Goal: Information Seeking & Learning: Find specific fact

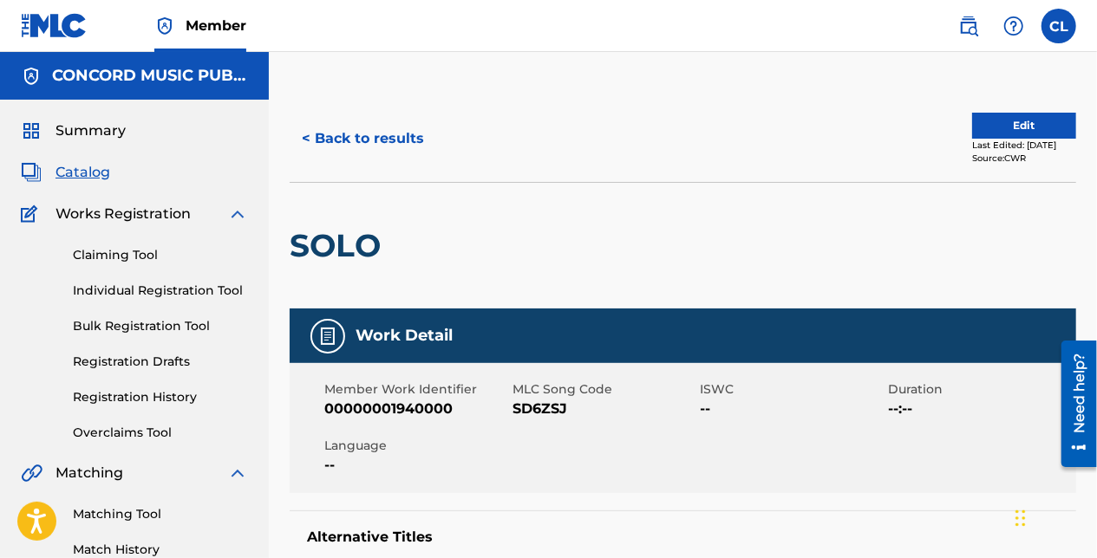
click at [350, 145] on button "< Back to results" at bounding box center [363, 138] width 147 height 43
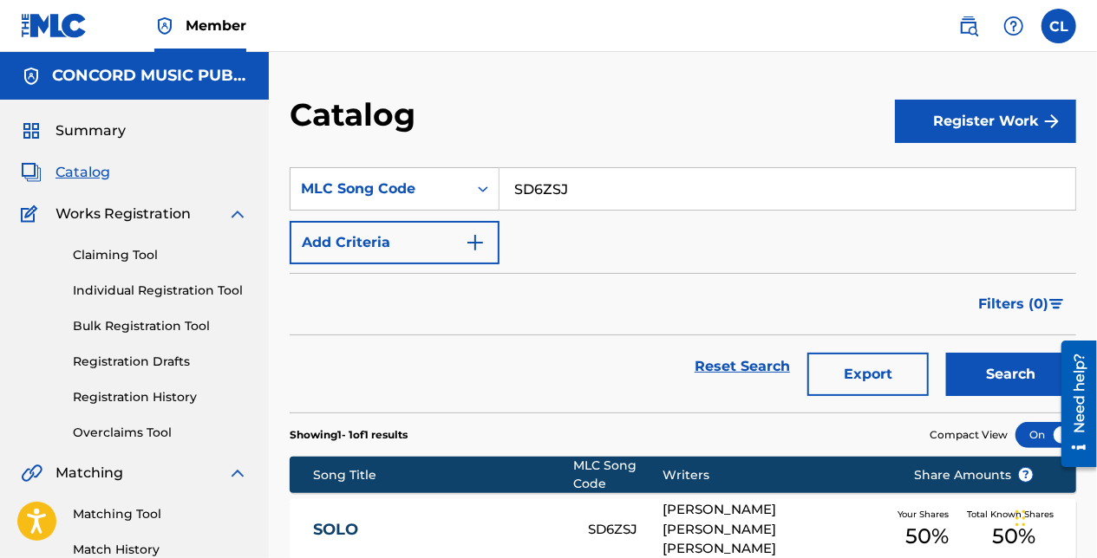
click at [546, 179] on input "SD6ZSJ" at bounding box center [787, 189] width 576 height 42
paste input "OC29MX"
type input "OC29MX"
click at [991, 364] on button "Search" at bounding box center [1011, 374] width 130 height 43
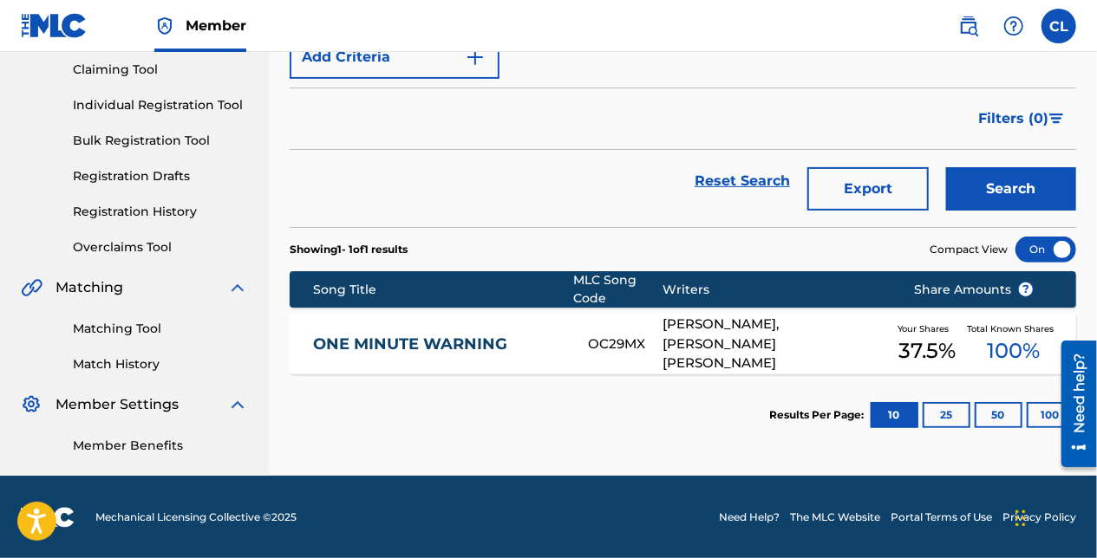
scroll to position [186, 0]
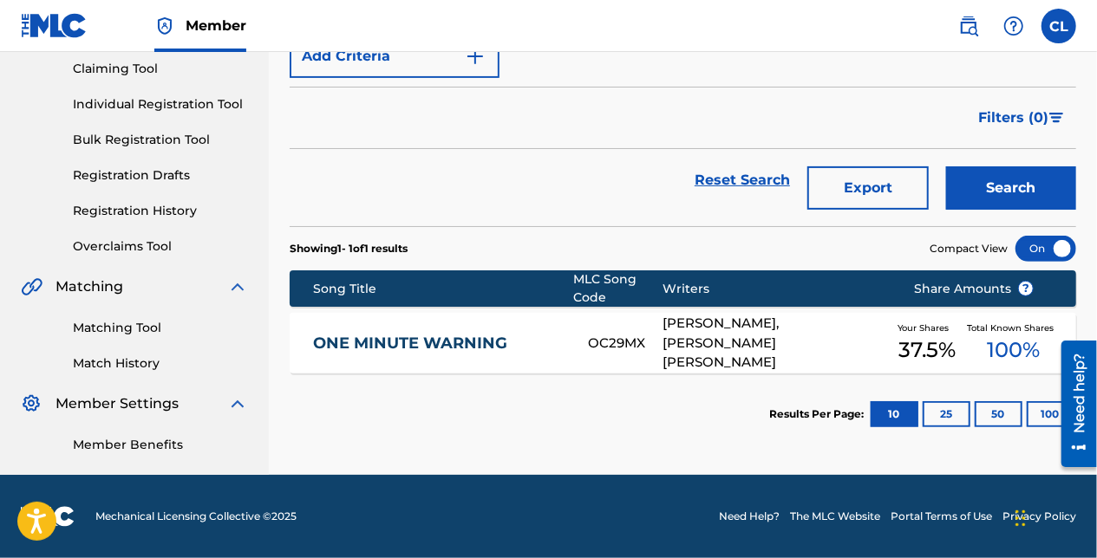
click at [430, 352] on div "ONE MINUTE WARNING OC29MX [PERSON_NAME], [PERSON_NAME] [PERSON_NAME] Your Share…" at bounding box center [683, 343] width 786 height 61
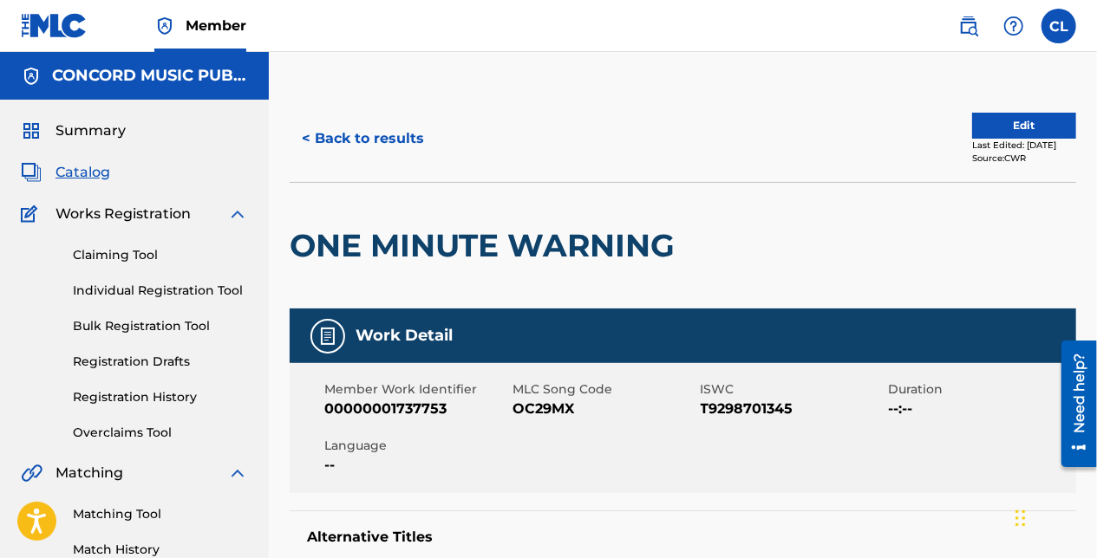
click at [334, 156] on button "< Back to results" at bounding box center [363, 138] width 147 height 43
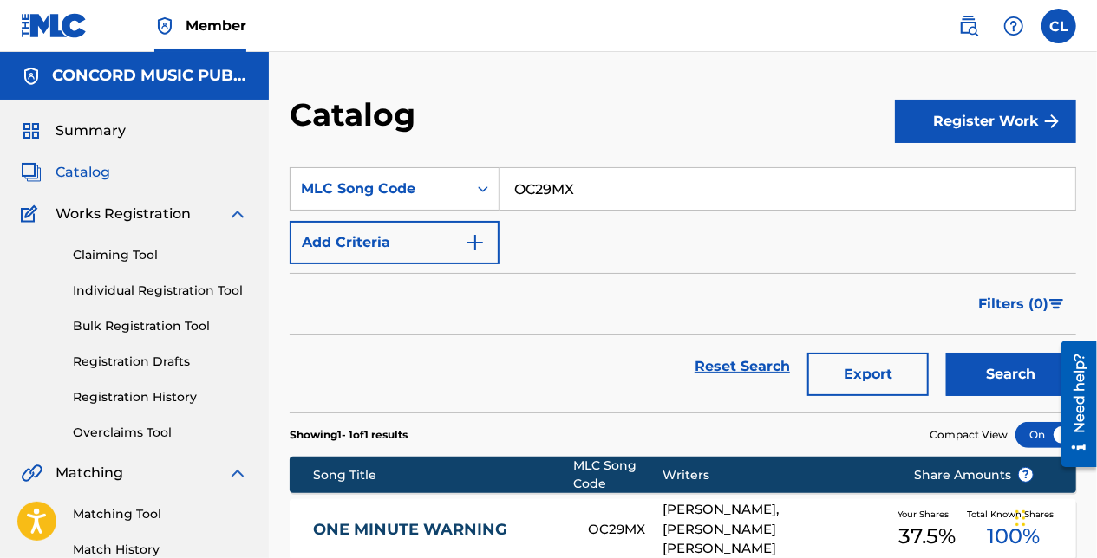
click at [590, 176] on input "OC29MX" at bounding box center [787, 189] width 576 height 42
paste input "CHEQUE EN [PERSON_NAME]"
click at [983, 386] on button "Search" at bounding box center [1011, 374] width 130 height 43
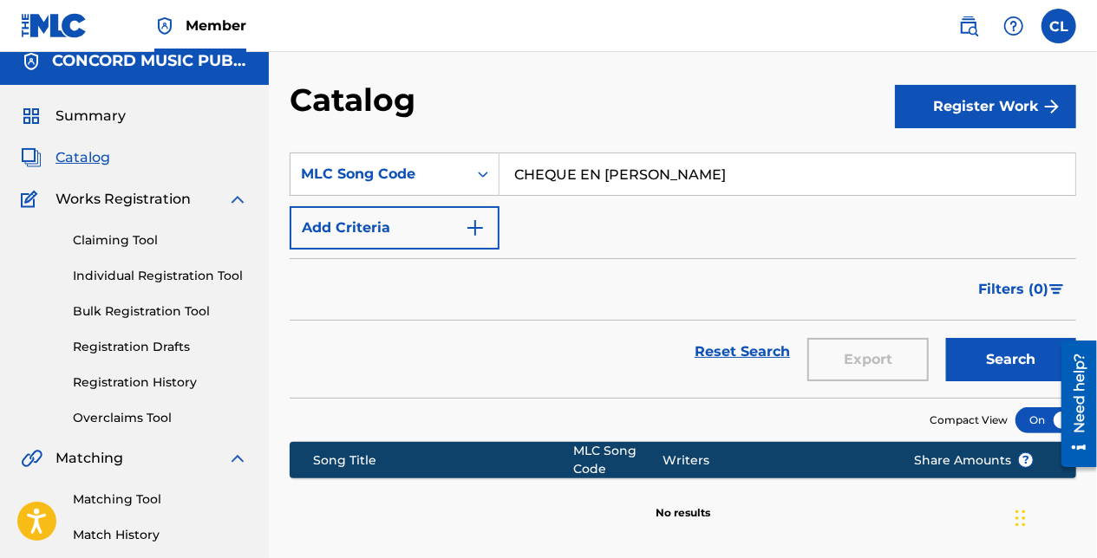
scroll to position [13, 0]
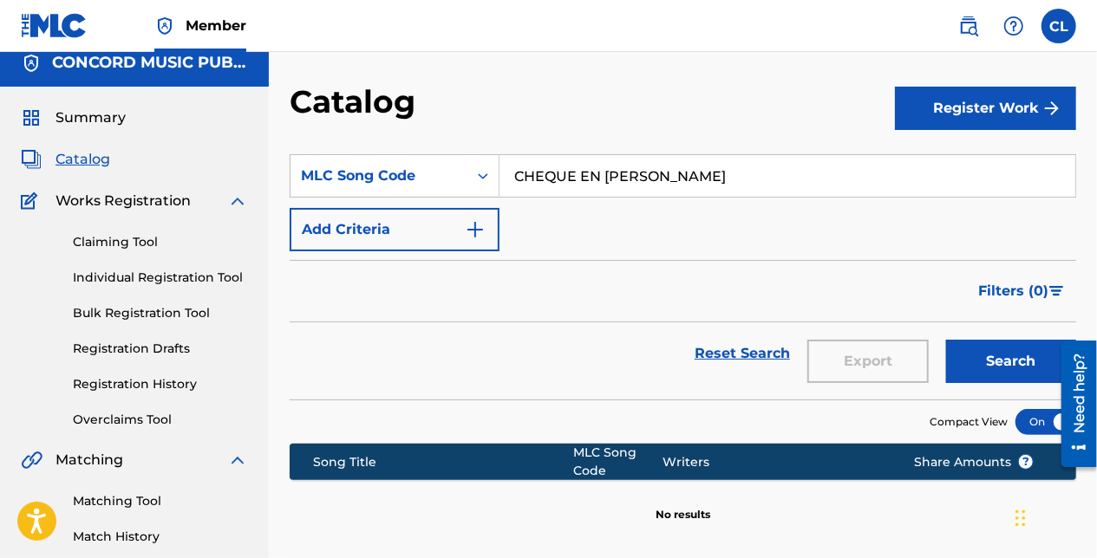
click at [623, 166] on input "CHEQUE EN [PERSON_NAME]" at bounding box center [787, 176] width 576 height 42
paste input "heque En [PERSON_NAME]"
type input "Cheque En [PERSON_NAME]"
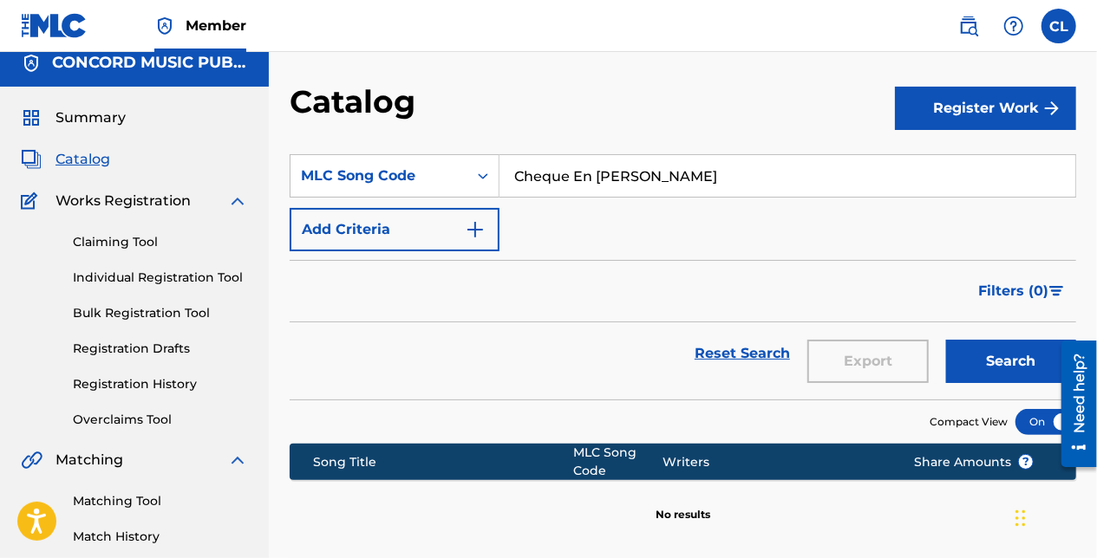
click at [969, 353] on button "Search" at bounding box center [1011, 361] width 130 height 43
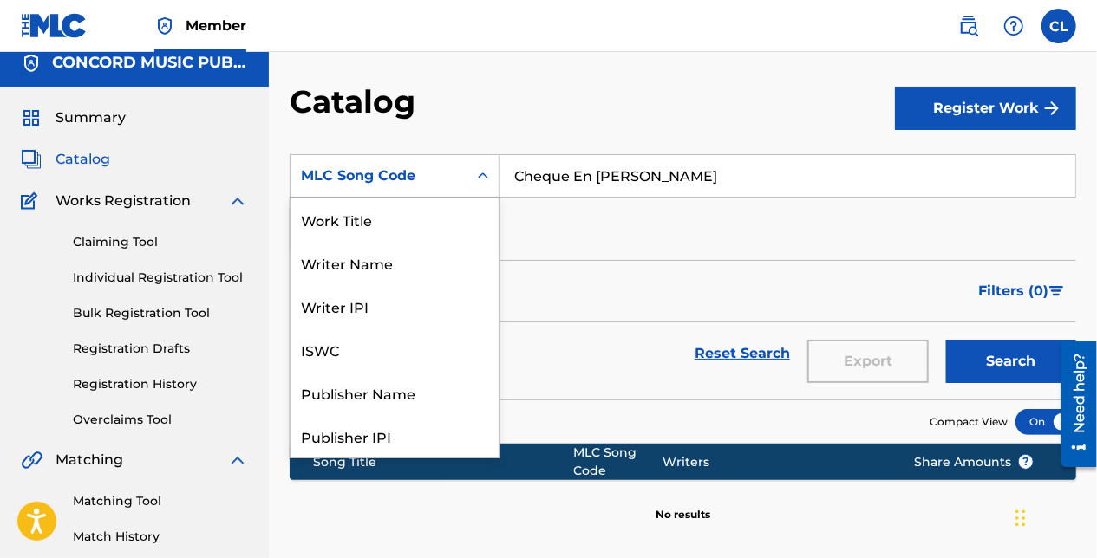
click at [459, 184] on div "MLC Song Code" at bounding box center [378, 176] width 177 height 33
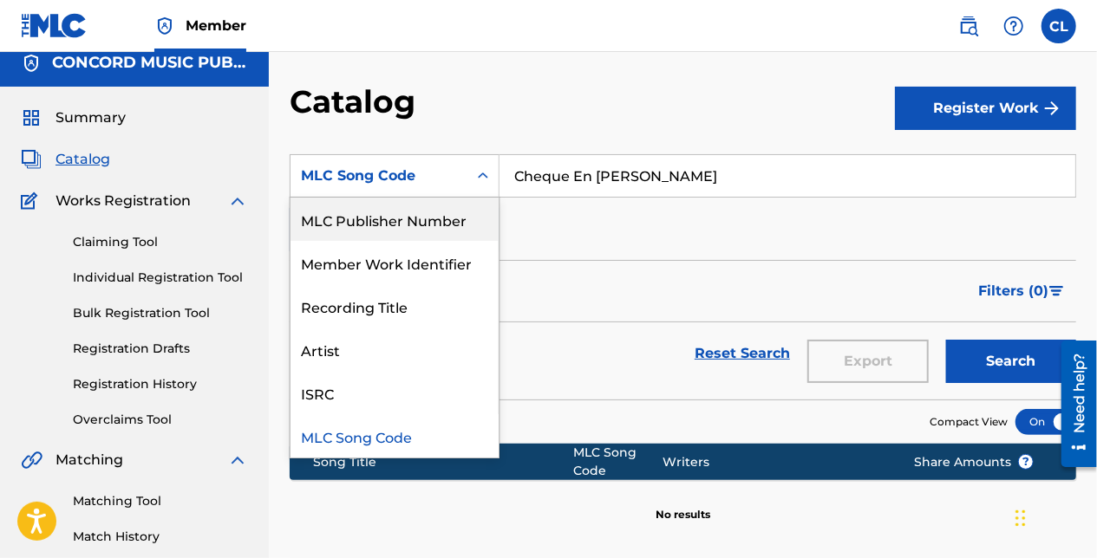
scroll to position [0, 0]
click at [446, 234] on div "Work Title" at bounding box center [394, 219] width 208 height 43
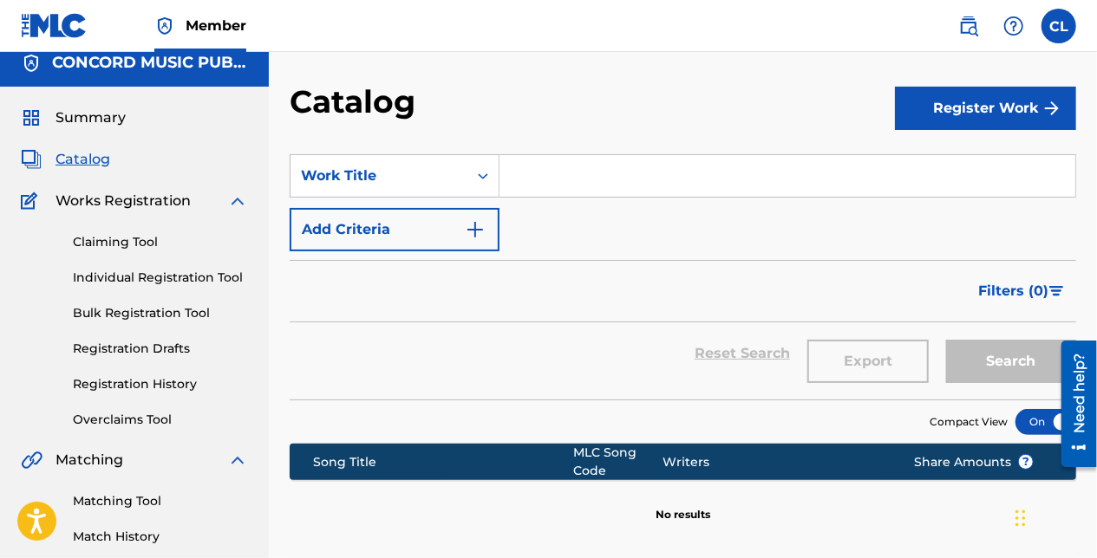
click at [998, 362] on div "Search" at bounding box center [1006, 354] width 139 height 62
click at [654, 180] on input "Search Form" at bounding box center [787, 176] width 576 height 42
paste input "Cheque En [PERSON_NAME]"
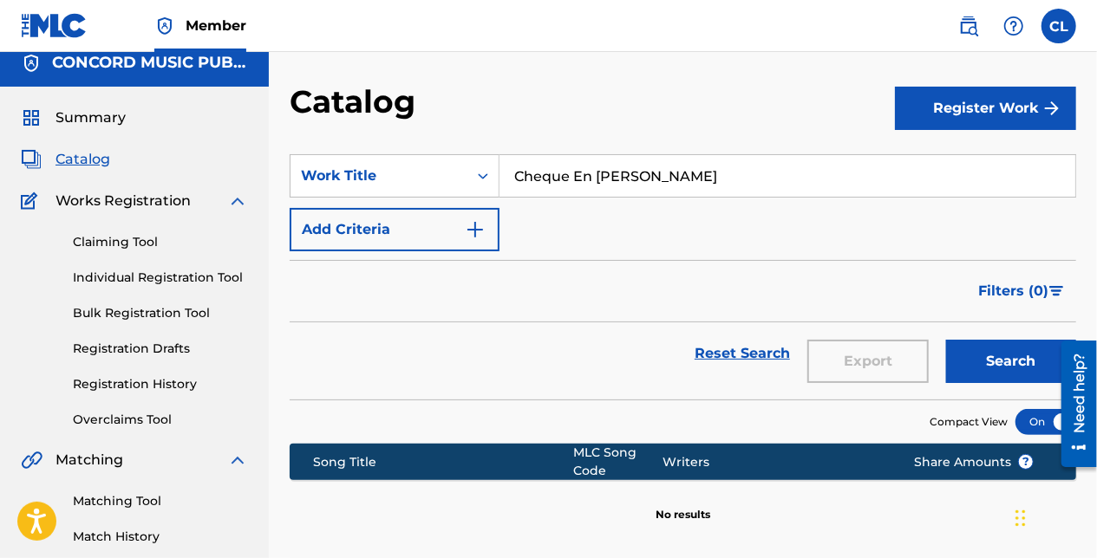
type input "Cheque En [PERSON_NAME]"
click at [996, 362] on button "Search" at bounding box center [1011, 361] width 130 height 43
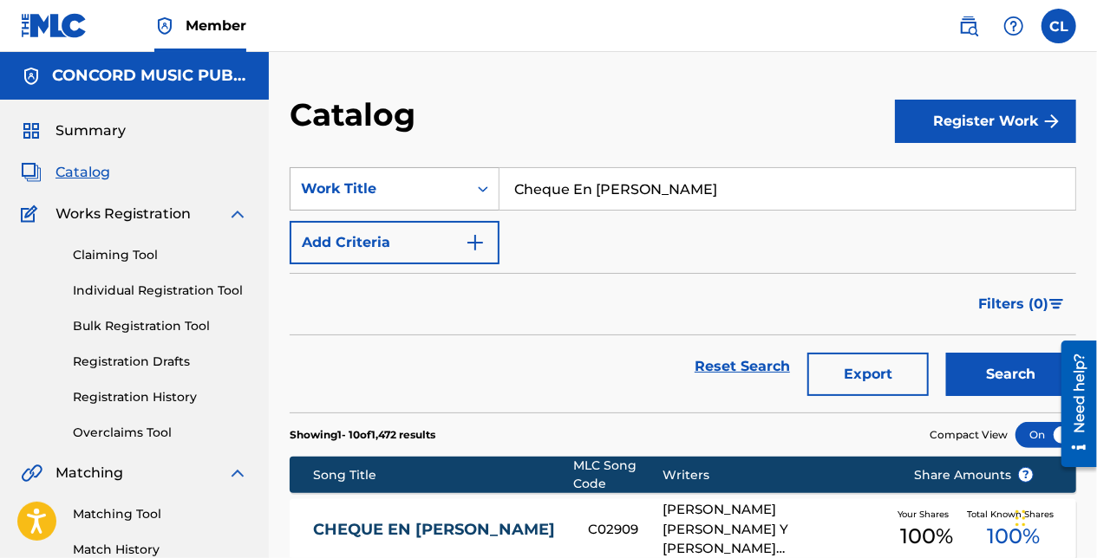
click at [458, 191] on div "Work Title" at bounding box center [378, 189] width 177 height 33
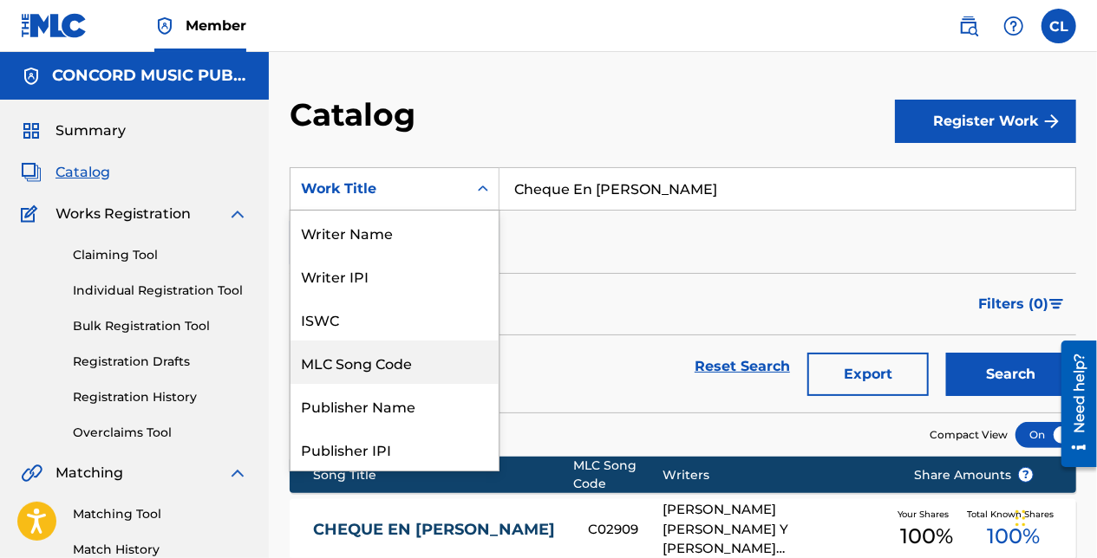
click at [365, 349] on div "MLC Song Code" at bounding box center [394, 362] width 208 height 43
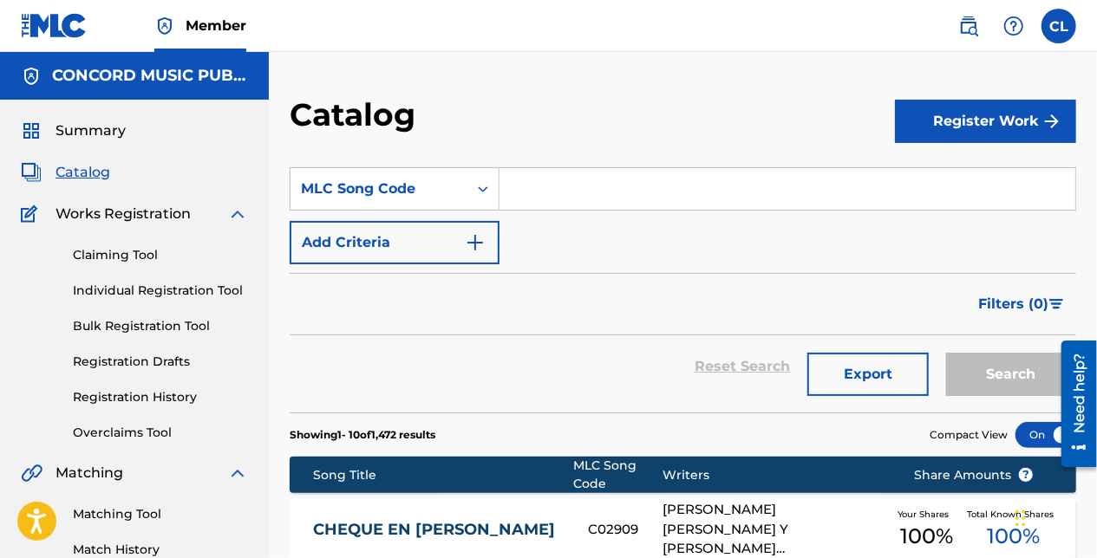
click at [588, 172] on input "Search Form" at bounding box center [787, 189] width 576 height 42
paste input "AE1XRF"
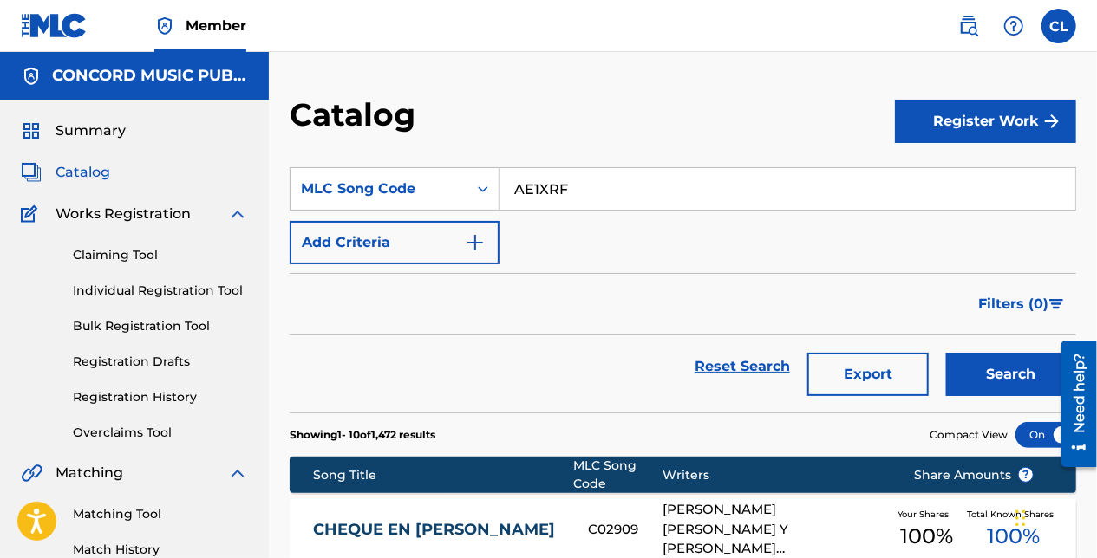
type input "AE1XRF"
click at [1019, 368] on button "Search" at bounding box center [1011, 374] width 130 height 43
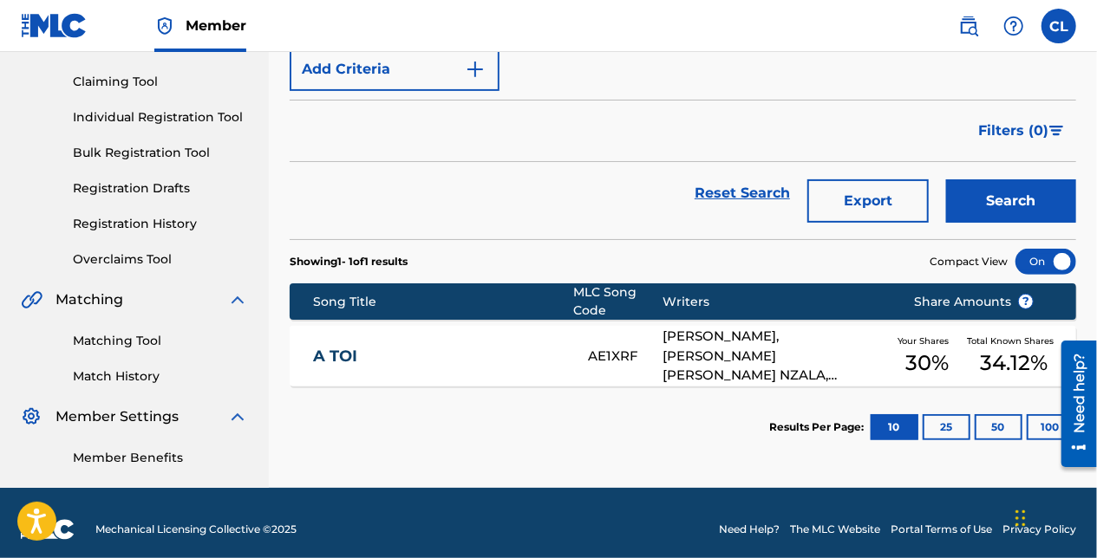
scroll to position [186, 0]
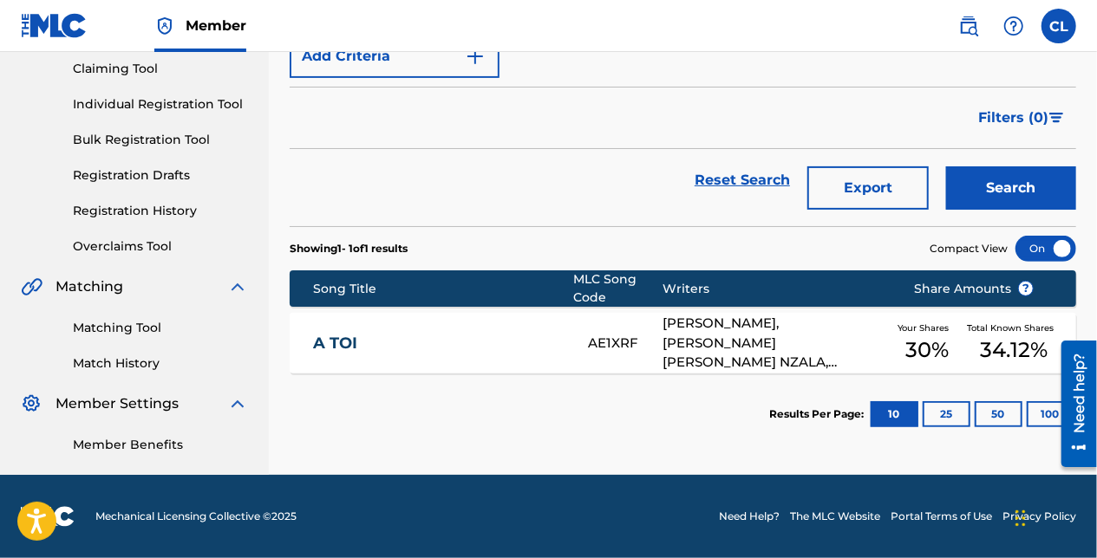
click at [599, 321] on div "A TOI AE1XRF [PERSON_NAME], [PERSON_NAME] [PERSON_NAME] NZALA, [PERSON_NAME], […" at bounding box center [683, 343] width 786 height 61
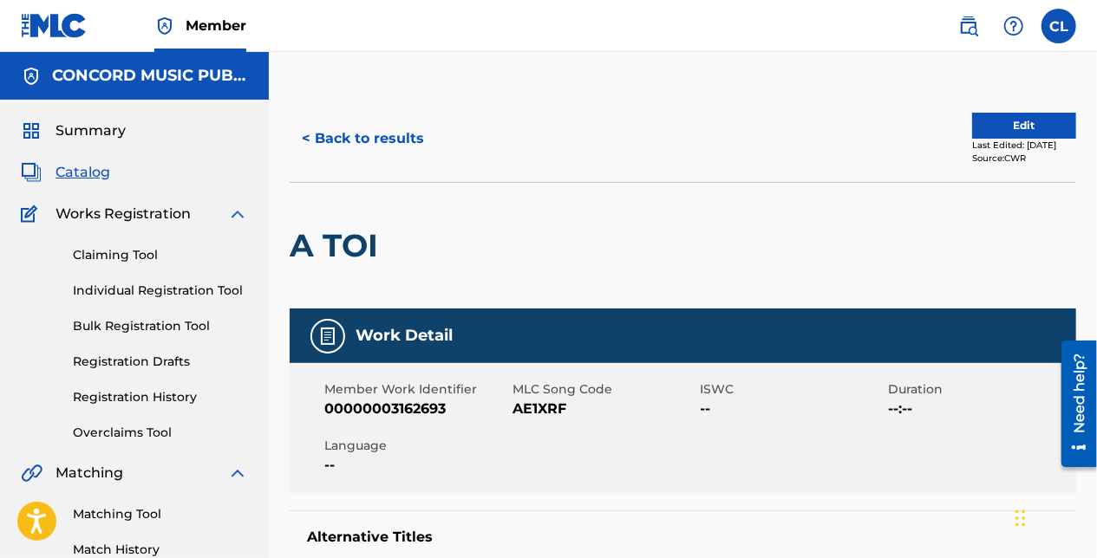
click at [323, 141] on button "< Back to results" at bounding box center [363, 138] width 147 height 43
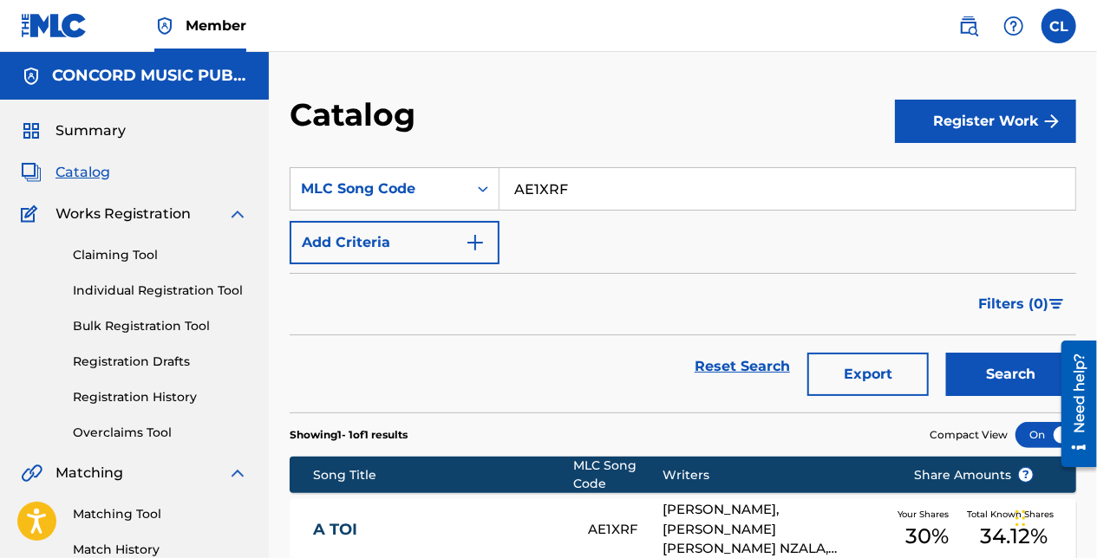
click at [561, 192] on input "AE1XRF" at bounding box center [787, 189] width 576 height 42
paste input "CC0N9X"
type input "CC0N9X"
click at [1016, 361] on button "Search" at bounding box center [1011, 374] width 130 height 43
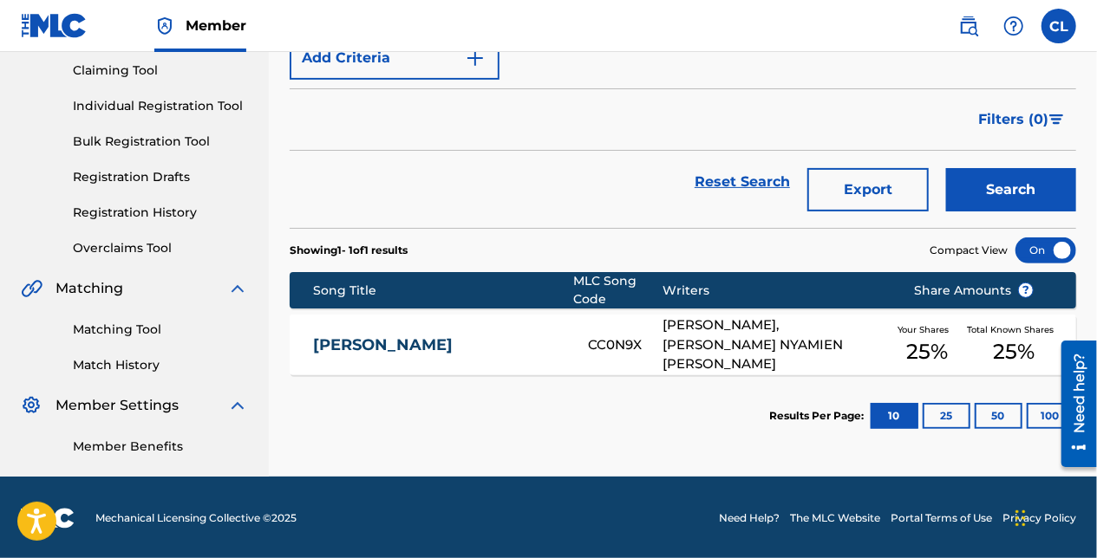
scroll to position [186, 0]
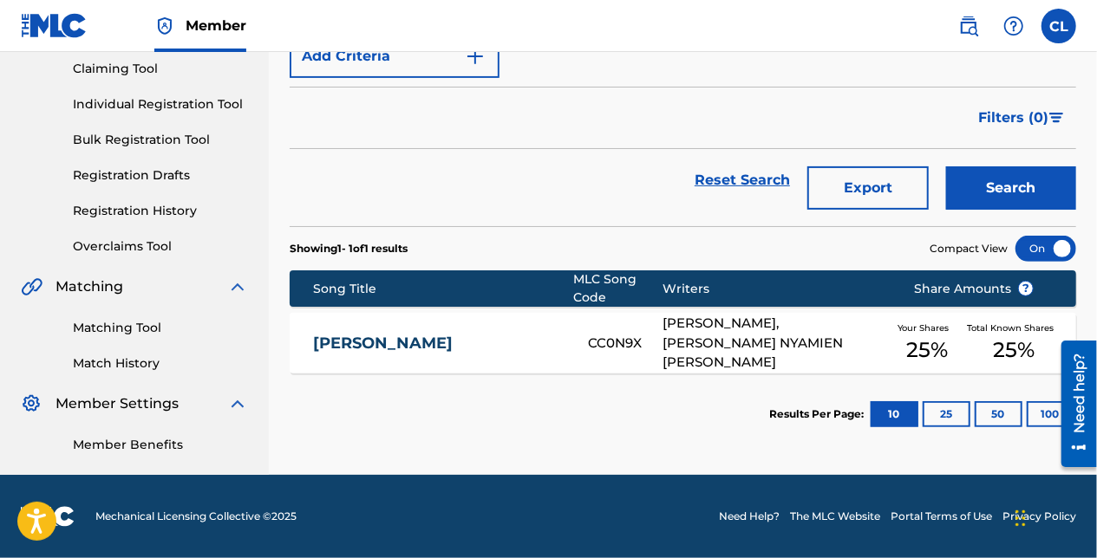
click at [409, 350] on link "[PERSON_NAME]" at bounding box center [438, 344] width 251 height 20
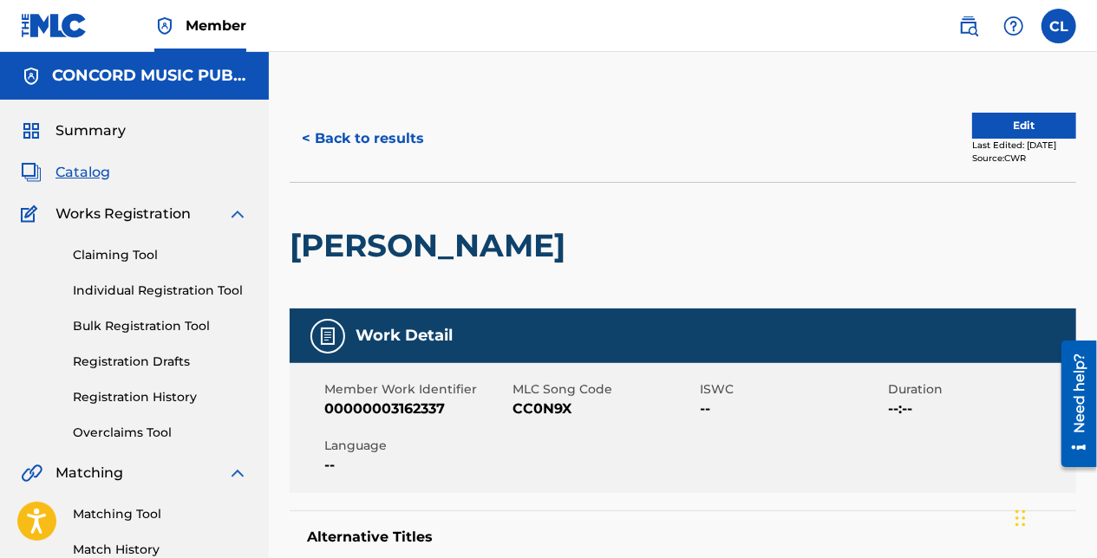
click at [402, 140] on button "< Back to results" at bounding box center [363, 138] width 147 height 43
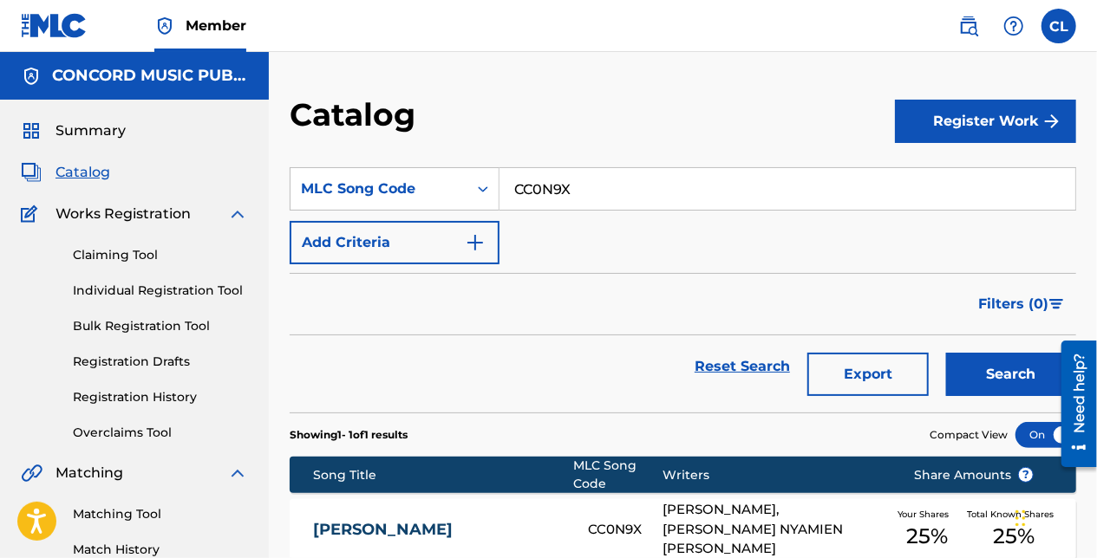
click at [558, 189] on input "CC0N9X" at bounding box center [787, 189] width 576 height 42
click at [994, 373] on button "Search" at bounding box center [1011, 374] width 130 height 43
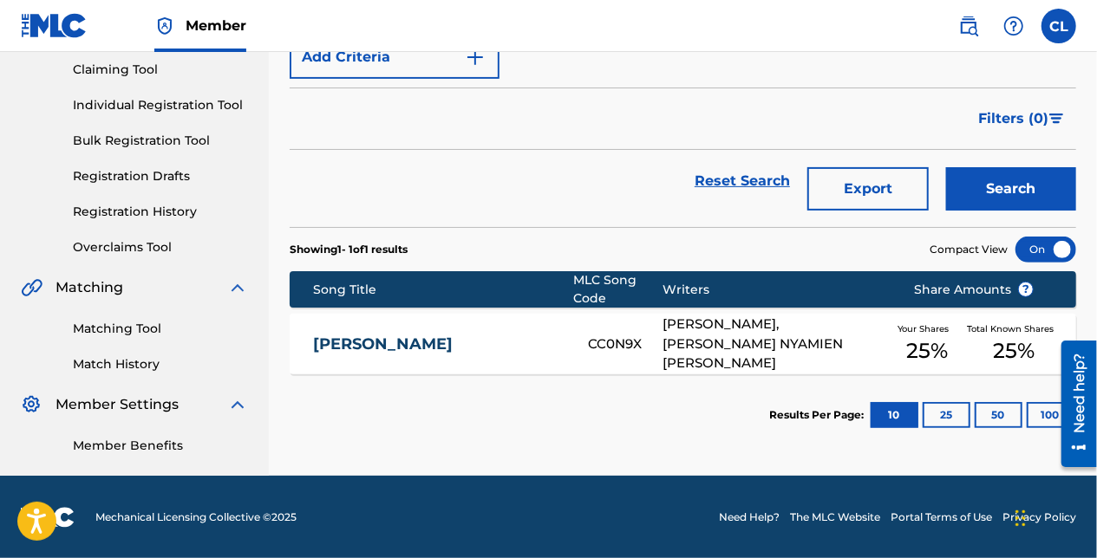
scroll to position [186, 0]
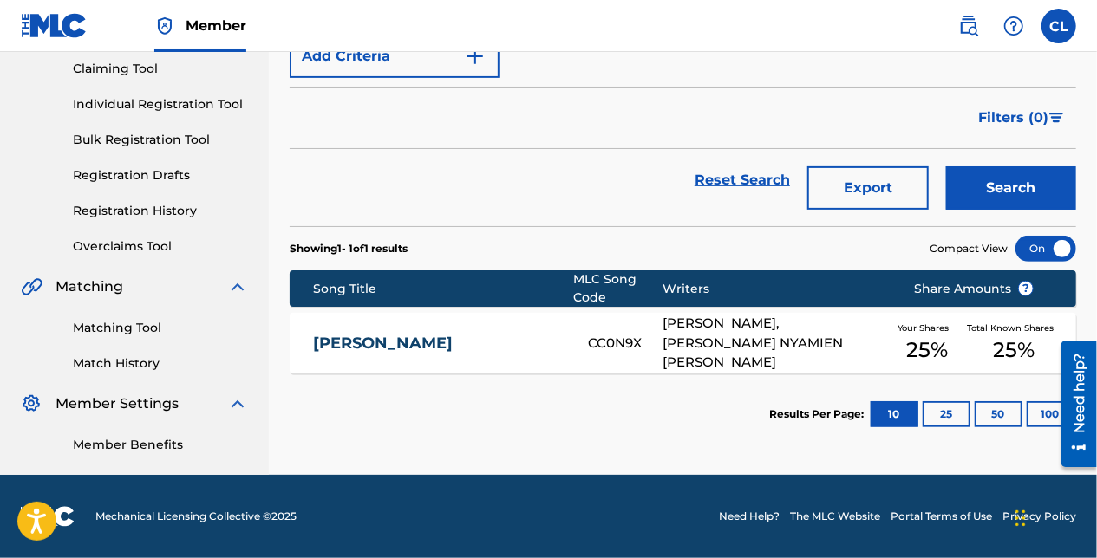
click at [475, 323] on div "CHANCE MOKO CC0N9X DADJU N SUNGULA, [PERSON_NAME] NYAMIEN [PERSON_NAME] Your Sh…" at bounding box center [683, 343] width 786 height 61
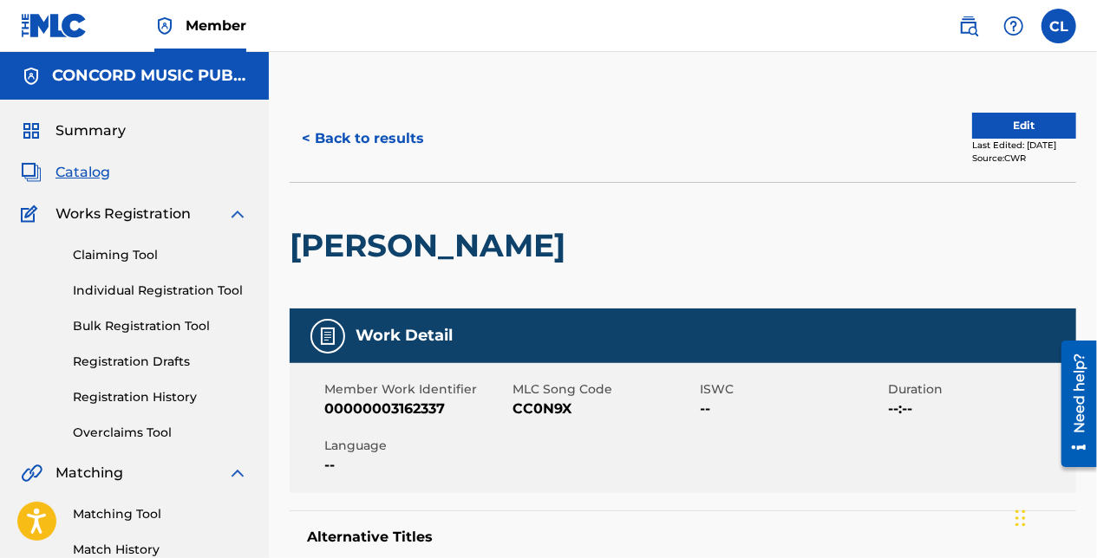
click at [399, 134] on button "< Back to results" at bounding box center [363, 138] width 147 height 43
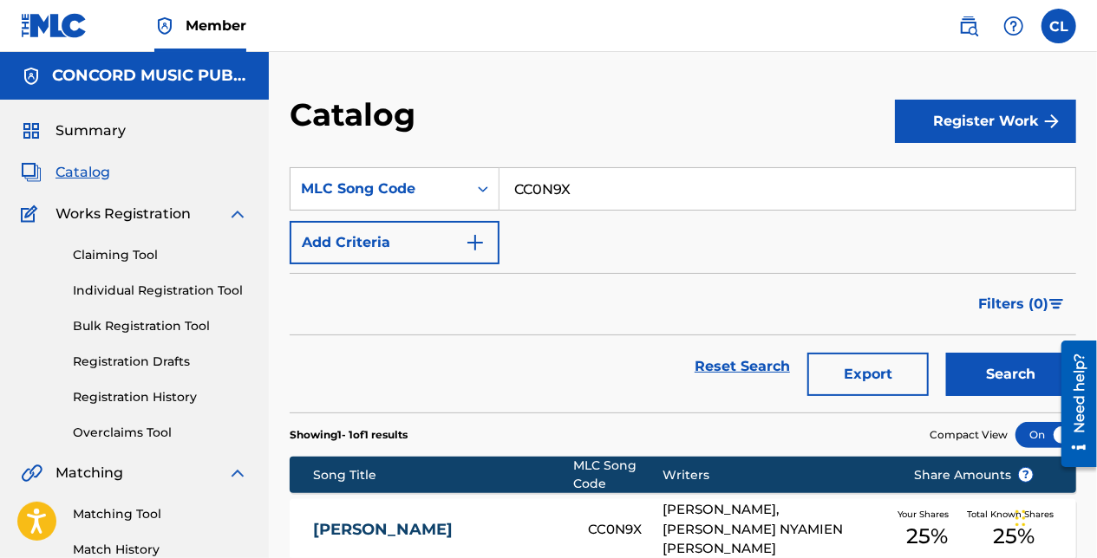
click at [581, 192] on input "CC0N9X" at bounding box center [787, 189] width 576 height 42
paste input "EC11UO"
type input "EC11UO"
click at [1022, 371] on button "Search" at bounding box center [1011, 374] width 130 height 43
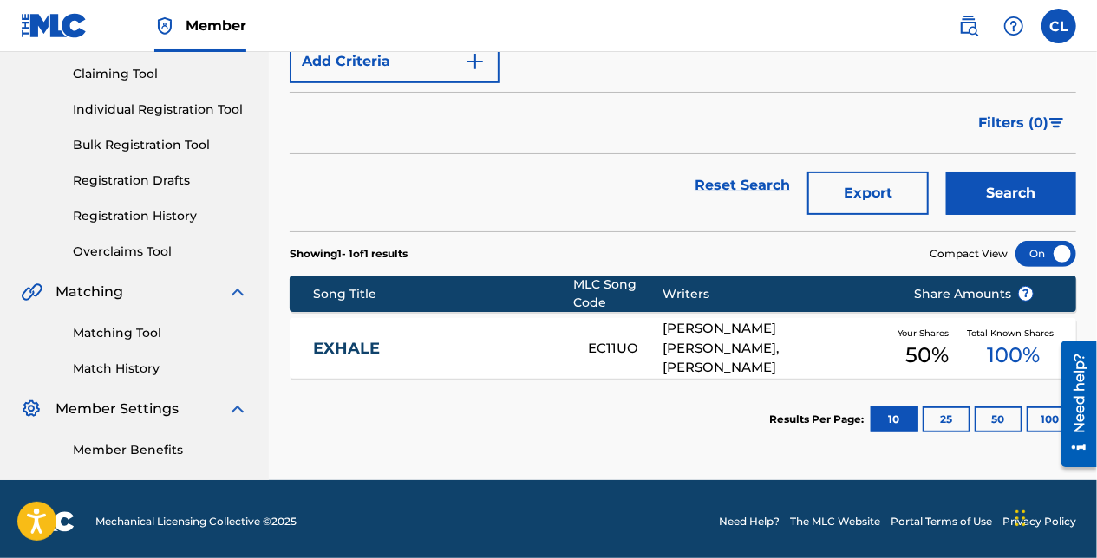
scroll to position [186, 0]
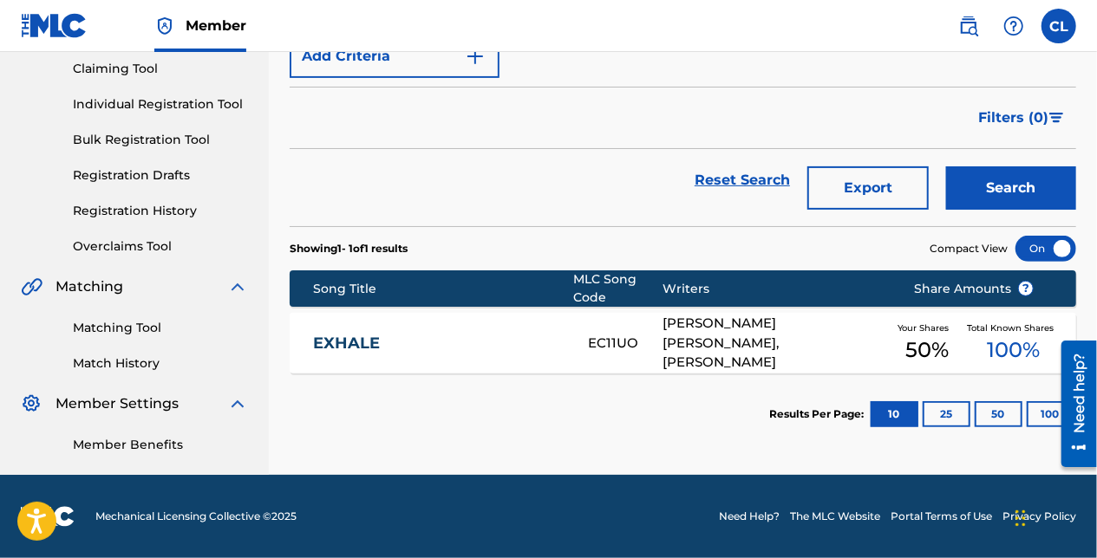
click at [450, 340] on link "EXHALE" at bounding box center [438, 344] width 251 height 20
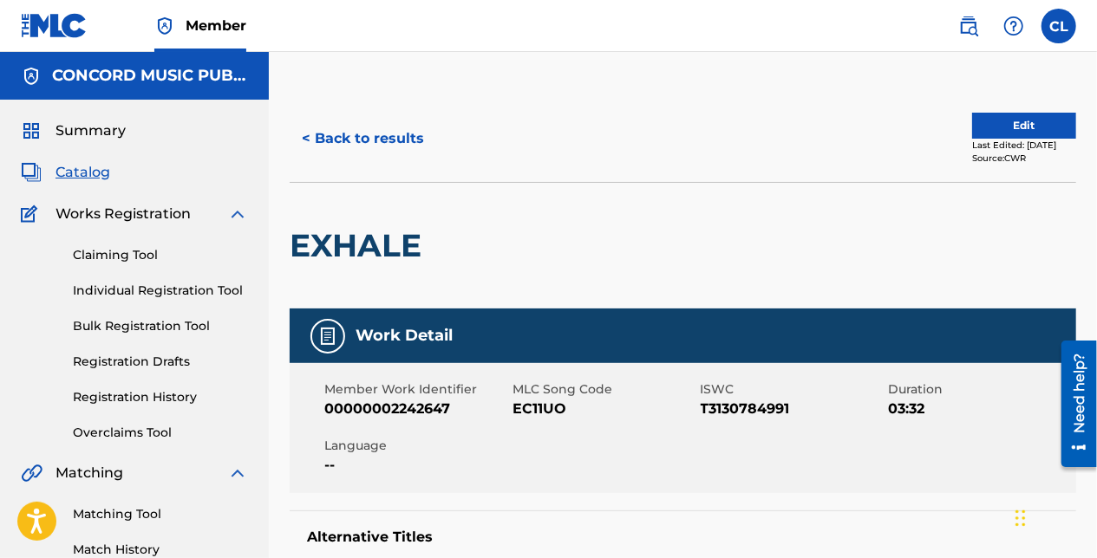
click at [358, 180] on div "< Back to results Edit Last Edited: [DATE] Source: CWR" at bounding box center [683, 138] width 786 height 87
click at [383, 121] on button "< Back to results" at bounding box center [363, 138] width 147 height 43
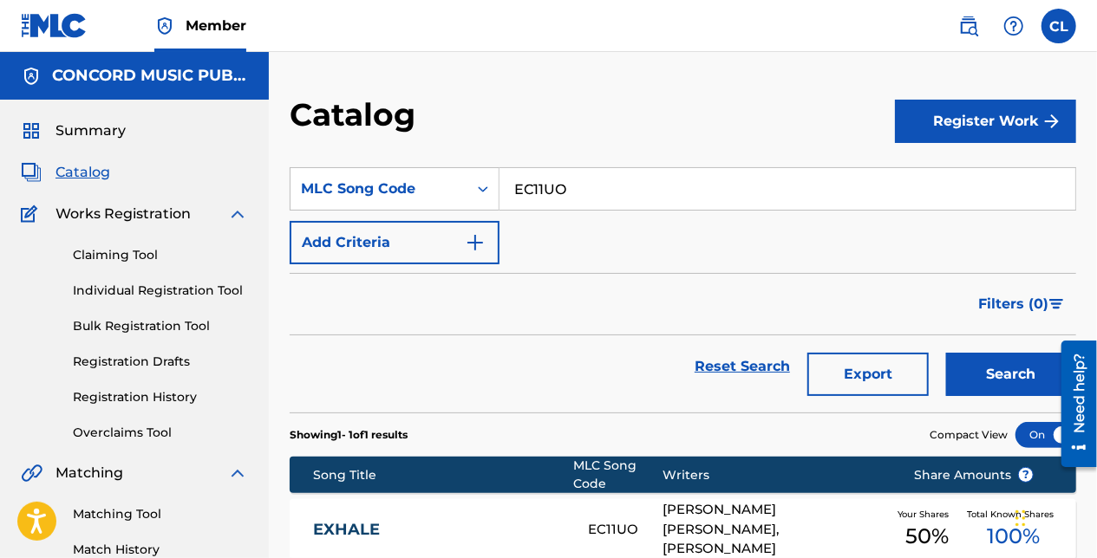
click at [560, 184] on input "EC11UO" at bounding box center [787, 189] width 576 height 42
paste input "L60540"
type input "L60540"
click at [1008, 366] on button "Search" at bounding box center [1011, 374] width 130 height 43
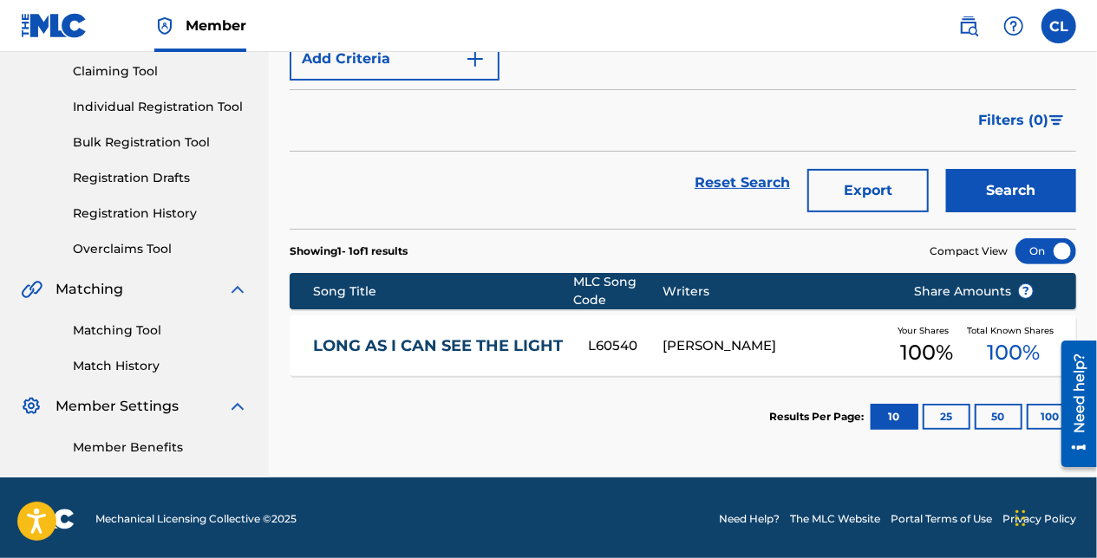
scroll to position [186, 0]
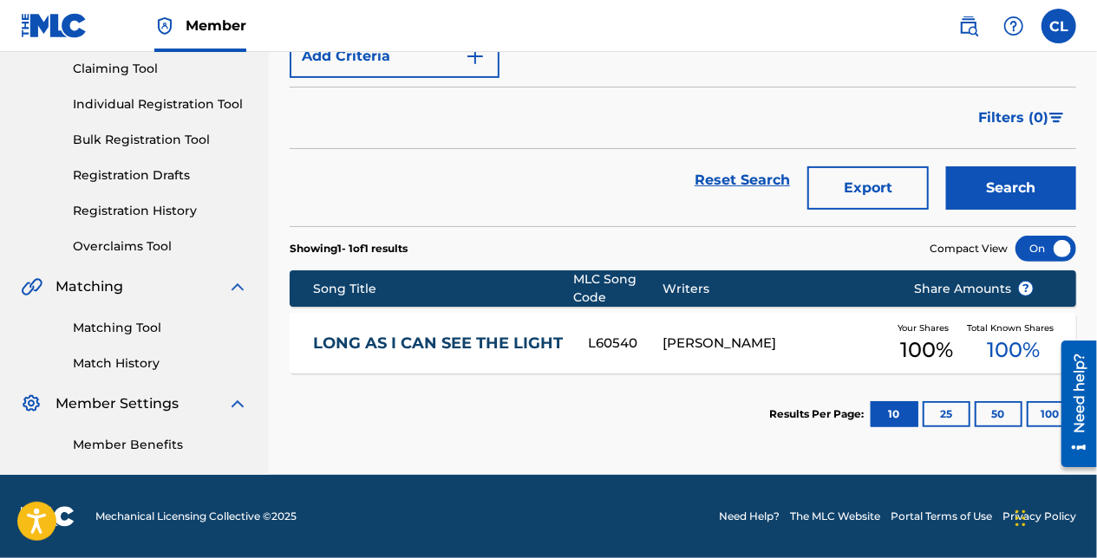
click at [458, 349] on link "LONG AS I CAN SEE THE LIGHT" at bounding box center [438, 344] width 251 height 20
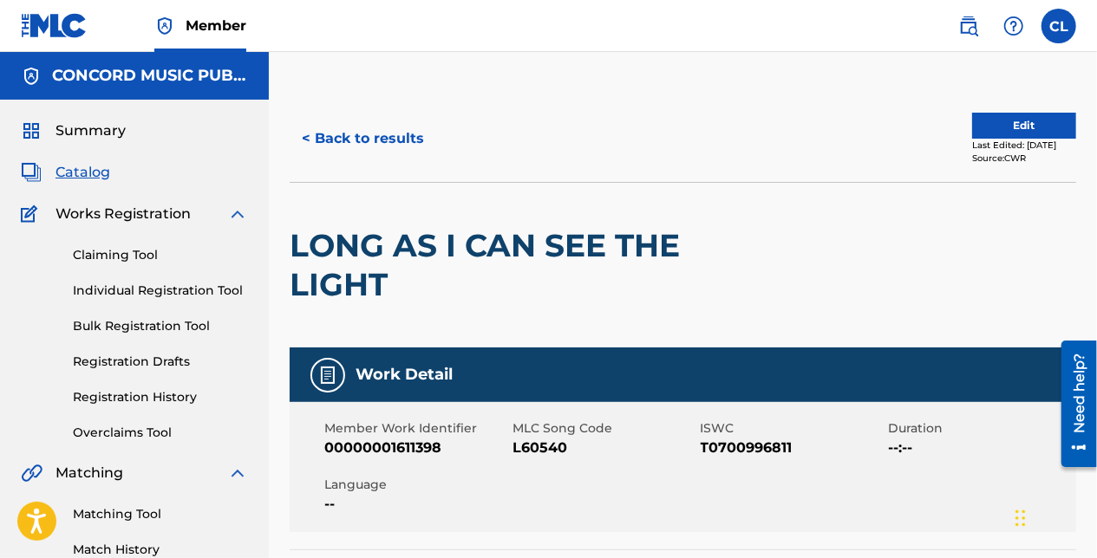
click at [425, 139] on button "< Back to results" at bounding box center [363, 138] width 147 height 43
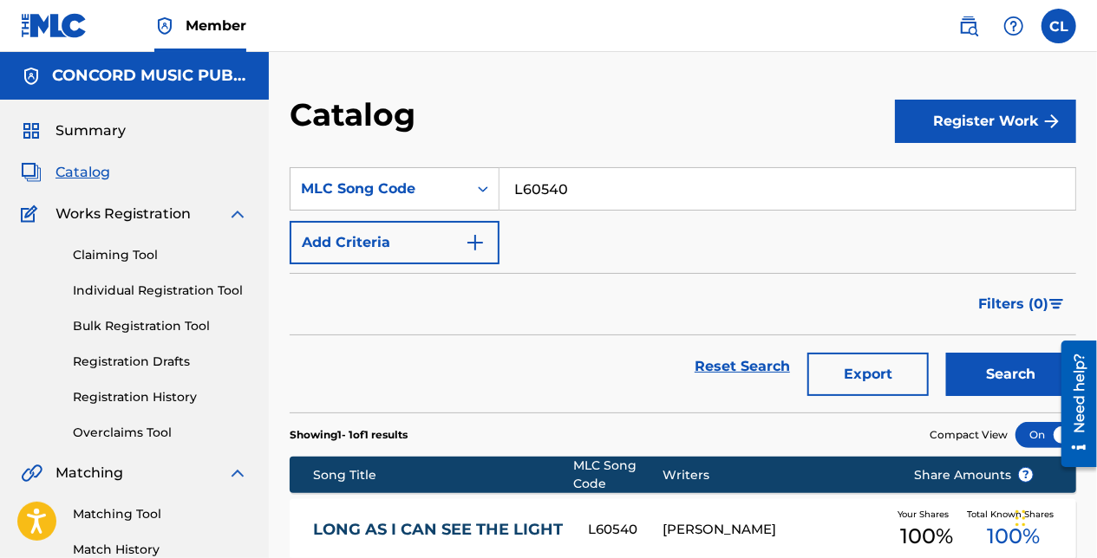
click at [558, 199] on input "L60540" at bounding box center [787, 189] width 576 height 42
paste input "I27H3X"
click at [980, 375] on button "Search" at bounding box center [1011, 374] width 130 height 43
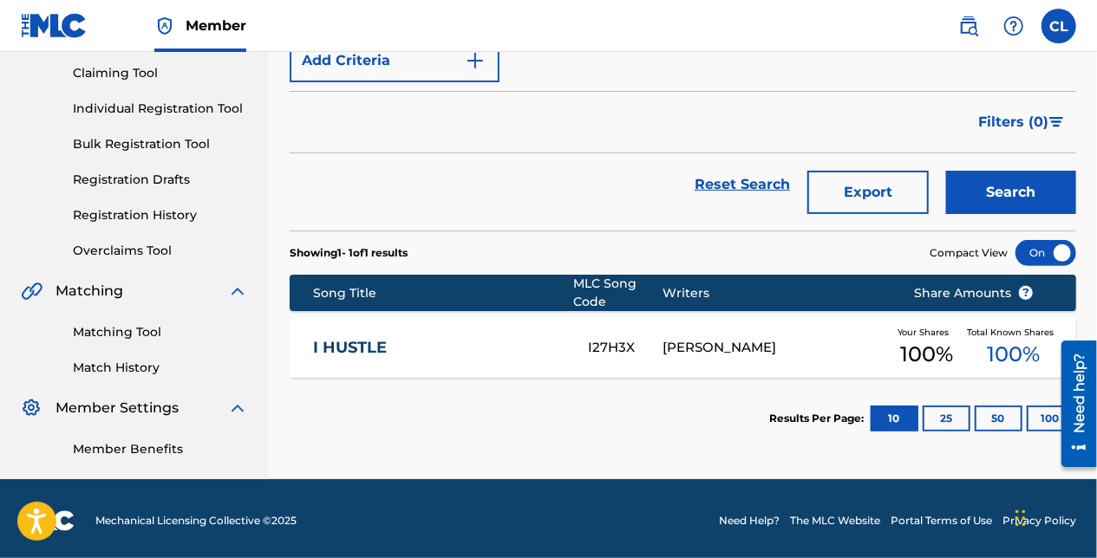
scroll to position [186, 0]
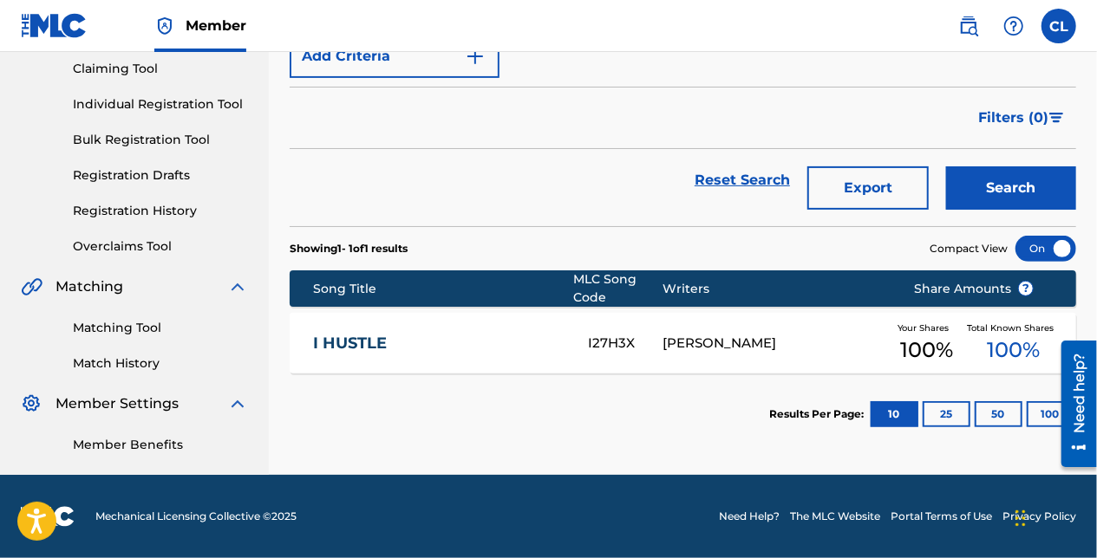
click at [382, 162] on div "Reset Search Export Search" at bounding box center [683, 180] width 786 height 62
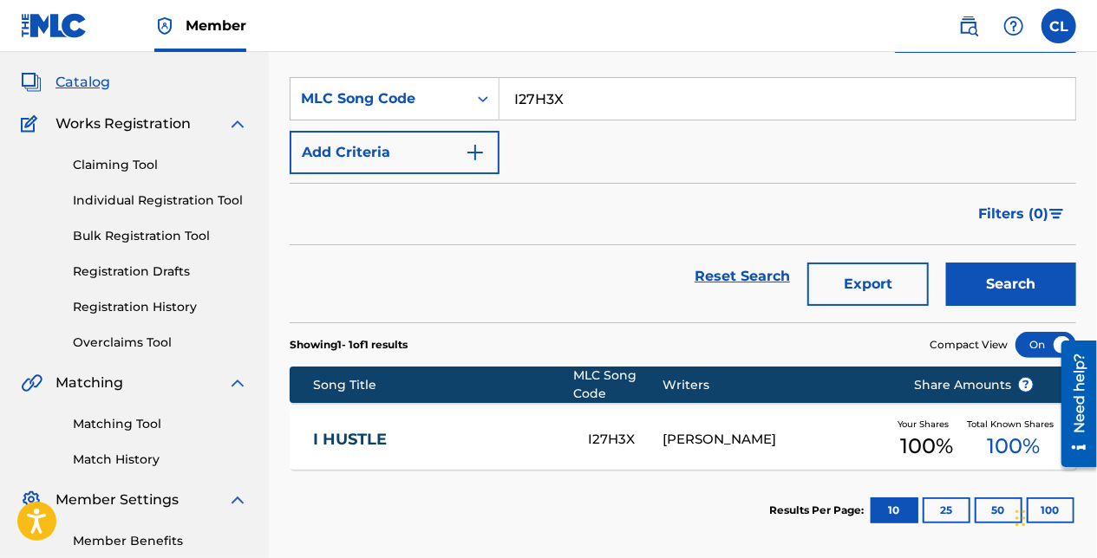
scroll to position [13, 0]
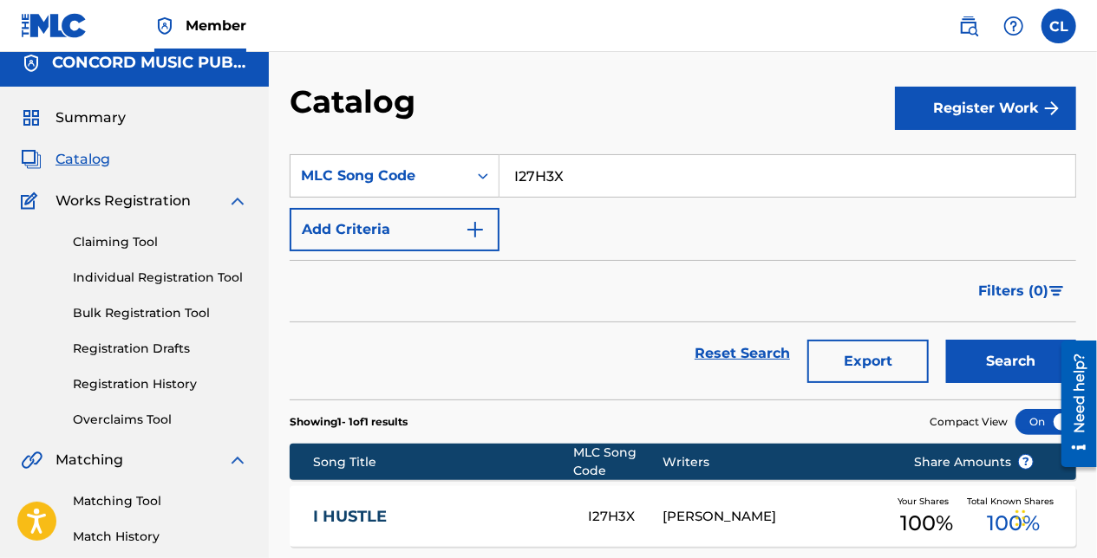
click at [93, 161] on span "Catalog" at bounding box center [82, 159] width 55 height 21
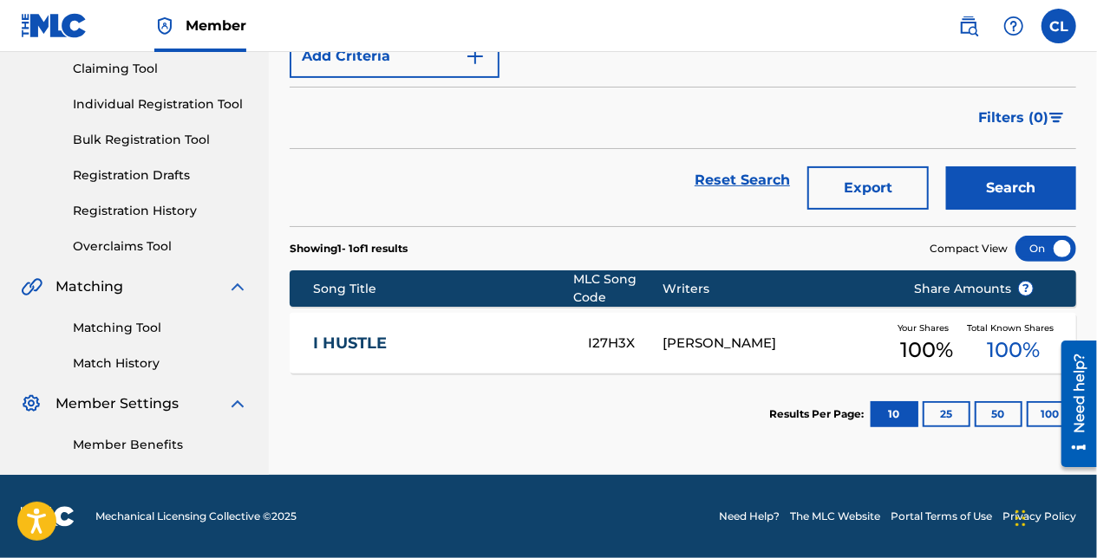
scroll to position [0, 0]
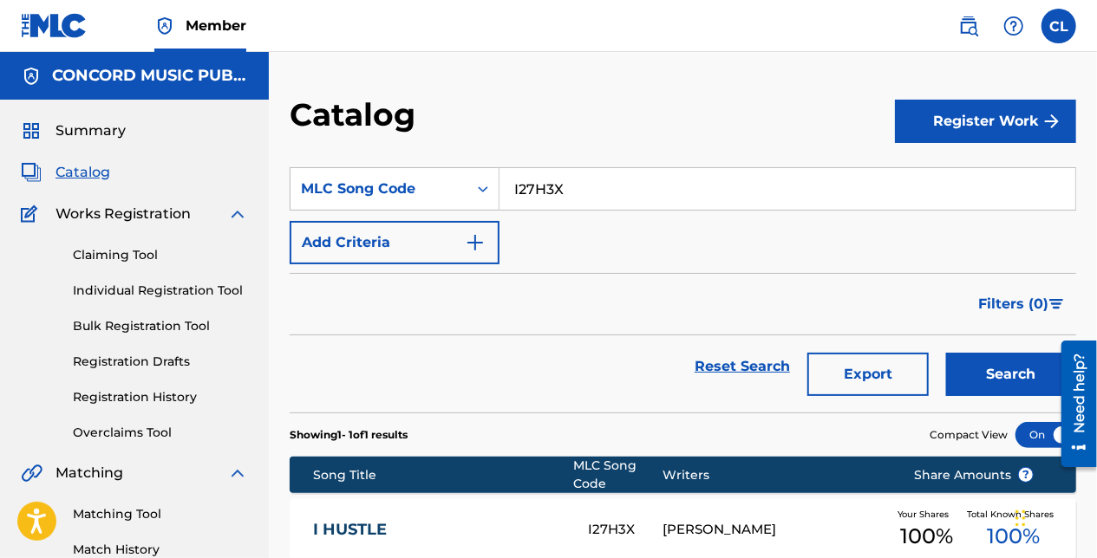
click at [565, 181] on input "I27H3X" at bounding box center [787, 189] width 576 height 42
paste input "S35840"
type input "S35840"
click at [990, 362] on button "Search" at bounding box center [1011, 374] width 130 height 43
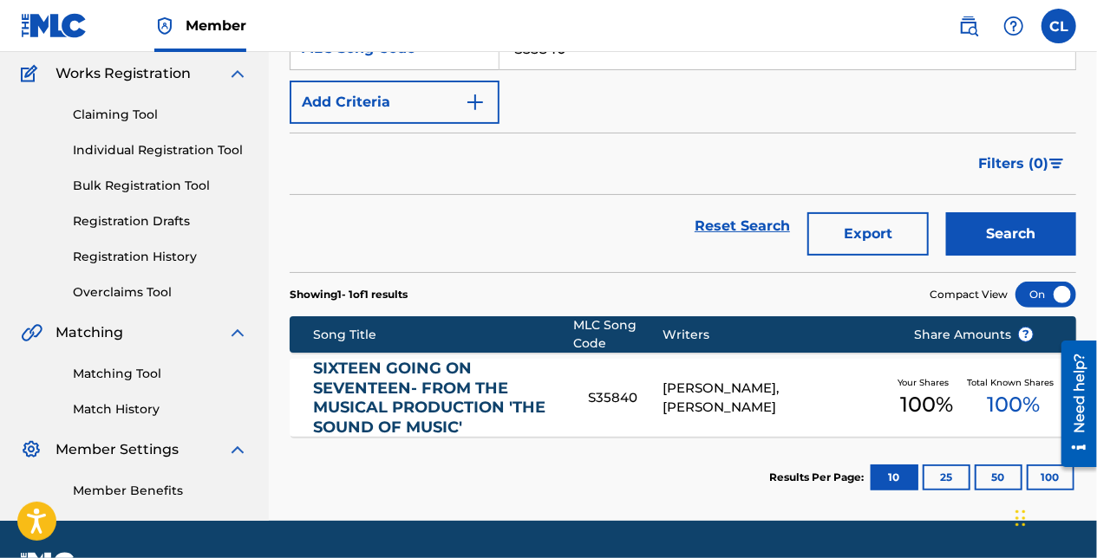
scroll to position [186, 0]
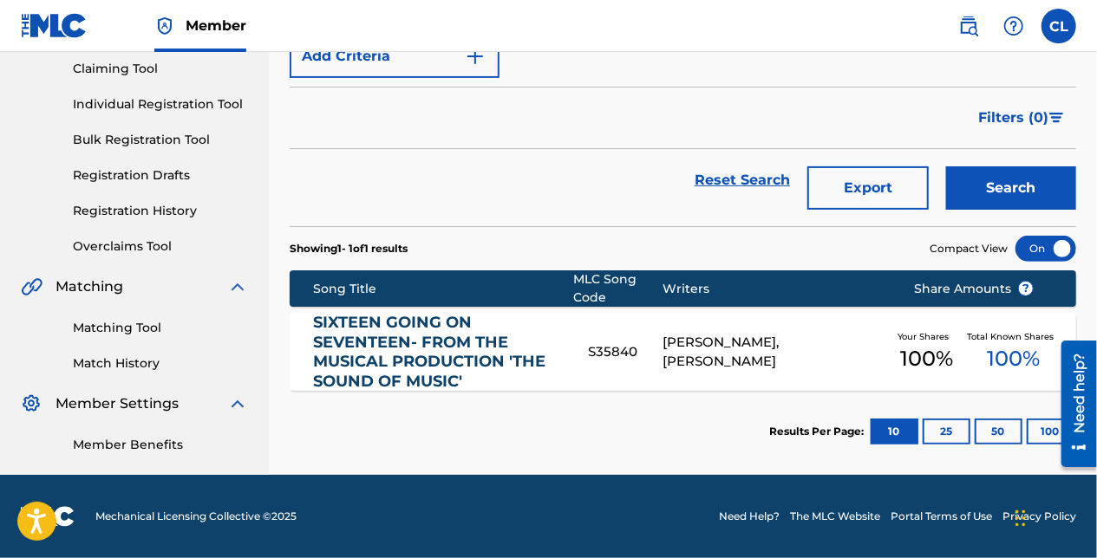
click at [411, 325] on link "SIXTEEN GOING ON SEVENTEEN- FROM THE MUSICAL PRODUCTION 'THE SOUND OF MUSIC'" at bounding box center [438, 352] width 251 height 78
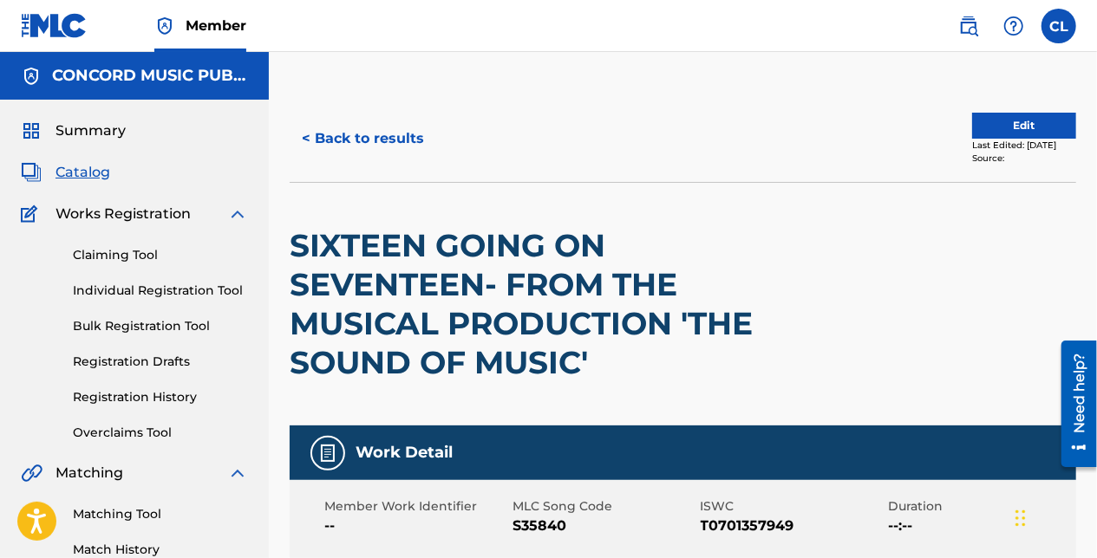
click at [387, 140] on button "< Back to results" at bounding box center [363, 138] width 147 height 43
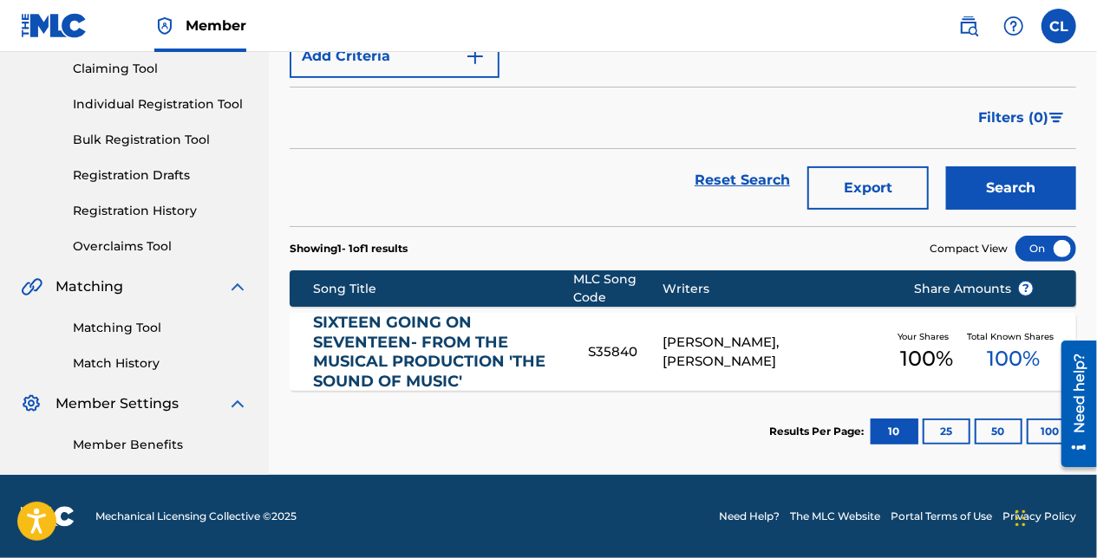
scroll to position [13, 0]
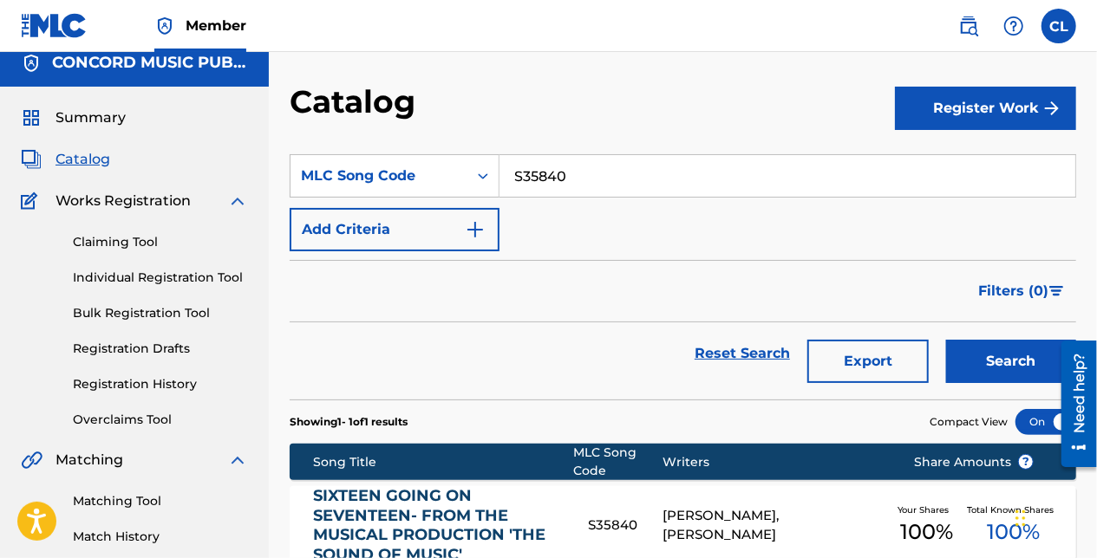
click at [558, 179] on input "S35840" at bounding box center [787, 176] width 576 height 42
paste input "BV8AI4"
click at [956, 345] on button "Search" at bounding box center [1011, 361] width 130 height 43
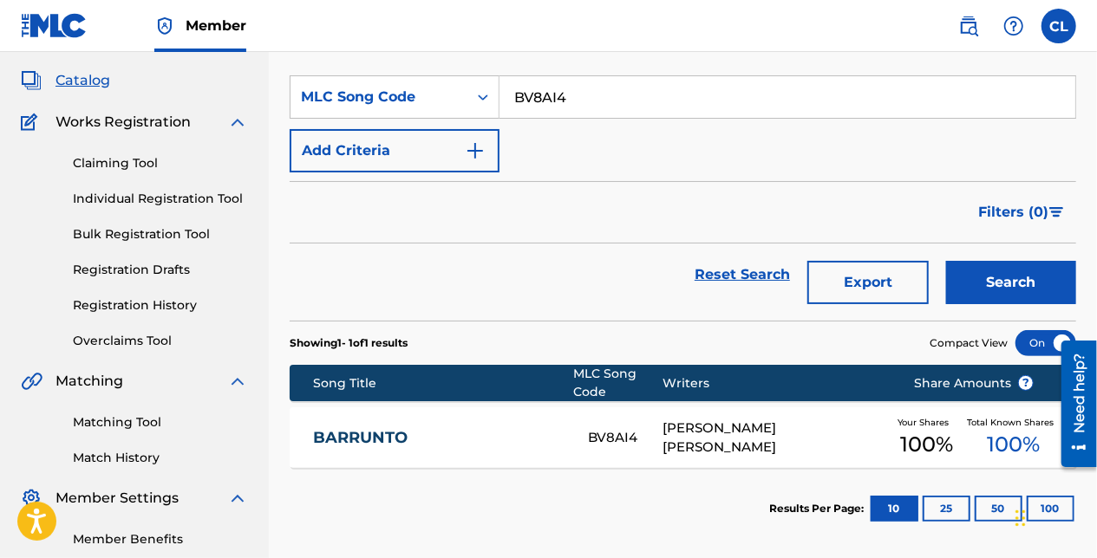
scroll to position [0, 0]
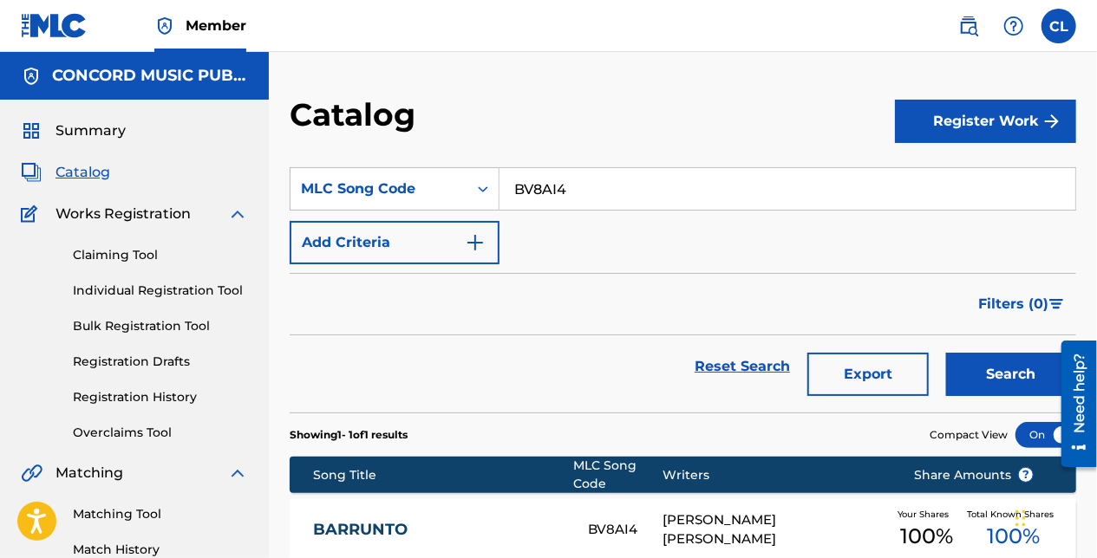
click at [548, 195] on input "BV8AI4" at bounding box center [787, 189] width 576 height 42
paste input "GA4JV3"
click at [975, 376] on button "Search" at bounding box center [1011, 374] width 130 height 43
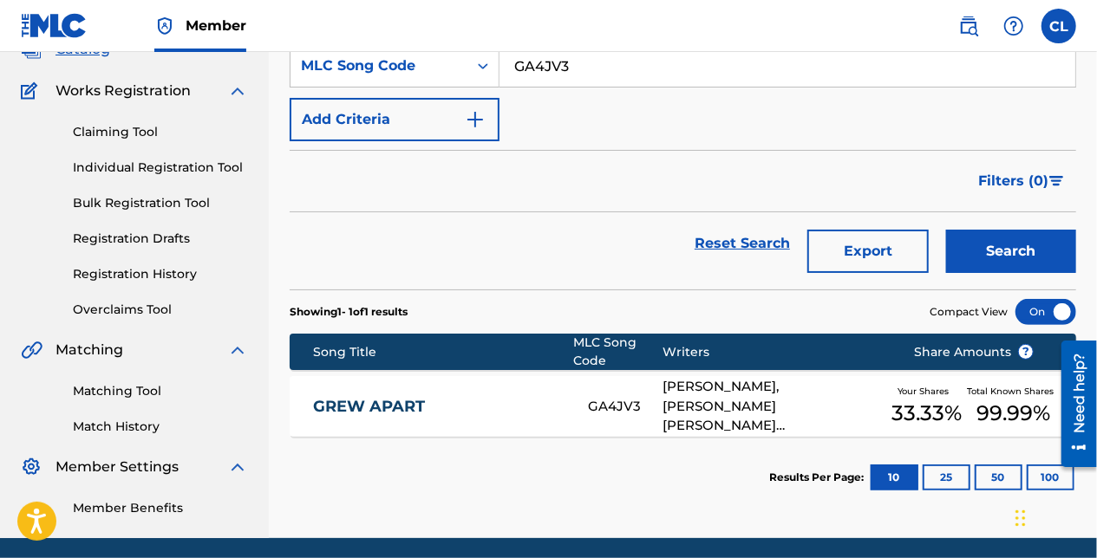
scroll to position [100, 0]
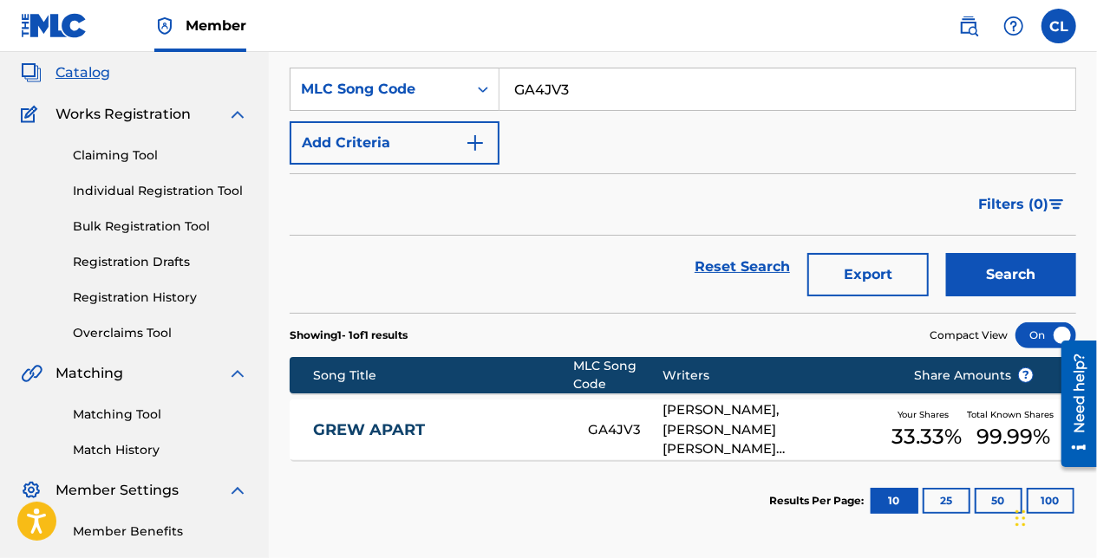
click at [527, 87] on input "GA4JV3" at bounding box center [787, 90] width 576 height 42
paste input "UVAHMY"
click at [976, 275] on button "Search" at bounding box center [1011, 274] width 130 height 43
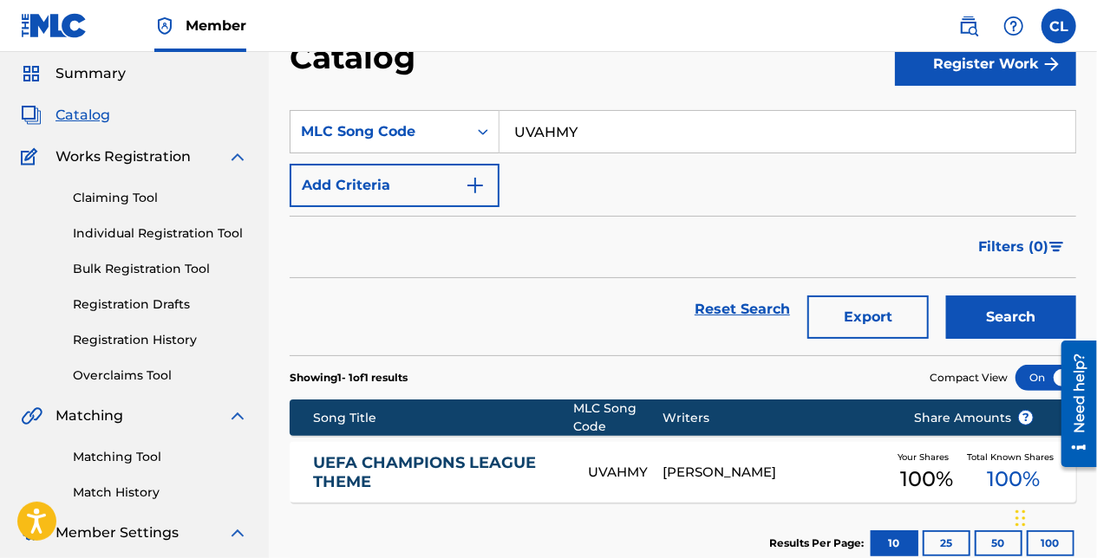
scroll to position [87, 0]
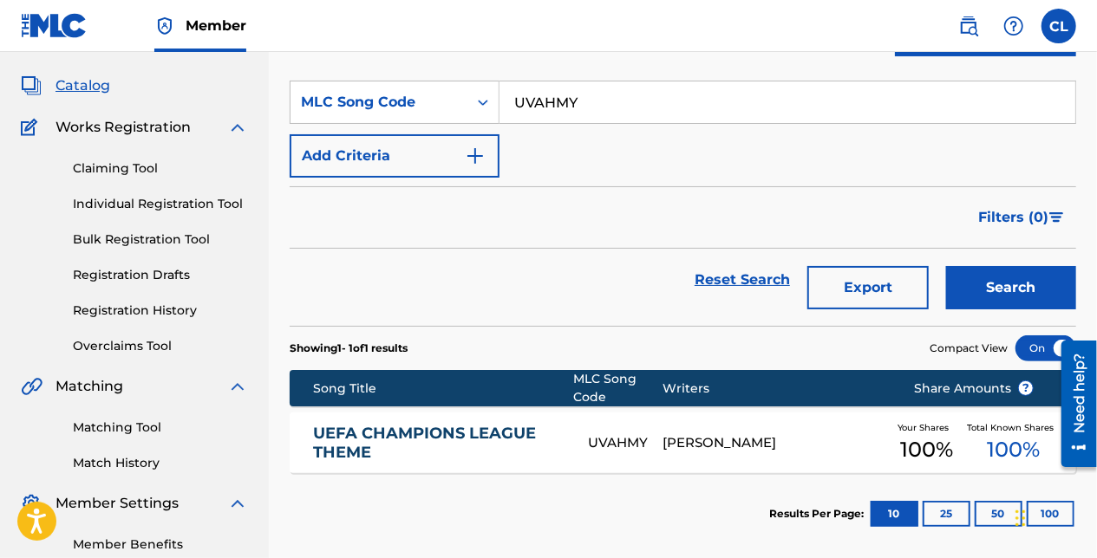
click at [540, 106] on input "UVAHMY" at bounding box center [787, 103] width 576 height 42
paste input "WESTERN UNION"
type input "WESTERN UNION"
click at [978, 273] on button "Search" at bounding box center [1011, 287] width 130 height 43
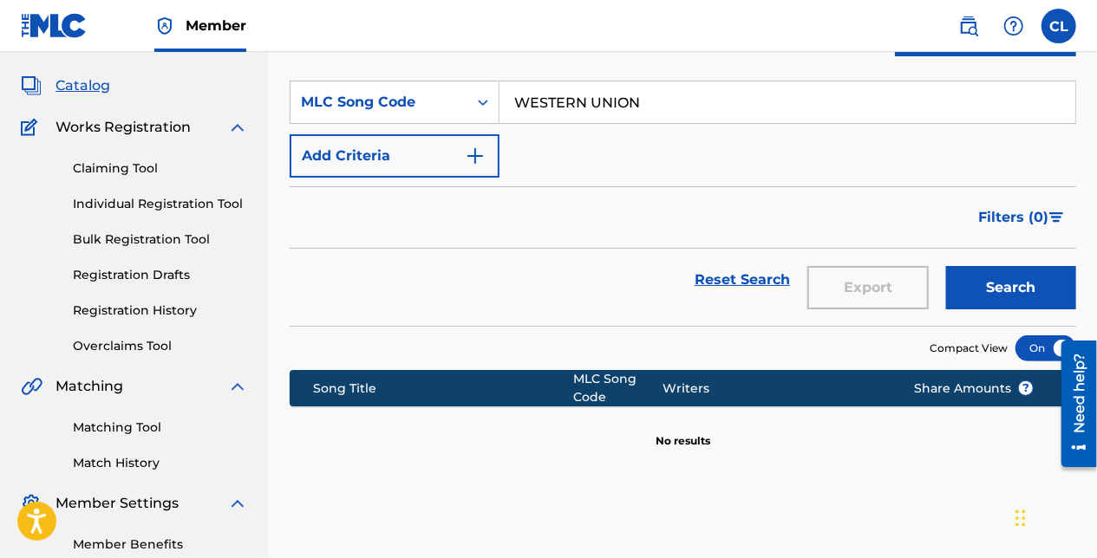
click at [442, 262] on div "Reset Search Export Search" at bounding box center [683, 280] width 786 height 62
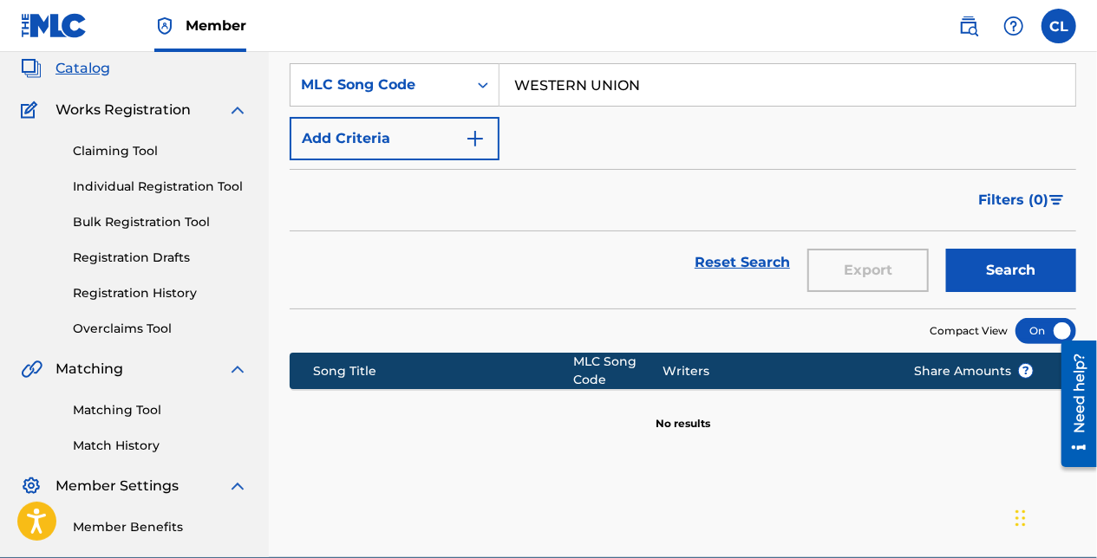
scroll to position [0, 0]
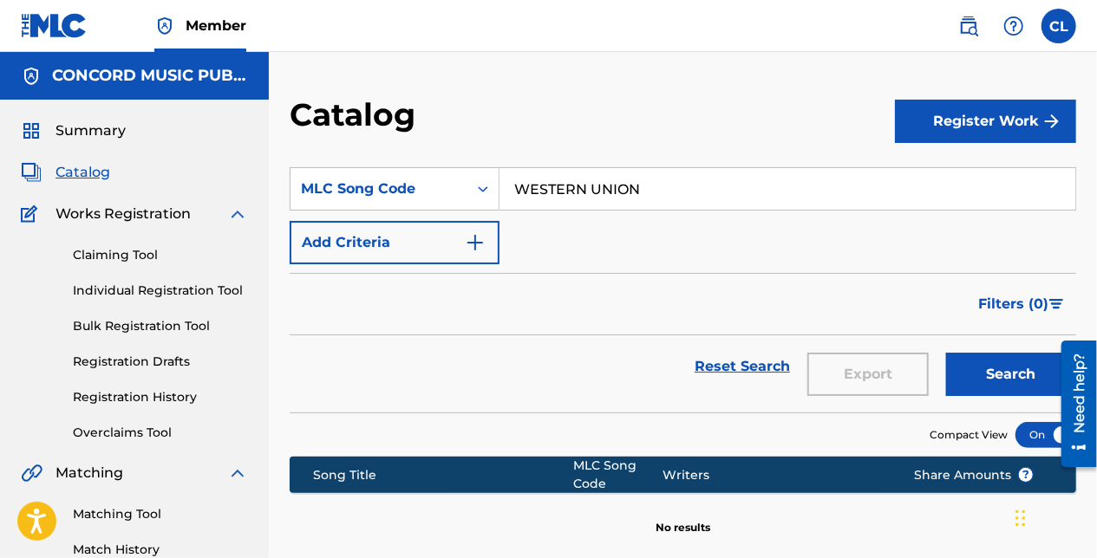
click at [963, 373] on button "Search" at bounding box center [1011, 374] width 130 height 43
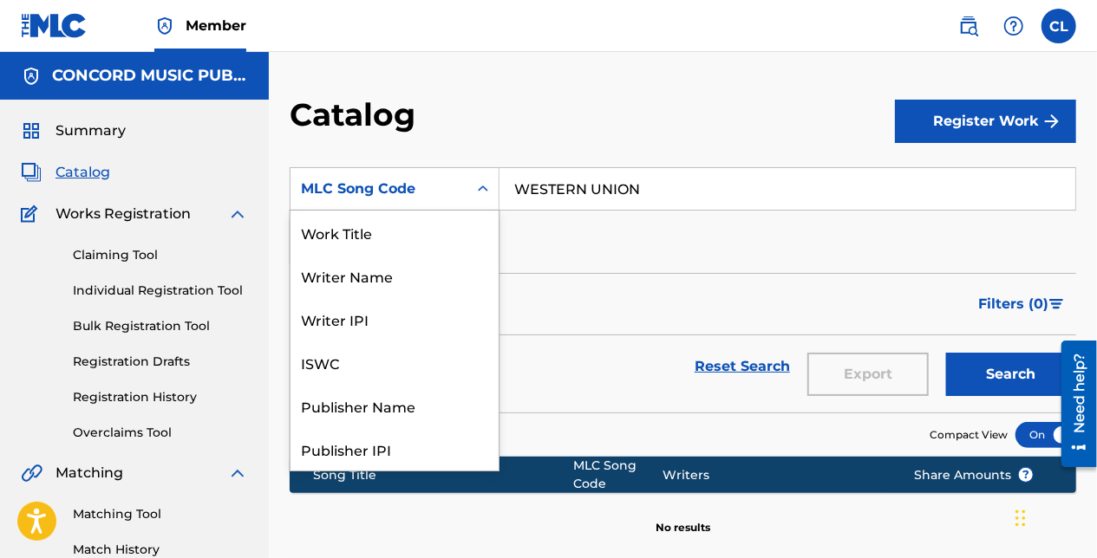
click at [378, 167] on div "MLC Song Code" at bounding box center [395, 188] width 210 height 43
click at [371, 227] on div "Work Title" at bounding box center [394, 232] width 208 height 43
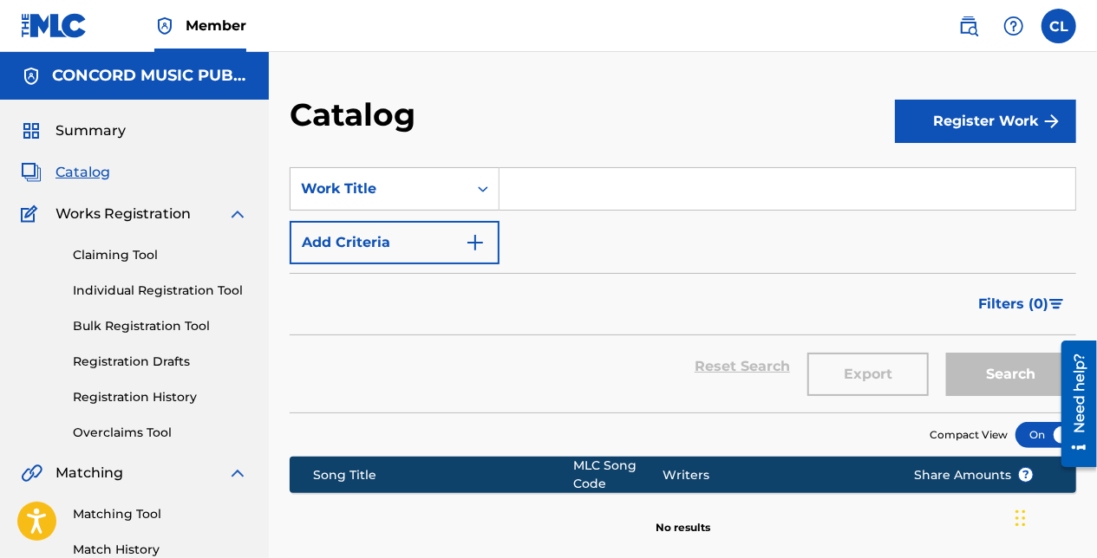
click at [652, 186] on input "Search Form" at bounding box center [787, 189] width 576 height 42
paste input "WESTERN UNION"
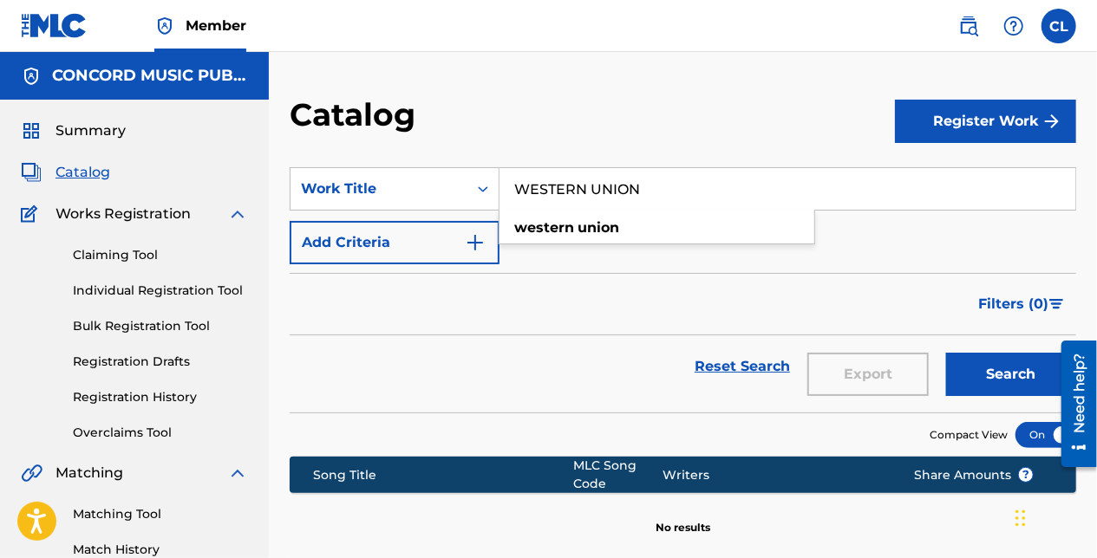
type input "WESTERN UNION"
click at [980, 385] on button "Search" at bounding box center [1011, 374] width 130 height 43
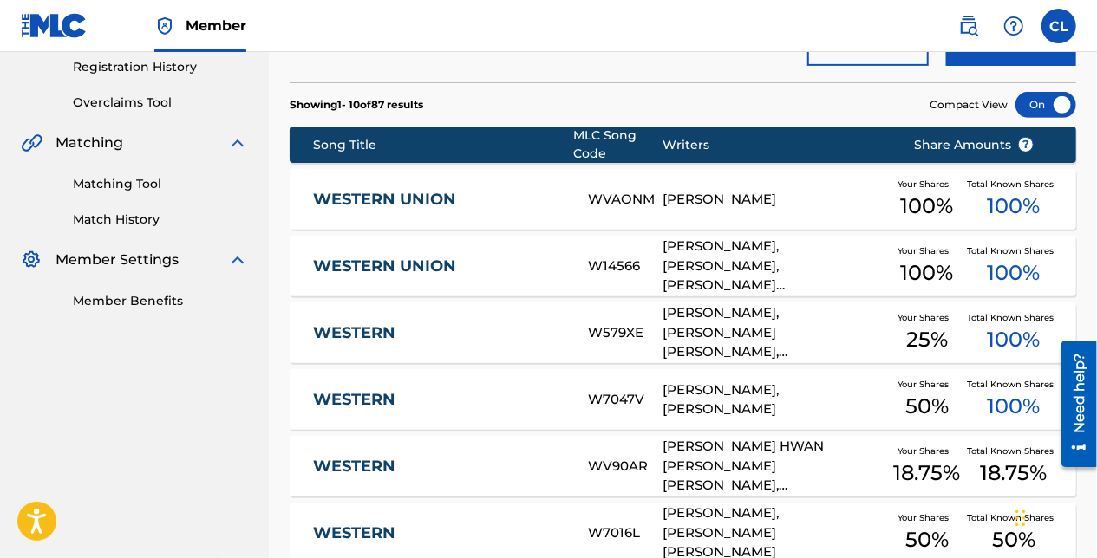
scroll to position [347, 0]
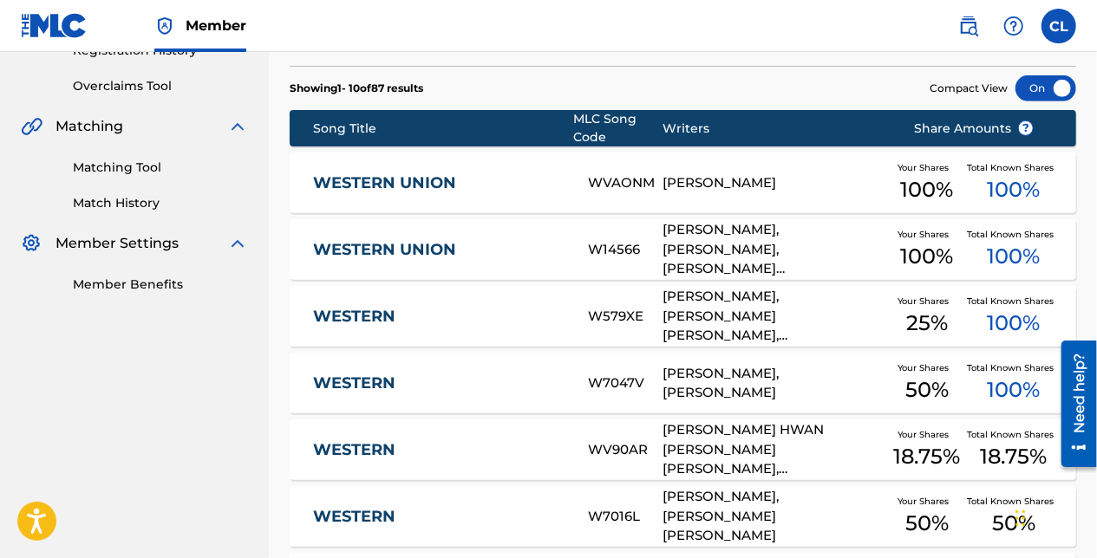
click at [718, 233] on div "[PERSON_NAME], [PERSON_NAME], [PERSON_NAME] [PERSON_NAME] [PERSON_NAME], [PERSO…" at bounding box center [774, 249] width 225 height 59
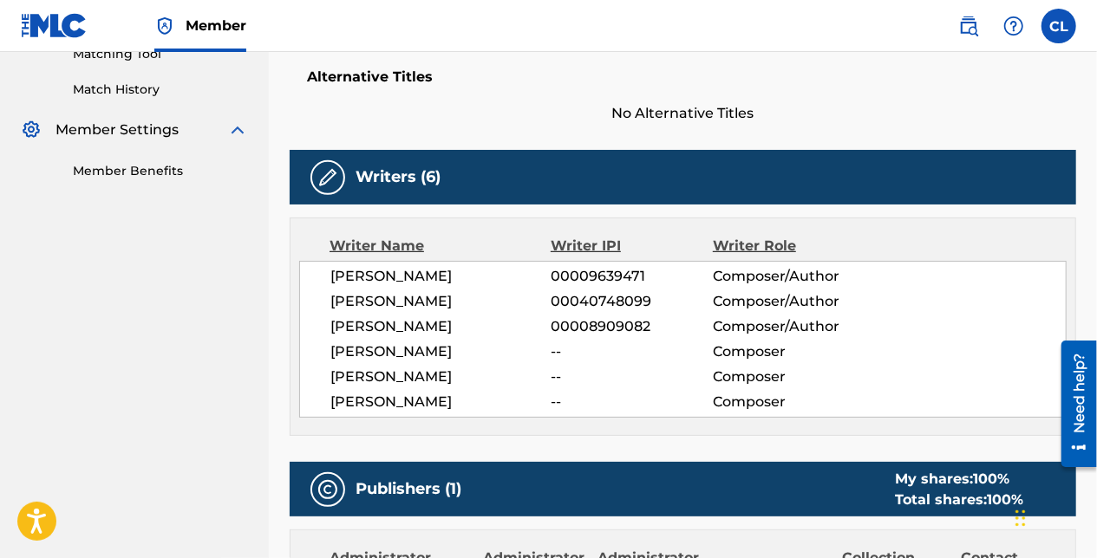
scroll to position [434, 0]
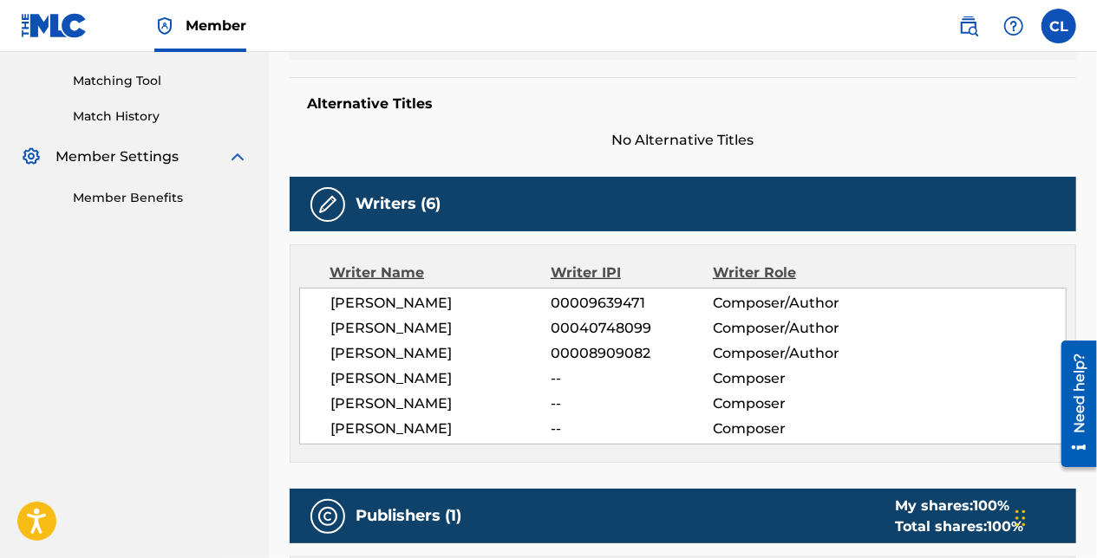
click at [375, 32] on nav "Member CL [PERSON_NAME] Langan [EMAIL_ADDRESS][PERSON_NAME][DOMAIN_NAME] Notifi…" at bounding box center [548, 26] width 1097 height 52
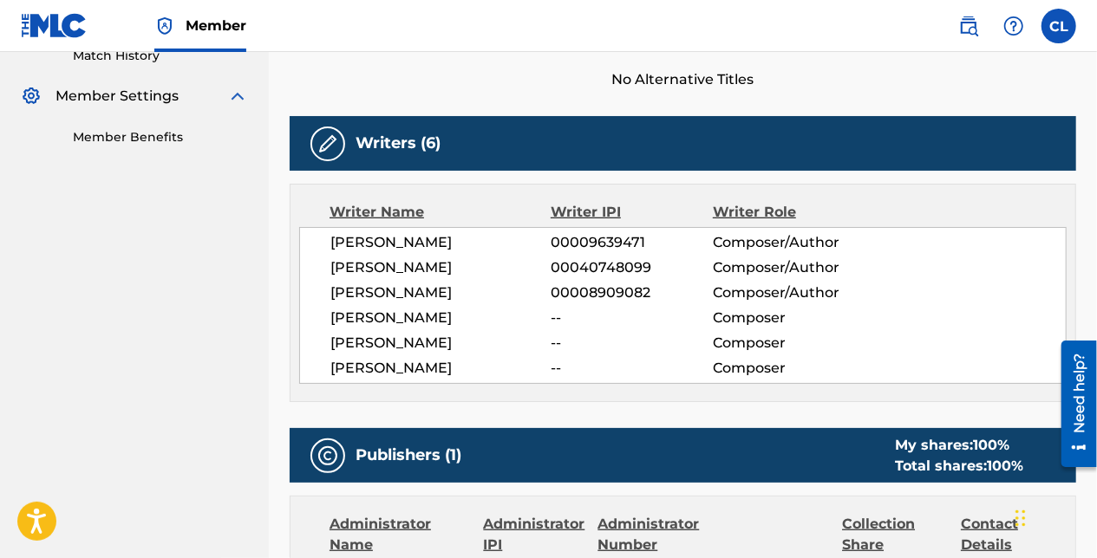
scroll to position [520, 0]
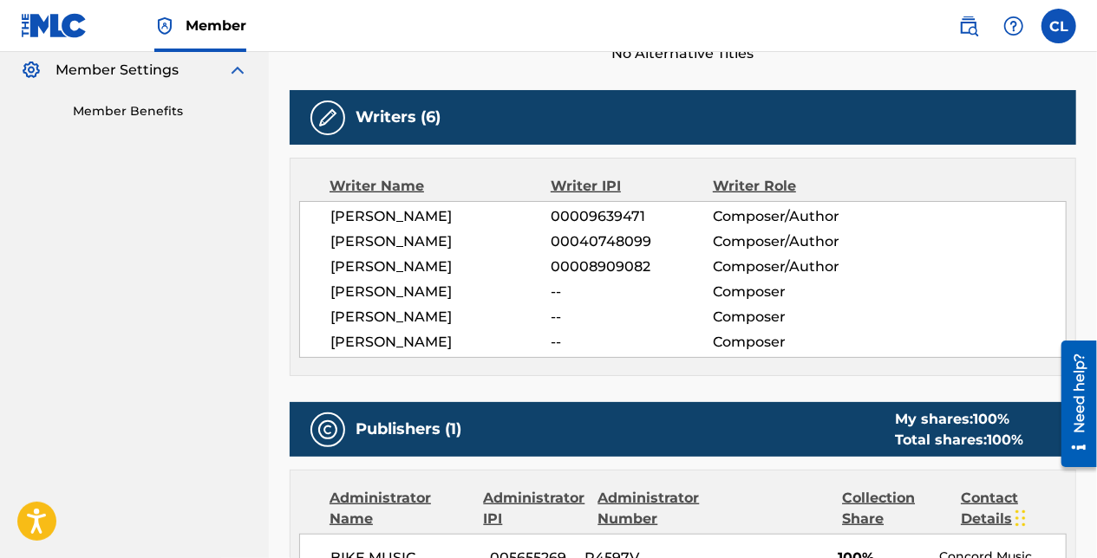
click at [494, 29] on nav "Member CL [PERSON_NAME] Langan [EMAIL_ADDRESS][PERSON_NAME][DOMAIN_NAME] Notifi…" at bounding box center [548, 26] width 1097 height 52
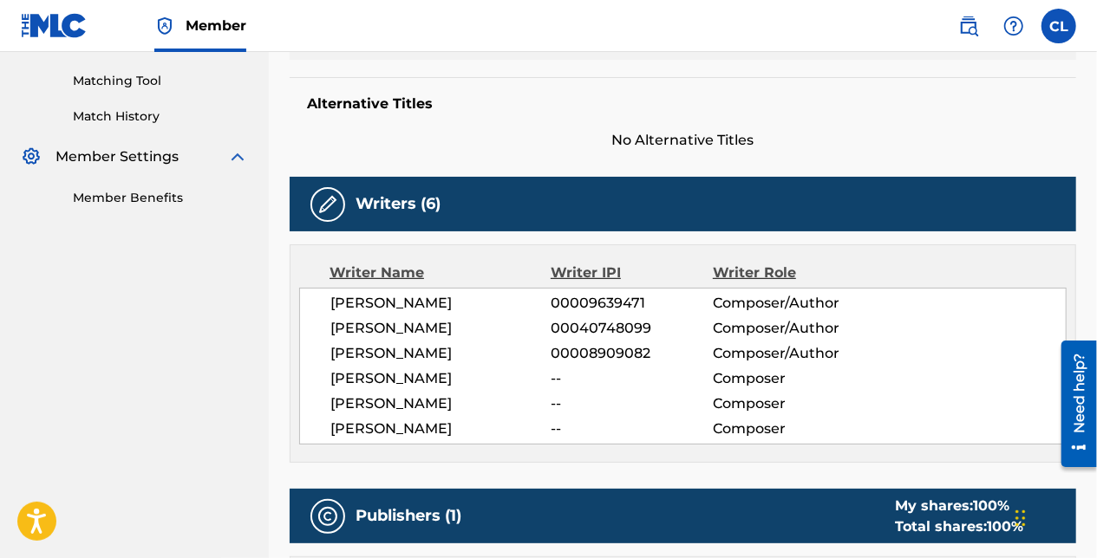
scroll to position [0, 0]
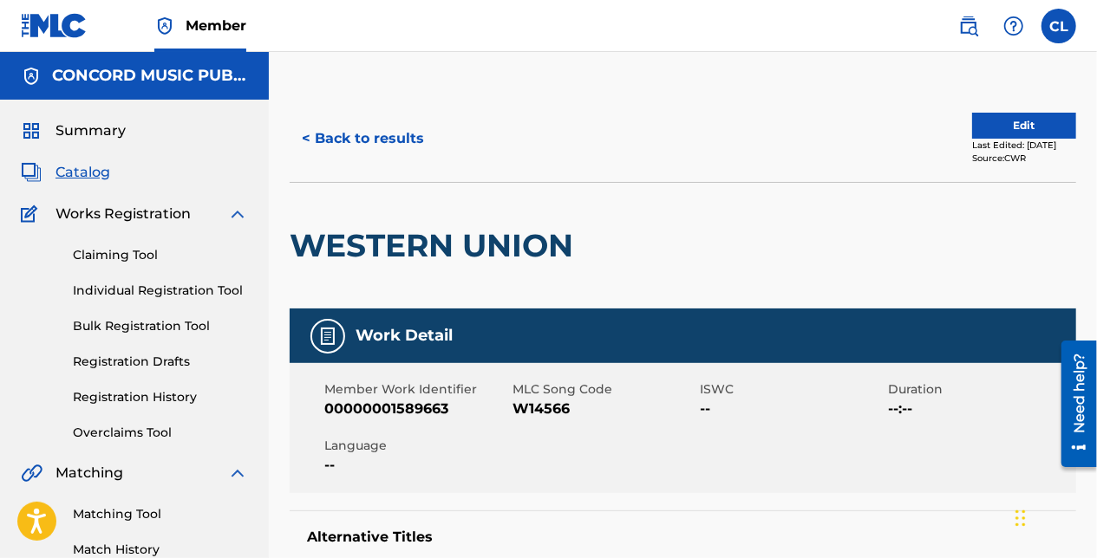
click at [388, 127] on button "< Back to results" at bounding box center [363, 138] width 147 height 43
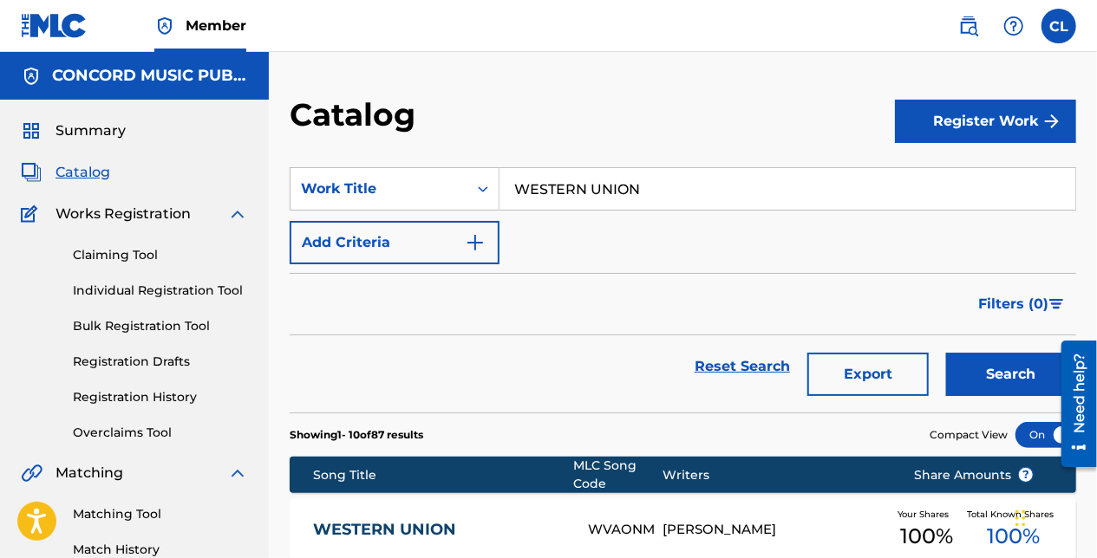
click at [373, 236] on button "Add Criteria" at bounding box center [395, 242] width 210 height 43
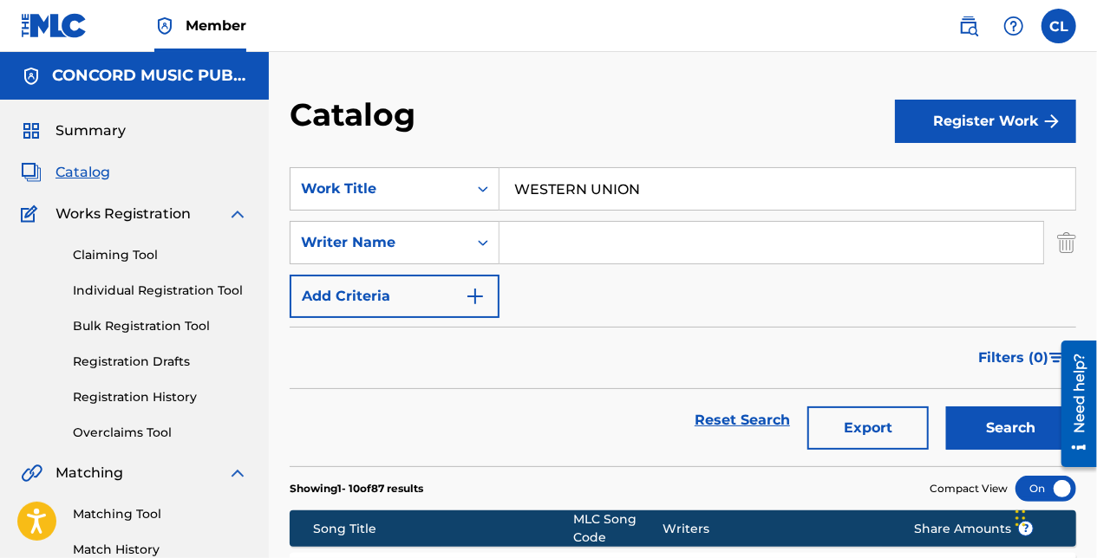
click at [595, 193] on input "WESTERN UNION" at bounding box center [787, 189] width 576 height 42
paste input "est"
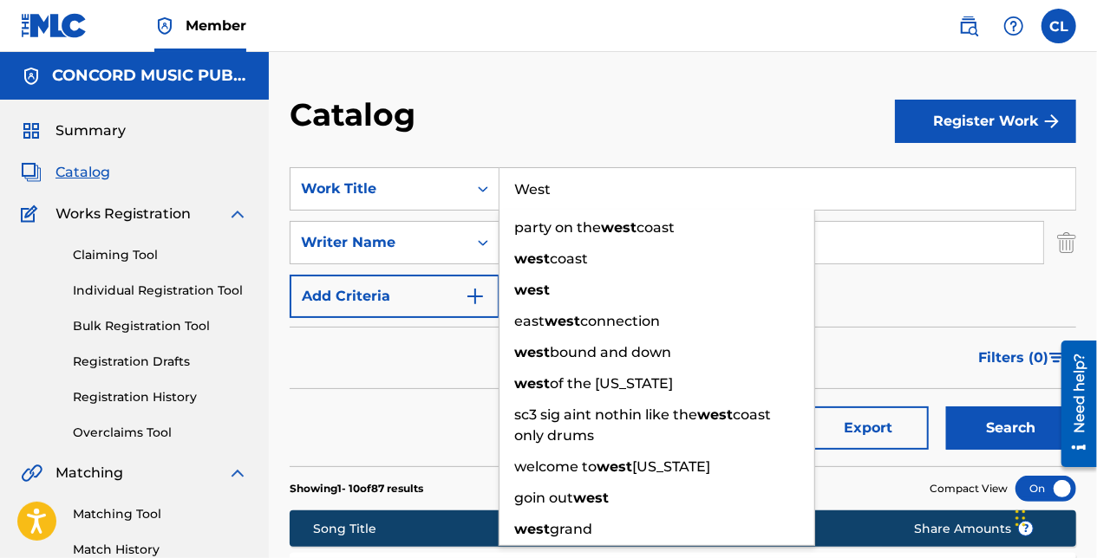
type input "West"
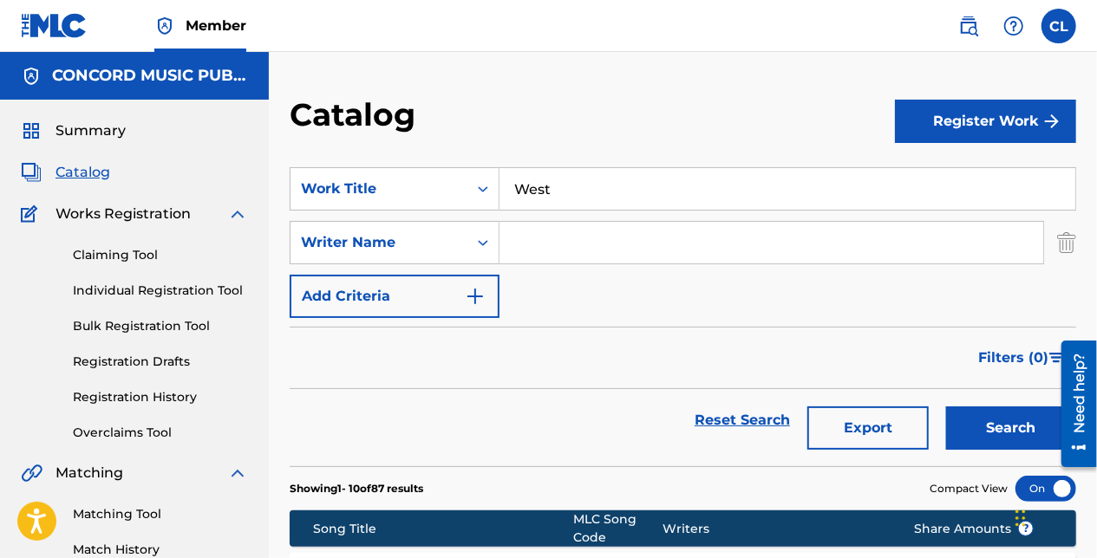
click at [838, 245] on input "Search Form" at bounding box center [771, 243] width 544 height 42
paste input "Jeong"
type input "Jeong"
click at [997, 443] on button "Search" at bounding box center [1011, 428] width 130 height 43
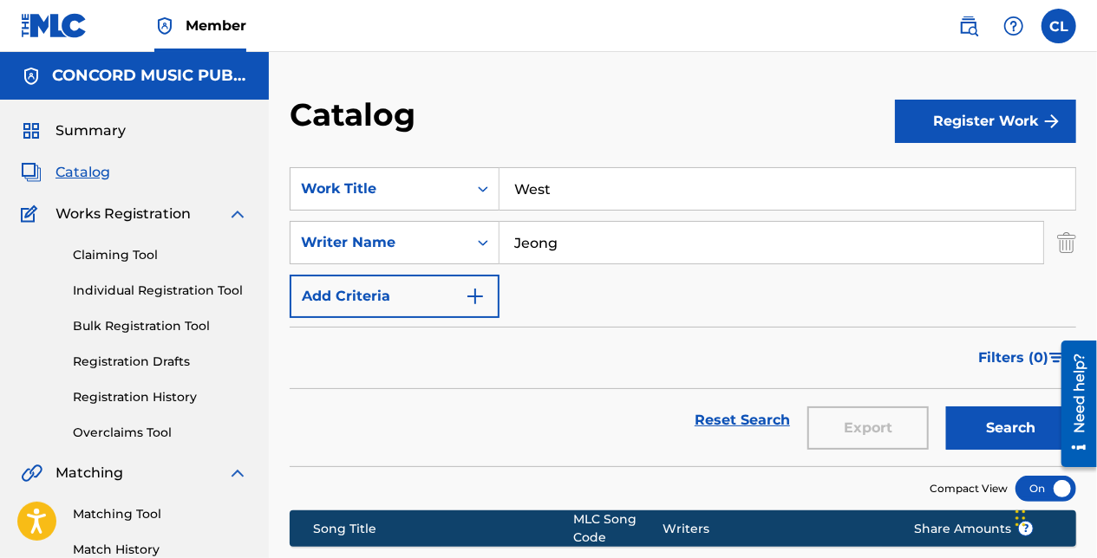
click at [550, 193] on input "West" at bounding box center [787, 189] width 576 height 42
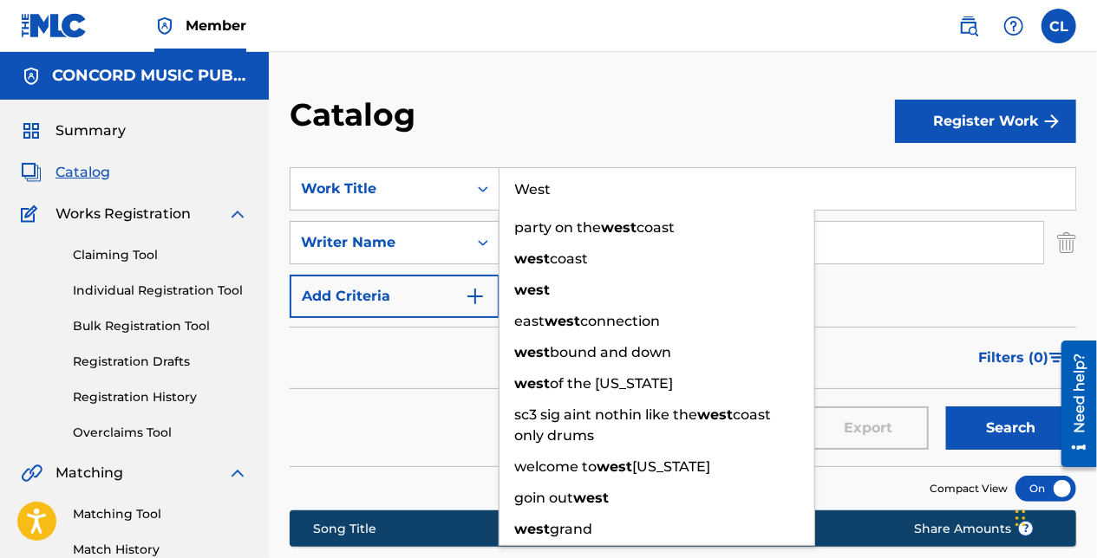
paste input "Bloom"
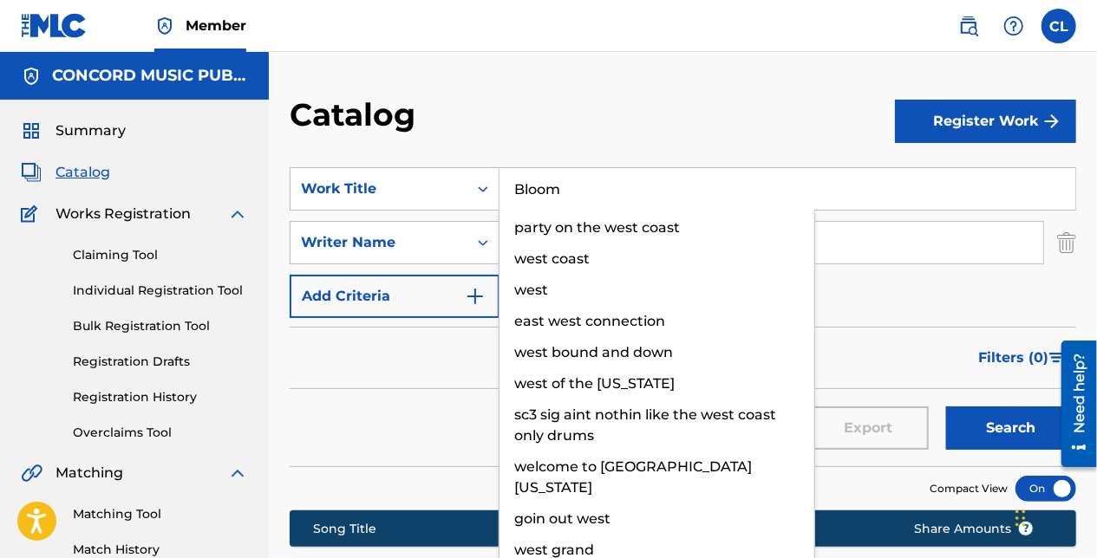
type input "Bloom"
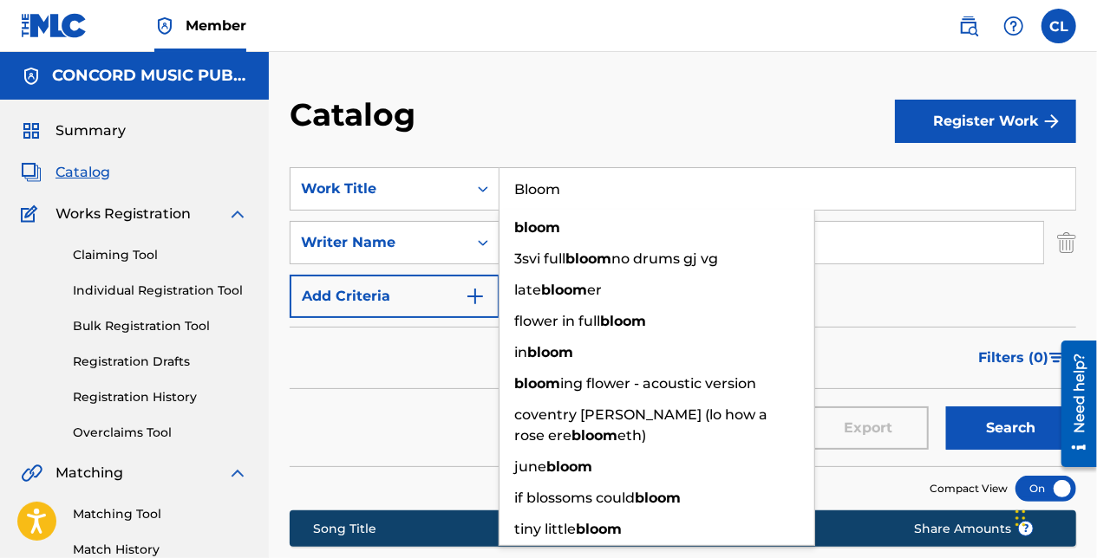
click at [573, 98] on div "Catalog" at bounding box center [592, 120] width 605 height 51
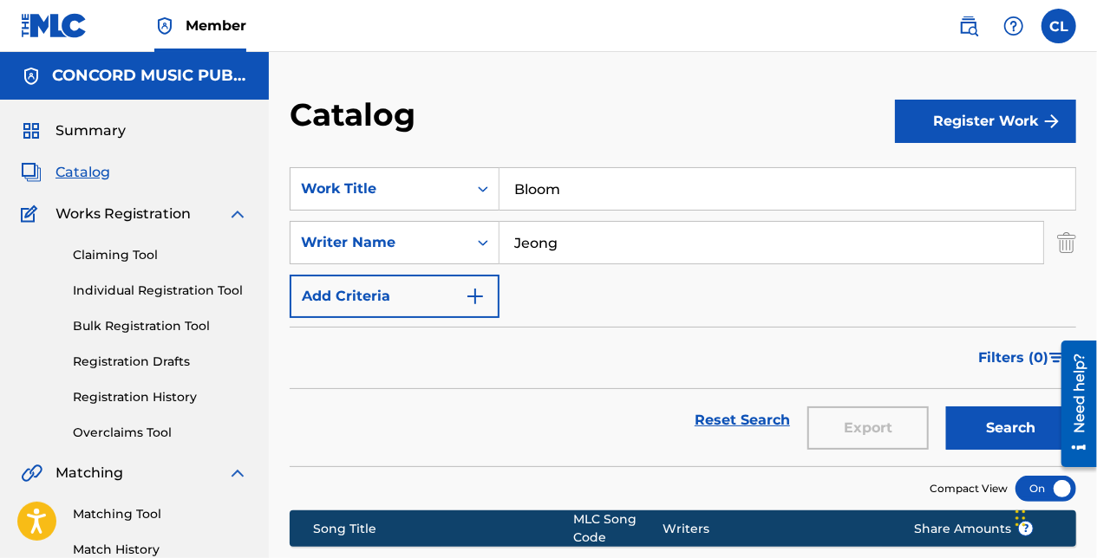
click at [594, 236] on input "Jeong" at bounding box center [771, 243] width 544 height 42
paste input "[PERSON_NAME]"
type input "[PERSON_NAME]"
click at [1017, 429] on button "Search" at bounding box center [1011, 428] width 130 height 43
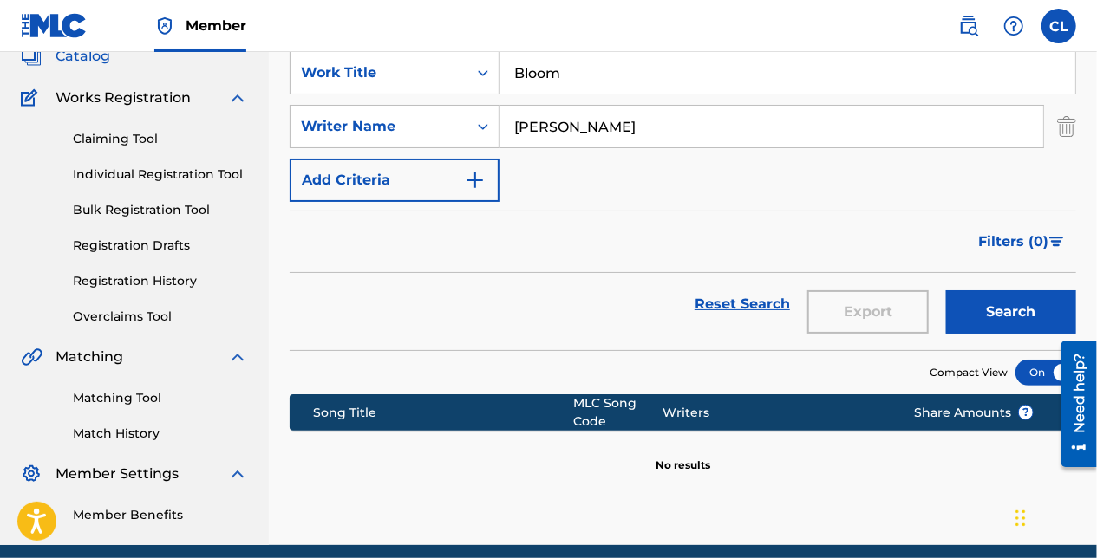
scroll to position [100, 0]
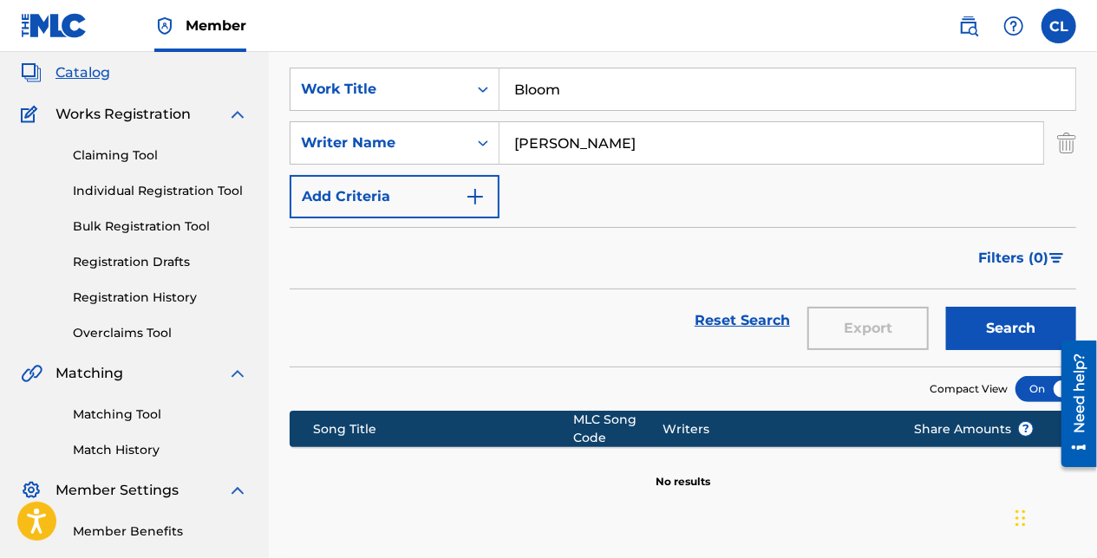
click at [523, 101] on input "Bloom" at bounding box center [787, 90] width 576 height 42
paste input "Dime"
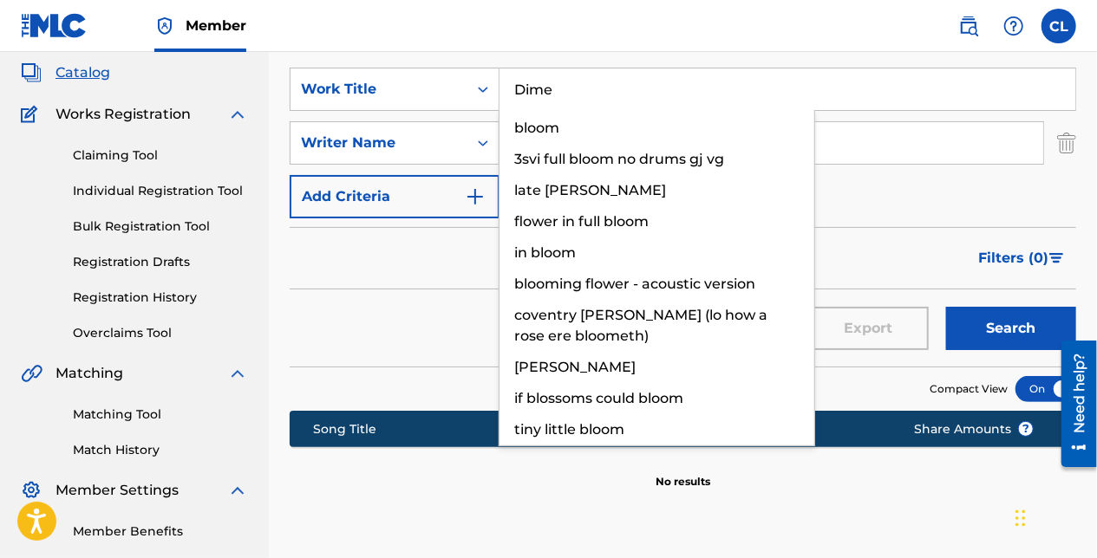
type input "Dime"
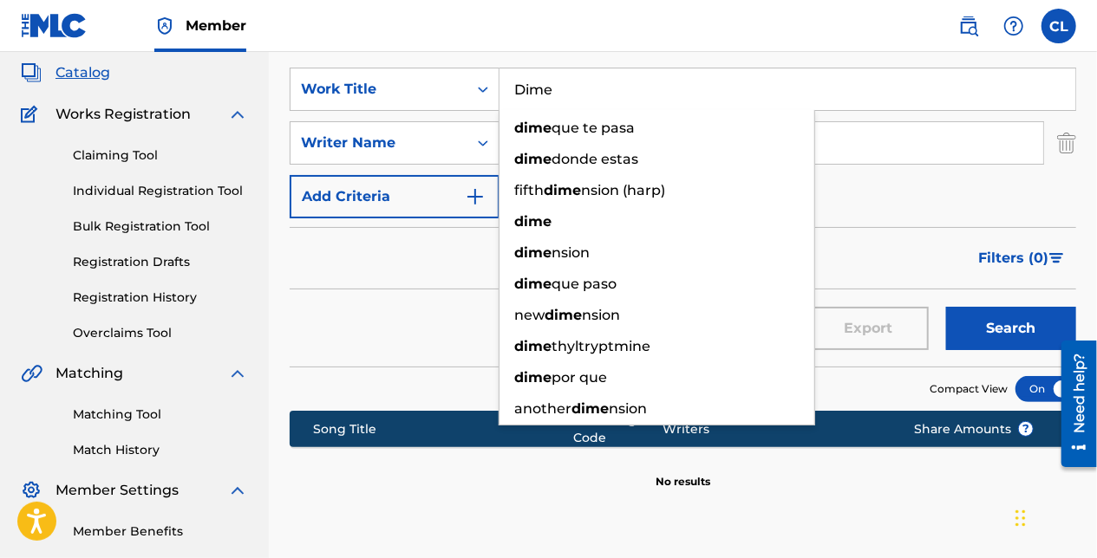
click at [430, 290] on div "Reset Search Export Search" at bounding box center [683, 321] width 786 height 62
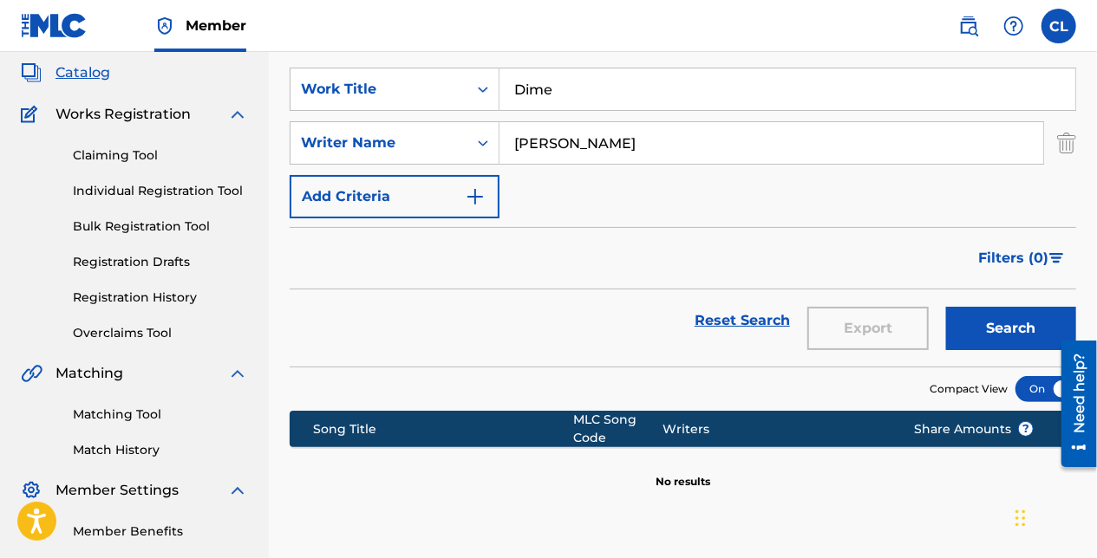
click at [525, 153] on input "[PERSON_NAME]" at bounding box center [771, 143] width 544 height 42
paste input "[PERSON_NAME]"
type input "[PERSON_NAME]"
click at [985, 341] on button "Search" at bounding box center [1011, 328] width 130 height 43
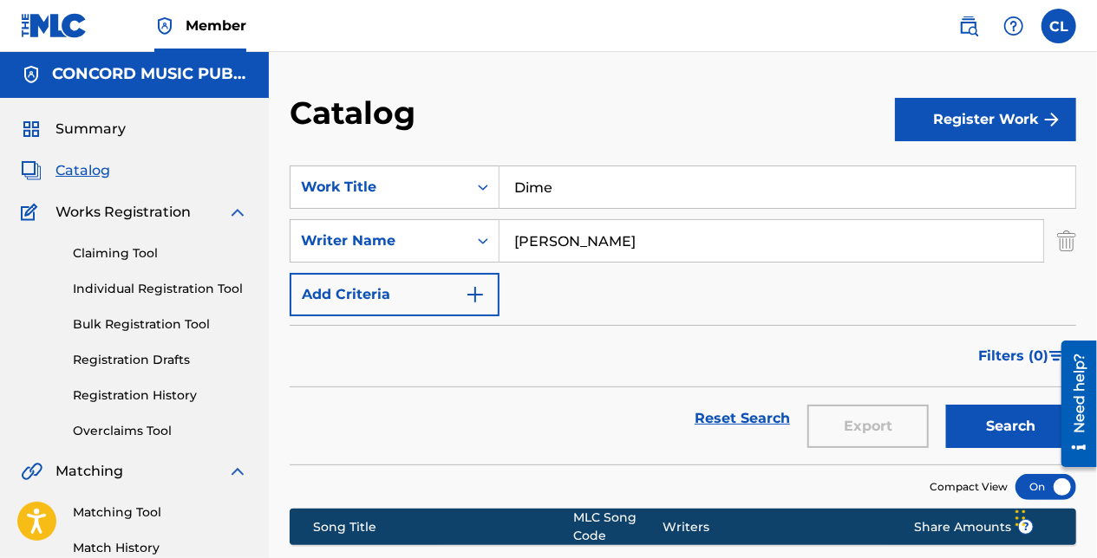
scroll to position [0, 0]
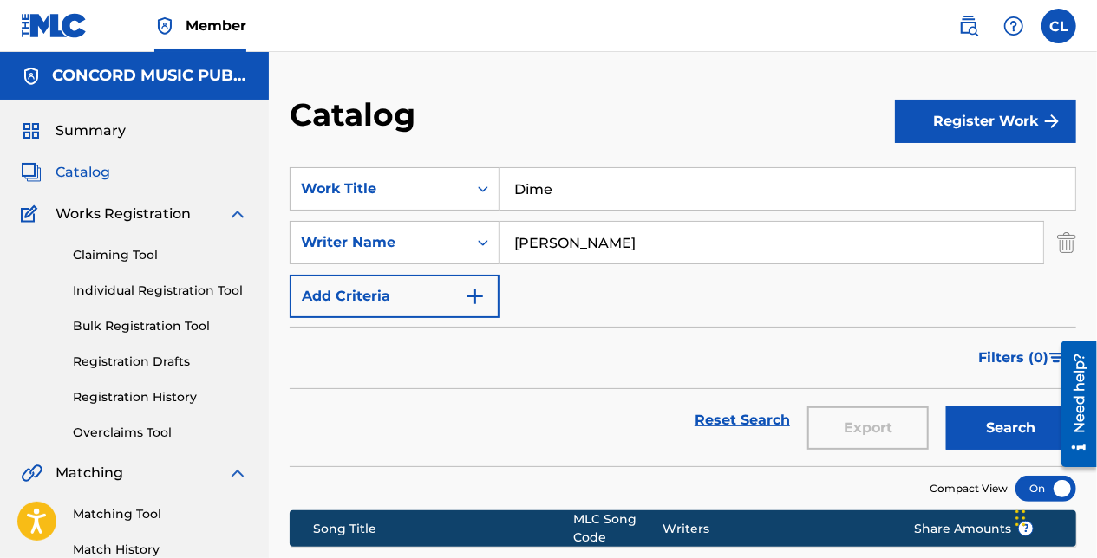
click at [558, 168] on input "Dime" at bounding box center [787, 189] width 576 height 42
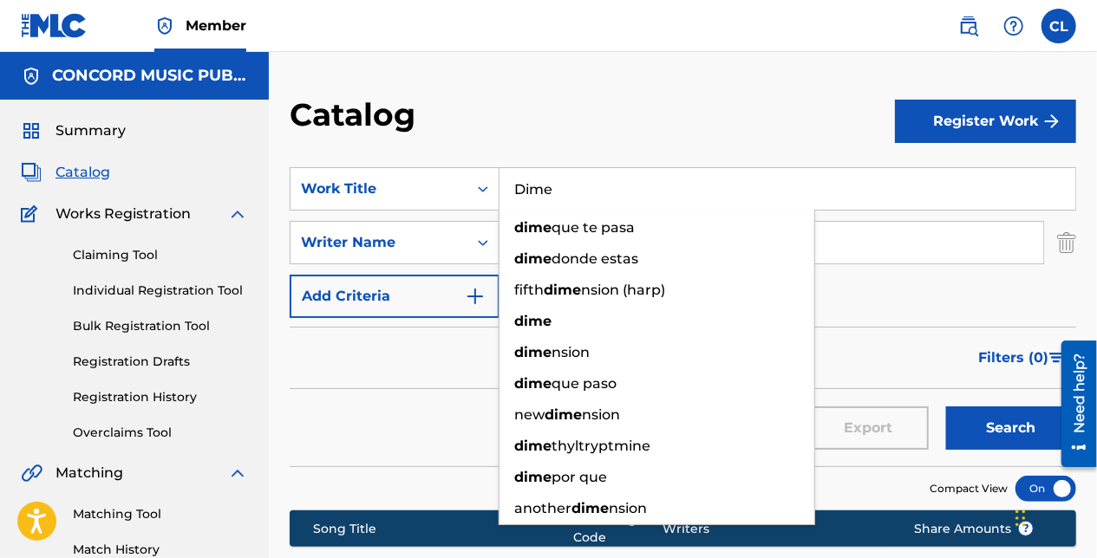
paste input "îng Dîng"
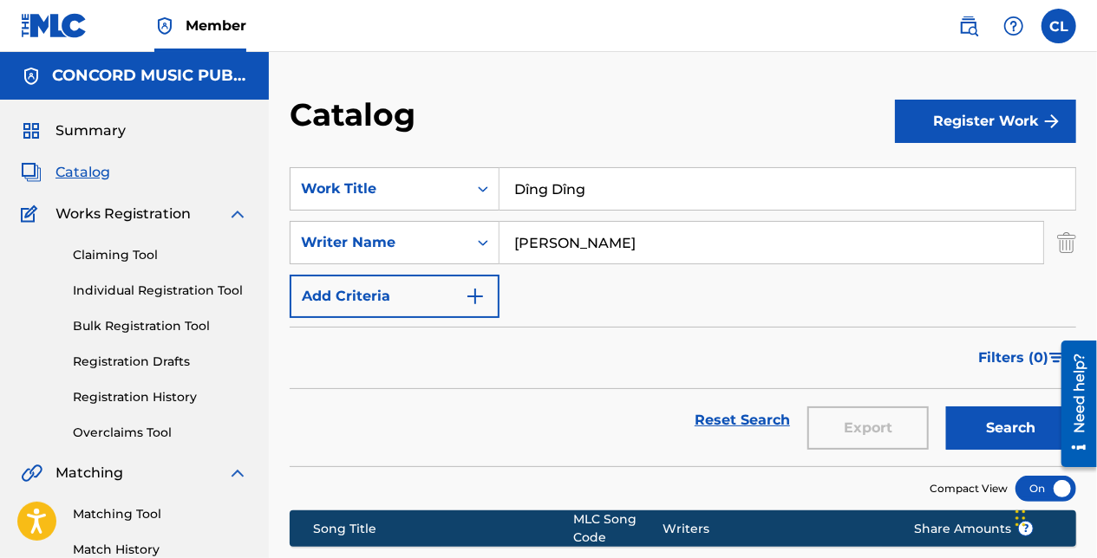
click at [1060, 245] on img "Search Form" at bounding box center [1066, 242] width 19 height 43
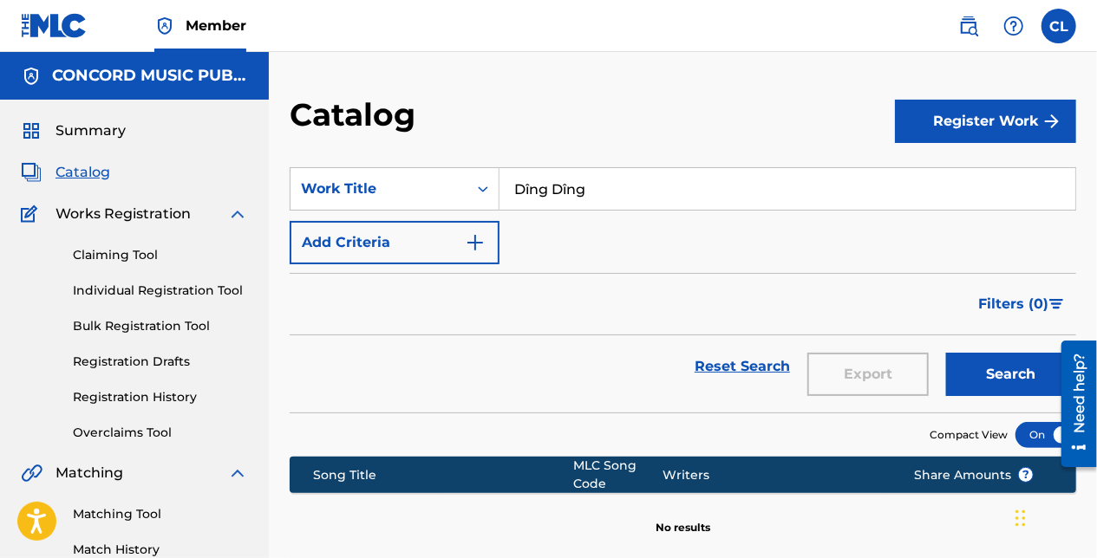
click at [974, 369] on button "Search" at bounding box center [1011, 374] width 130 height 43
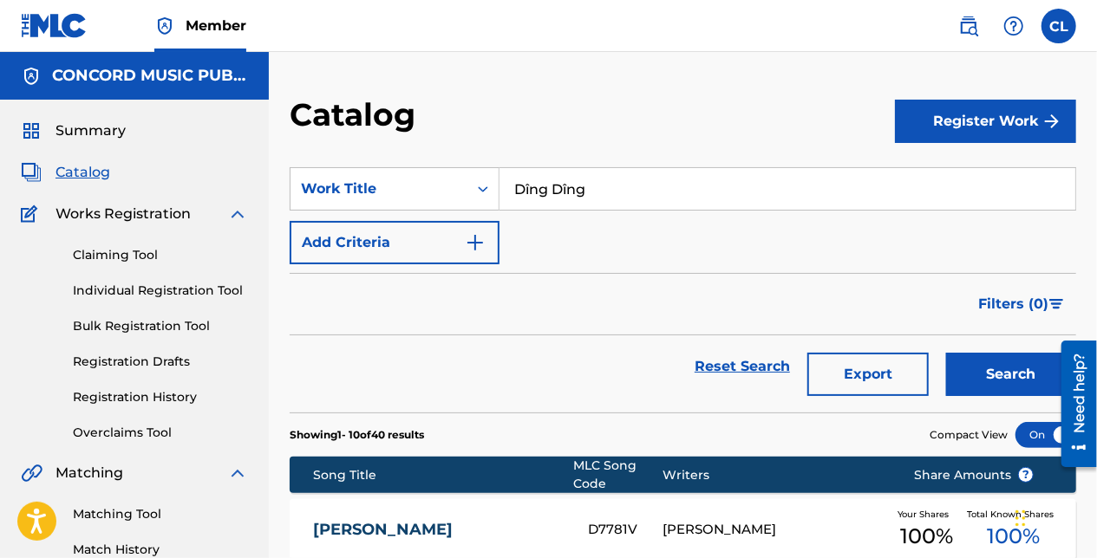
click at [562, 190] on input "Dîng Dîng" at bounding box center [787, 189] width 576 height 42
paste input "Black Roses"
type input "Black Roses"
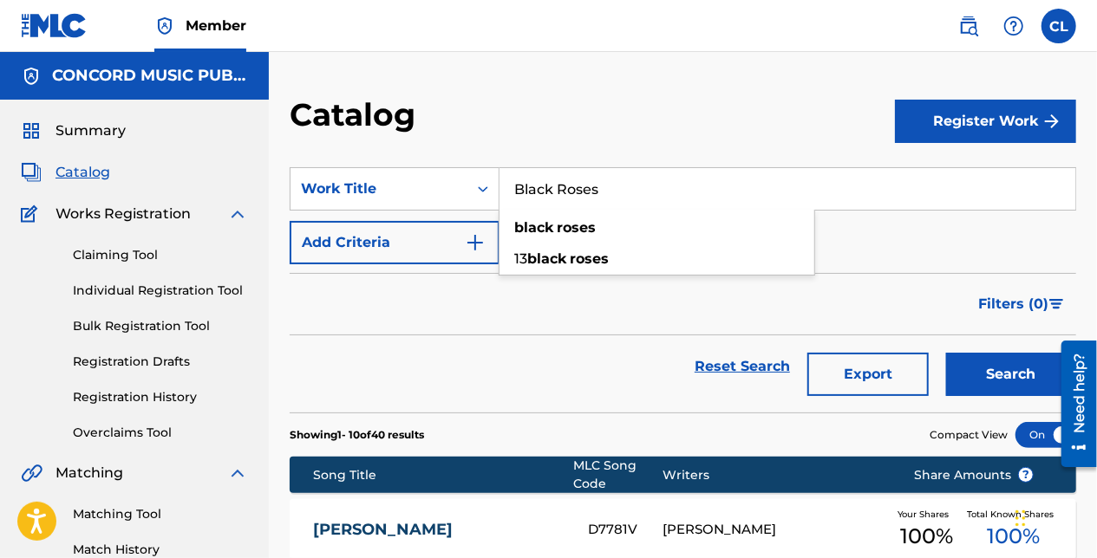
click at [971, 392] on button "Search" at bounding box center [1011, 374] width 130 height 43
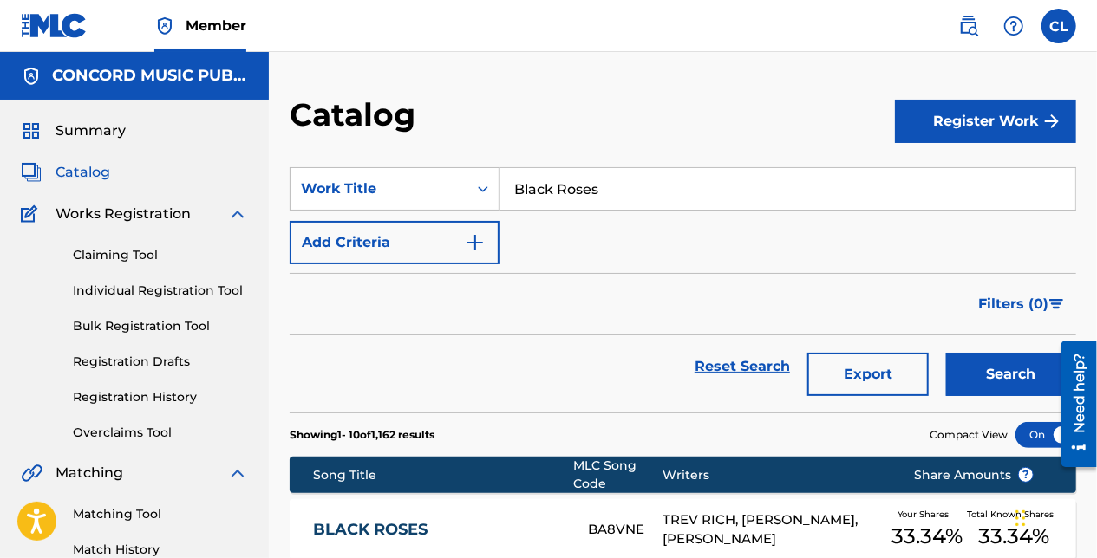
click at [463, 238] on button "Add Criteria" at bounding box center [395, 242] width 210 height 43
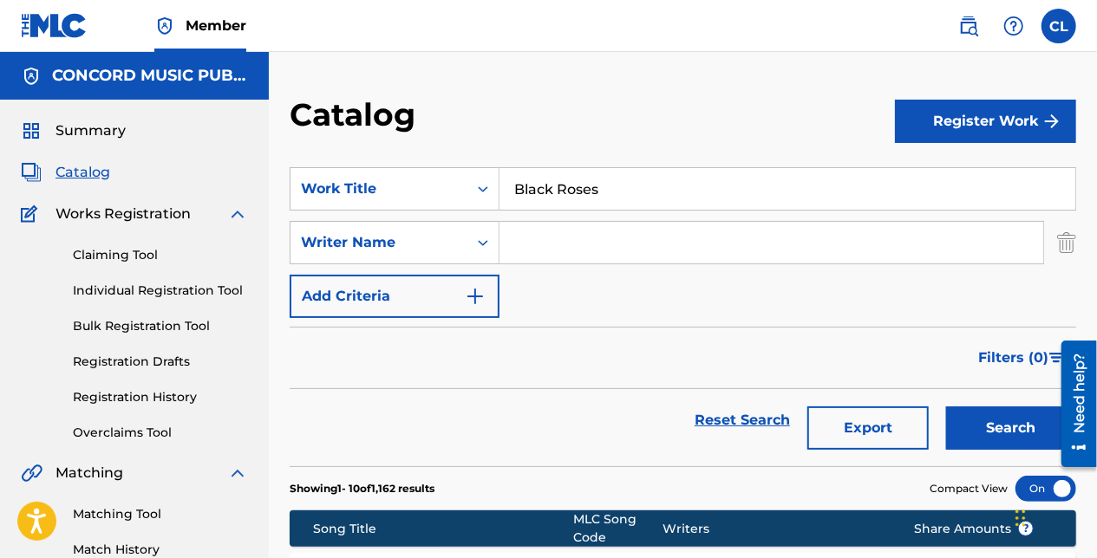
click at [553, 236] on input "Search Form" at bounding box center [771, 243] width 544 height 42
paste input "[PERSON_NAME]"
click at [943, 426] on div "Search" at bounding box center [1006, 420] width 139 height 62
drag, startPoint x: 950, startPoint y: 424, endPoint x: 853, endPoint y: 390, distance: 102.8
click at [951, 423] on button "Search" at bounding box center [1011, 428] width 130 height 43
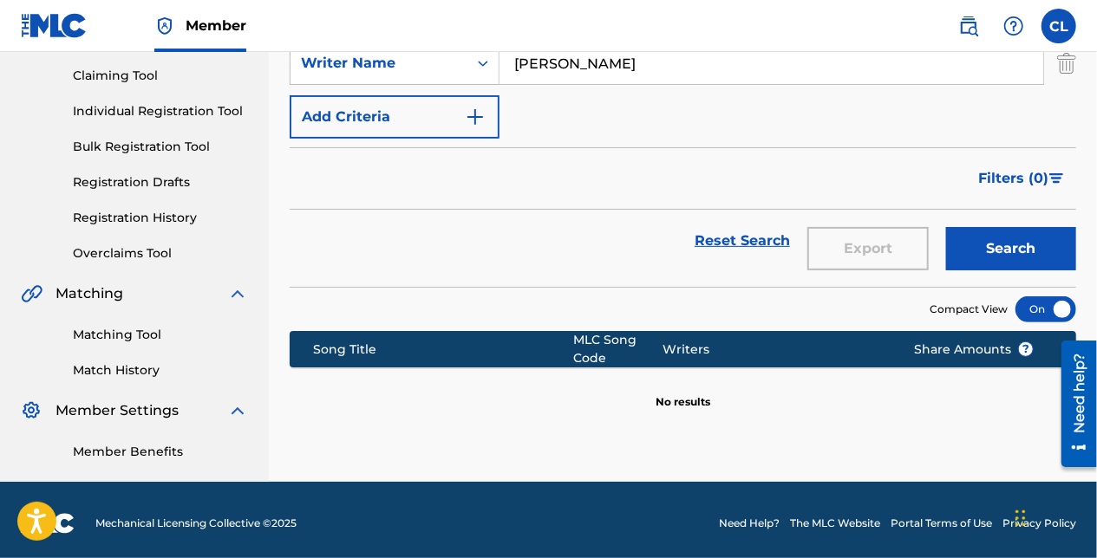
scroll to position [186, 0]
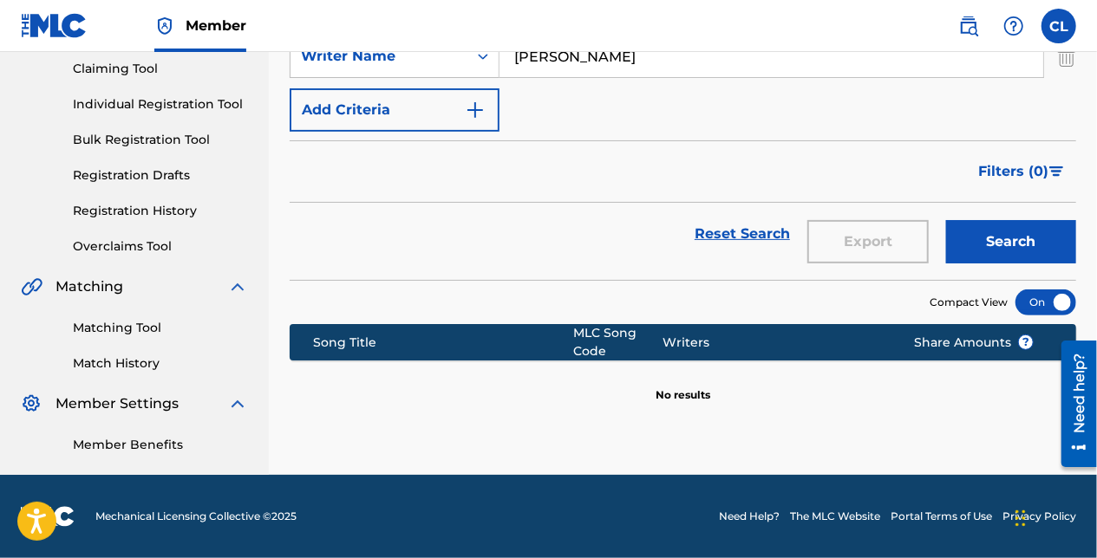
click at [519, 55] on input "[PERSON_NAME]" at bounding box center [771, 57] width 544 height 42
paste input "MAGA"
type input "MAGA"
click at [1000, 245] on button "Search" at bounding box center [1011, 241] width 130 height 43
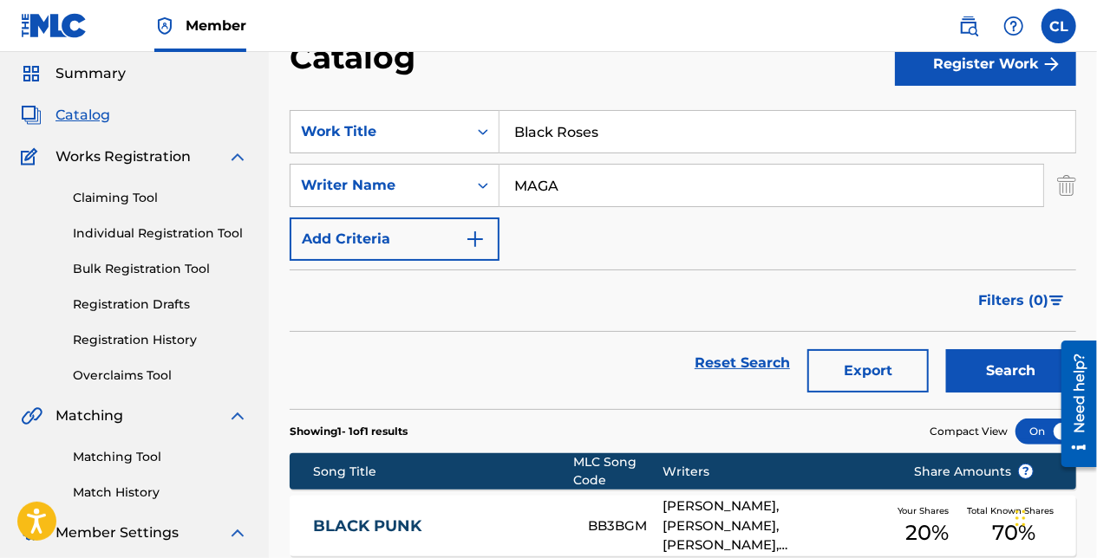
scroll to position [13, 0]
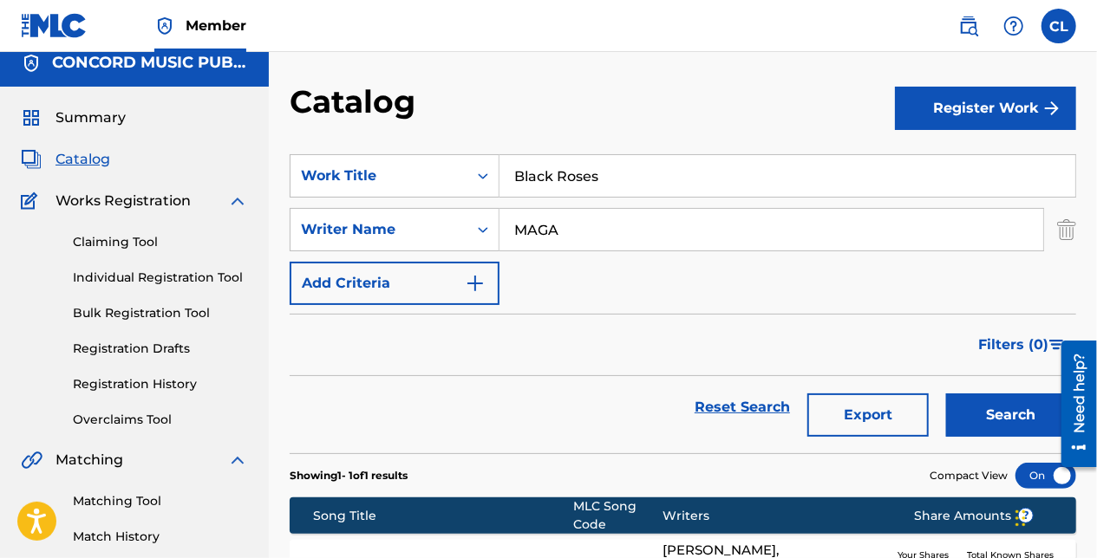
click at [568, 187] on input "Black Roses" at bounding box center [787, 176] width 576 height 42
paste input "anda"
click at [1060, 233] on img "Search Form" at bounding box center [1066, 229] width 19 height 43
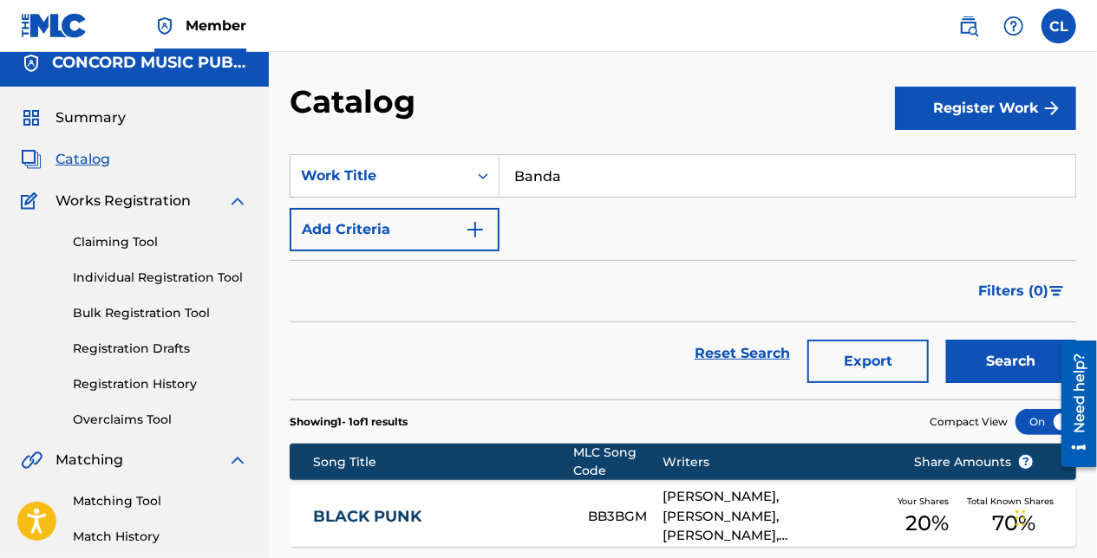
click at [1033, 350] on button "Search" at bounding box center [1011, 361] width 130 height 43
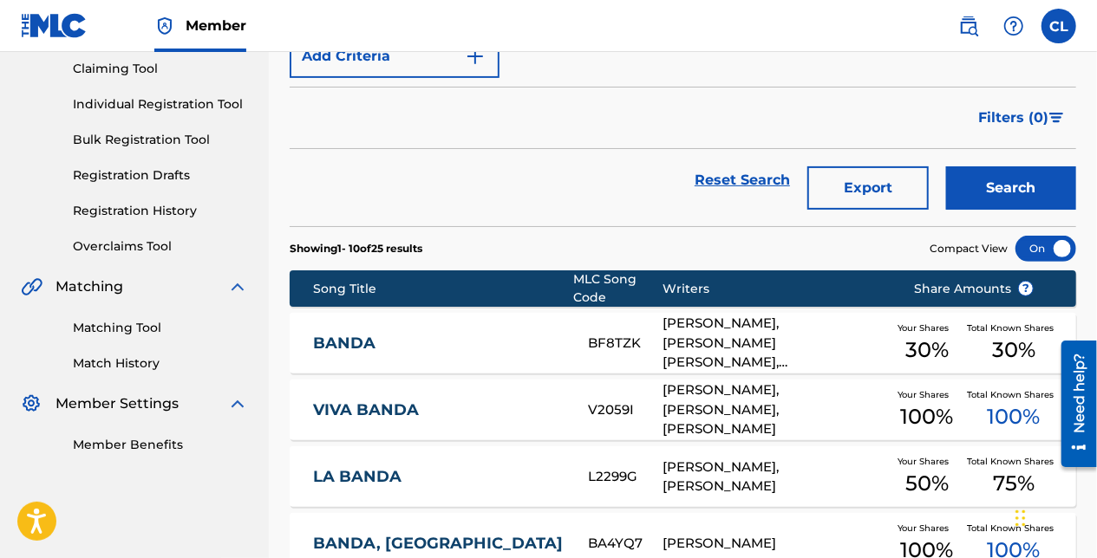
scroll to position [0, 0]
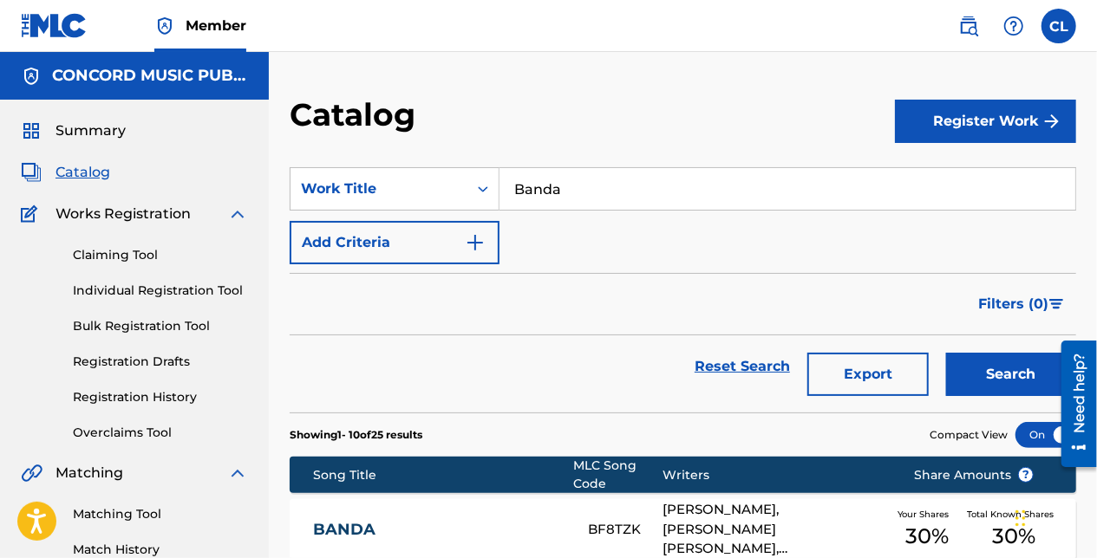
click at [538, 185] on input "Banda" at bounding box center [787, 189] width 576 height 42
paste input "Wake Up Everybody"
click at [991, 386] on button "Search" at bounding box center [1011, 374] width 130 height 43
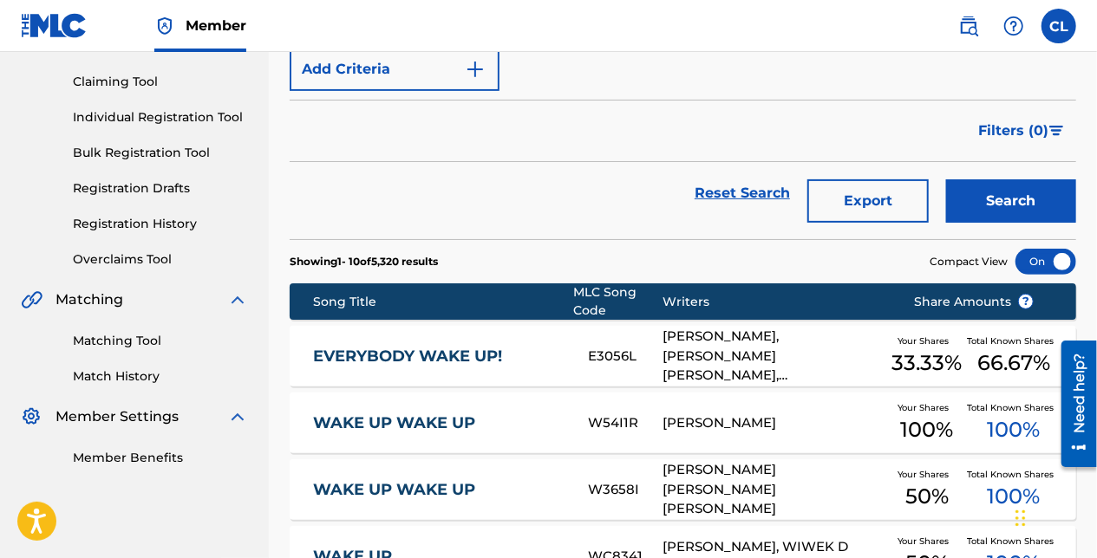
scroll to position [87, 0]
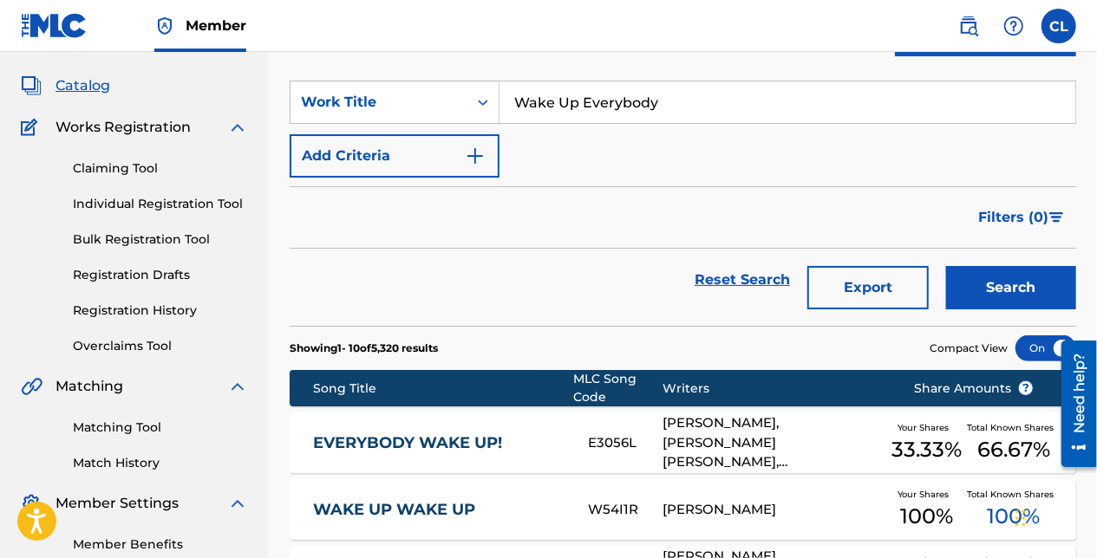
click at [577, 107] on input "Wake Up Everybody" at bounding box center [787, 103] width 576 height 42
paste input "Twin"
type input "Twin"
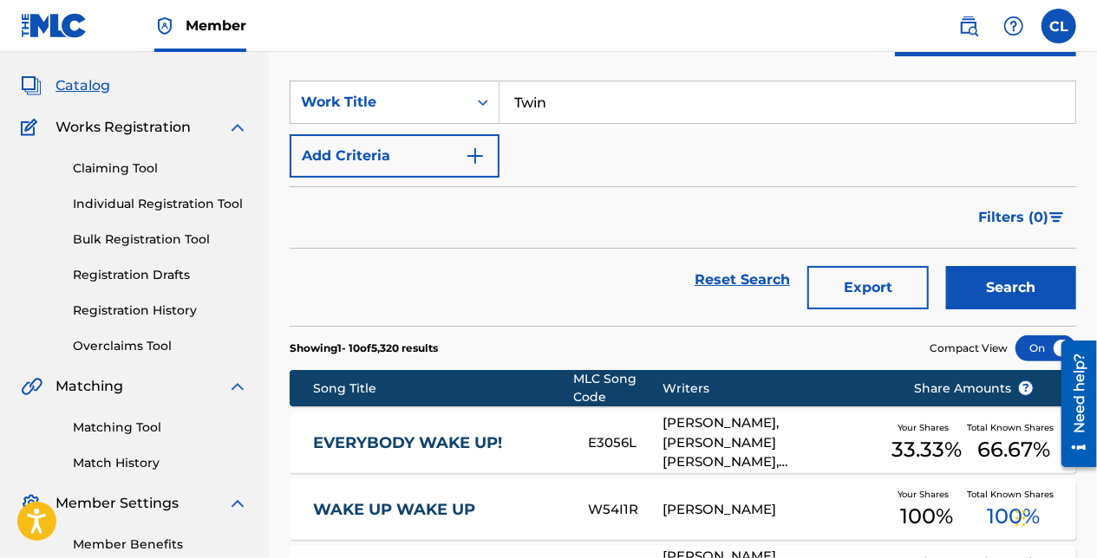
click at [355, 147] on button "Add Criteria" at bounding box center [395, 155] width 210 height 43
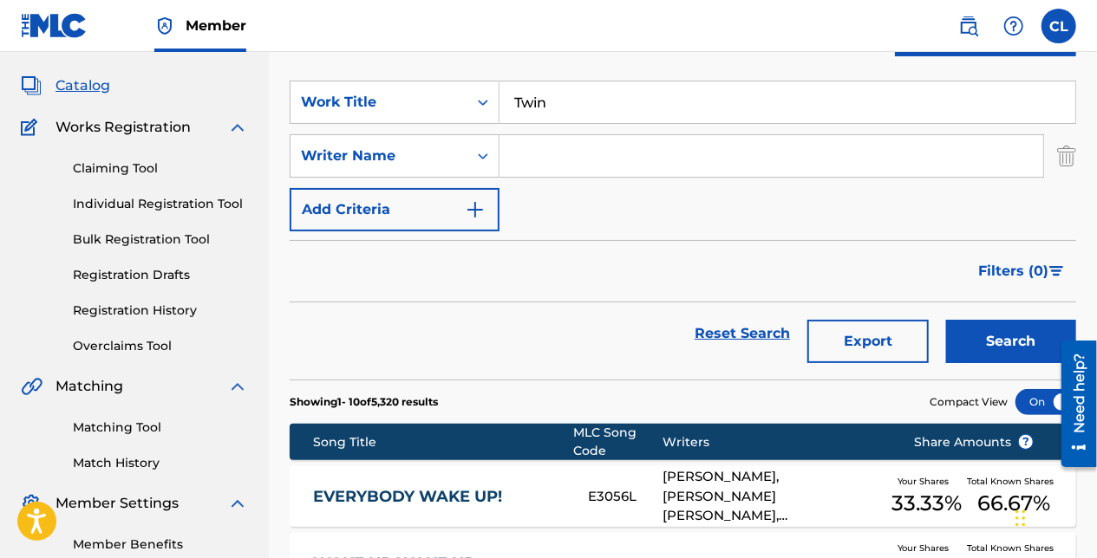
click at [569, 162] on input "Search Form" at bounding box center [771, 156] width 544 height 42
paste input "[PERSON_NAME]"
type input "[PERSON_NAME]"
click at [1007, 354] on button "Search" at bounding box center [1011, 341] width 130 height 43
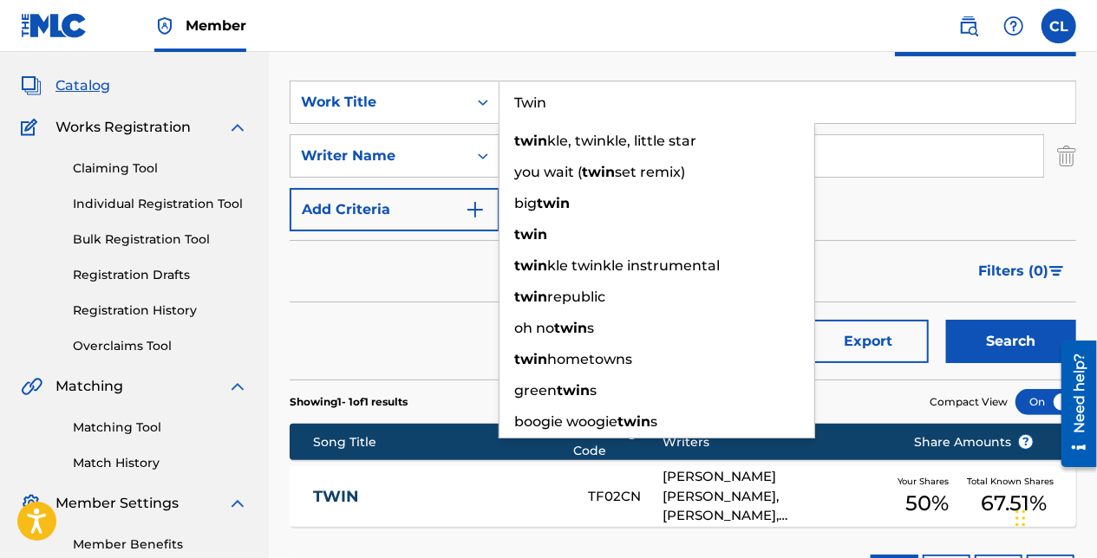
click at [530, 111] on input "Twin" at bounding box center [787, 103] width 576 height 42
paste input "Blues Boy"
type input "Blues Boy"
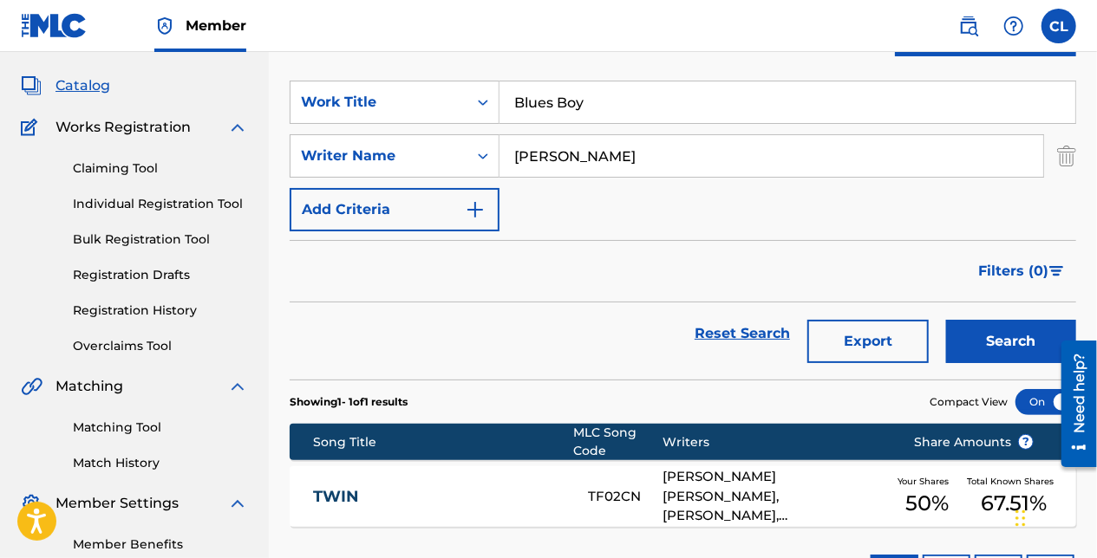
click at [583, 333] on div "Reset Search Export Search" at bounding box center [683, 334] width 786 height 62
click at [567, 169] on input "[PERSON_NAME]" at bounding box center [771, 156] width 544 height 42
paste input "[PERSON_NAME]"
type input "[PERSON_NAME]"
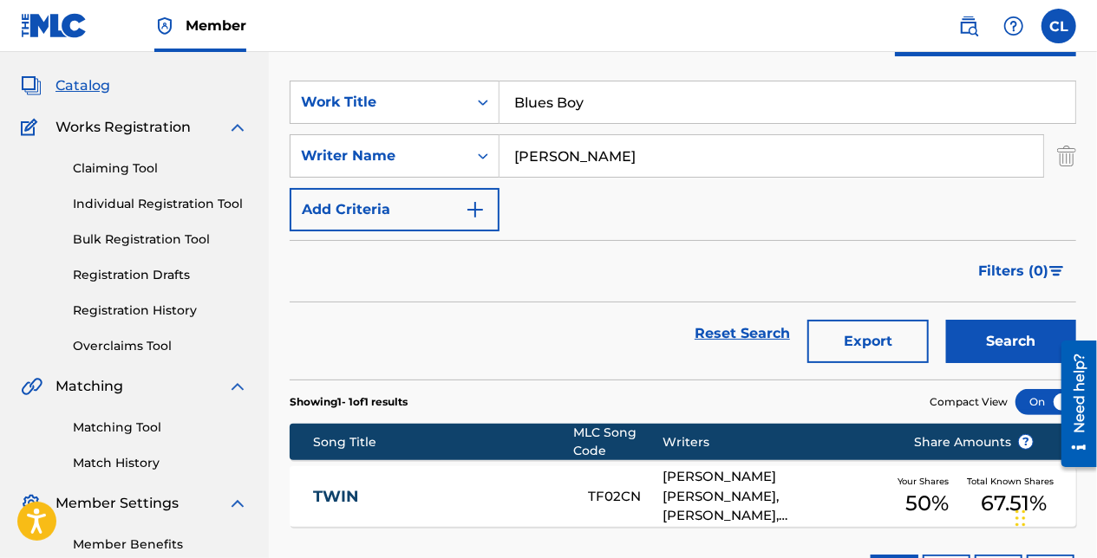
drag, startPoint x: 975, startPoint y: 349, endPoint x: 537, endPoint y: 349, distance: 438.7
click at [975, 349] on button "Search" at bounding box center [1011, 341] width 130 height 43
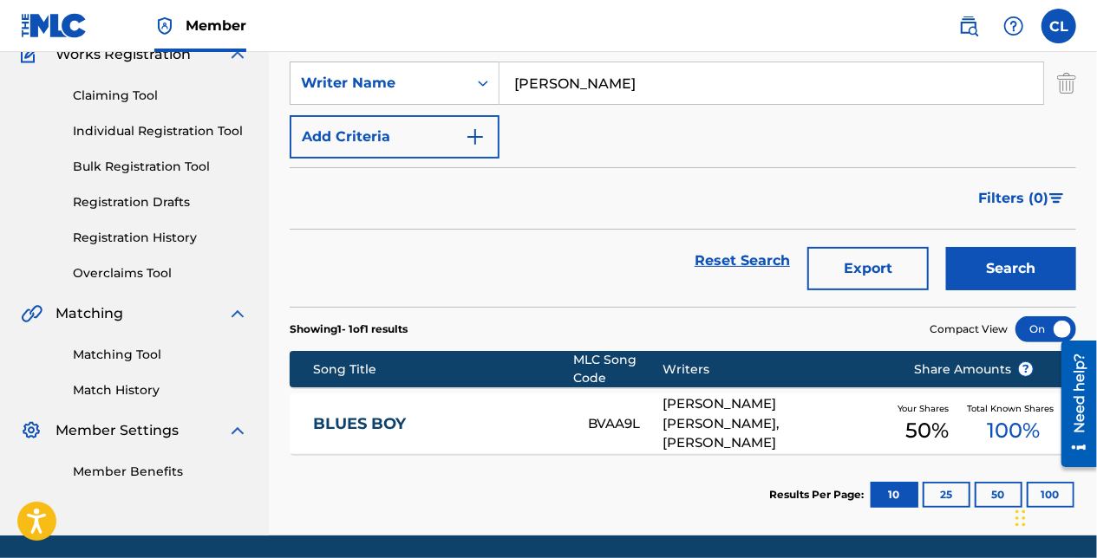
scroll to position [133, 0]
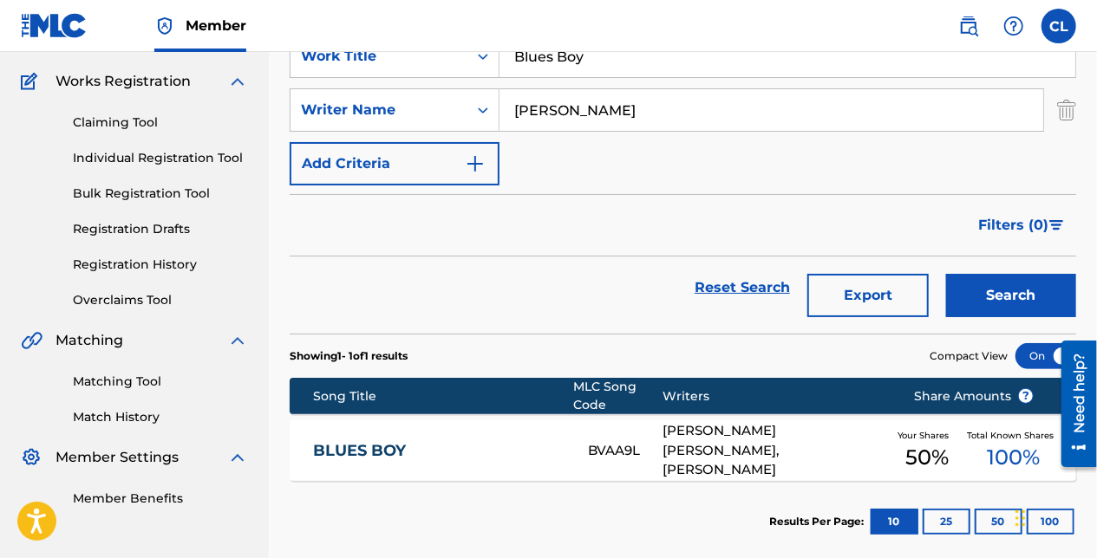
click at [618, 447] on div "BVAA9L" at bounding box center [625, 451] width 75 height 20
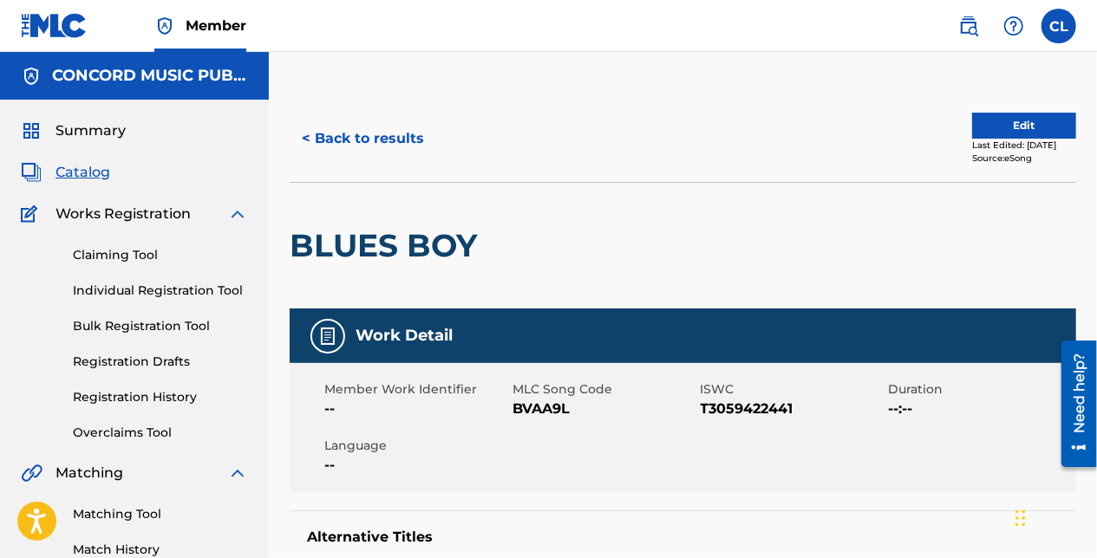
click at [550, 411] on span "BVAA9L" at bounding box center [604, 409] width 184 height 21
copy span "BVAA9L"
click at [348, 130] on button "< Back to results" at bounding box center [363, 138] width 147 height 43
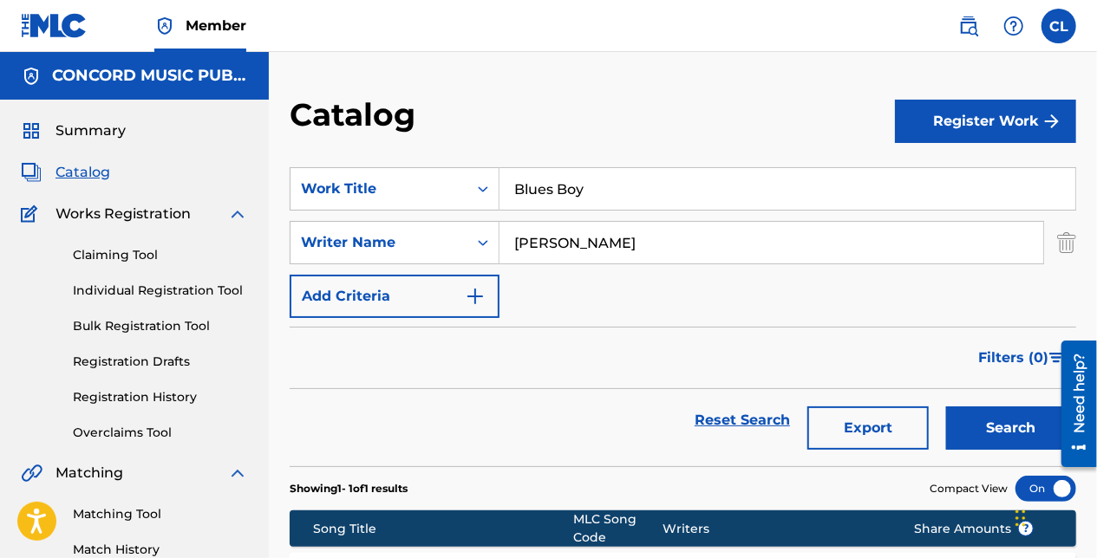
click at [442, 382] on div "Filters ( 0 )" at bounding box center [683, 358] width 786 height 62
click at [606, 356] on div "Filters ( 0 )" at bounding box center [683, 358] width 786 height 62
click at [571, 199] on input "Blues Boy" at bounding box center [787, 189] width 576 height 42
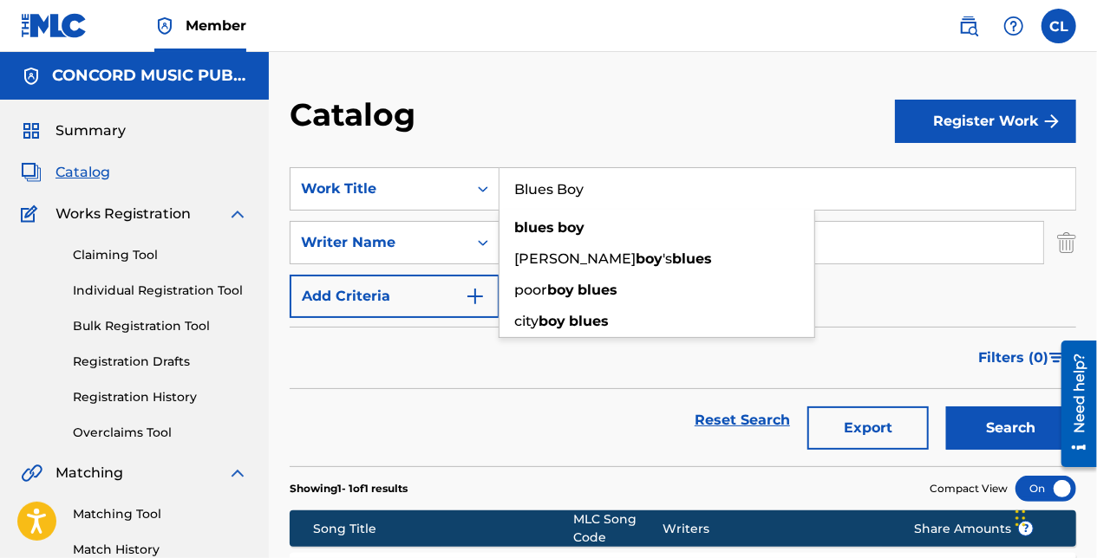
paste input "Wimoweh"
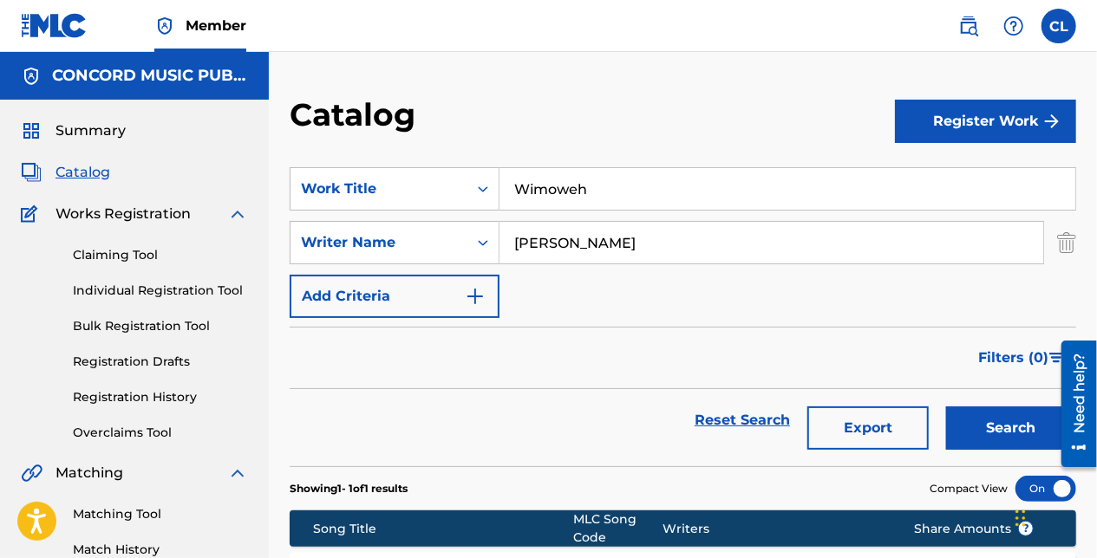
click at [1062, 246] on img "Search Form" at bounding box center [1066, 242] width 19 height 43
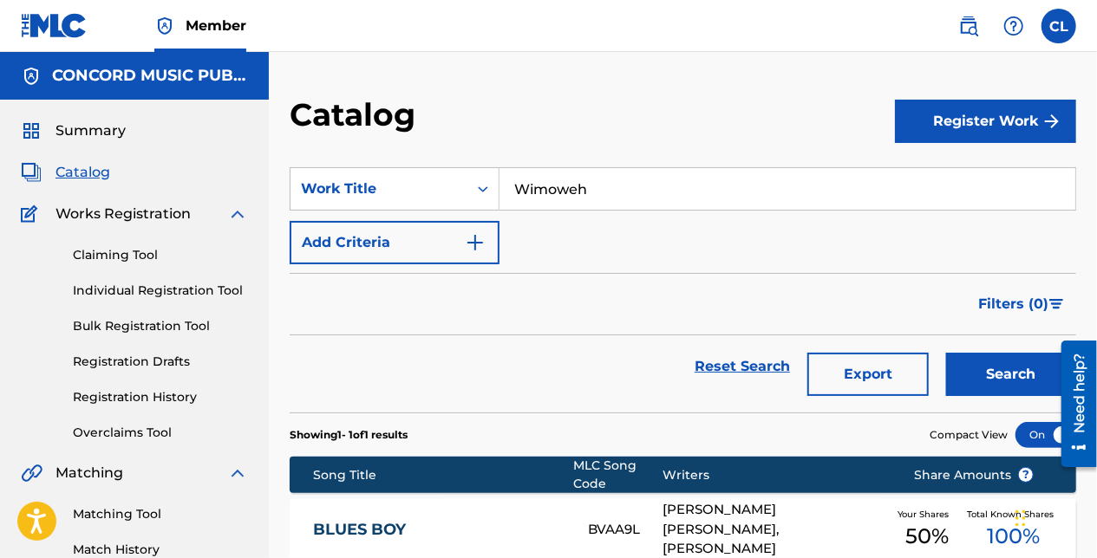
click at [997, 369] on button "Search" at bounding box center [1011, 374] width 130 height 43
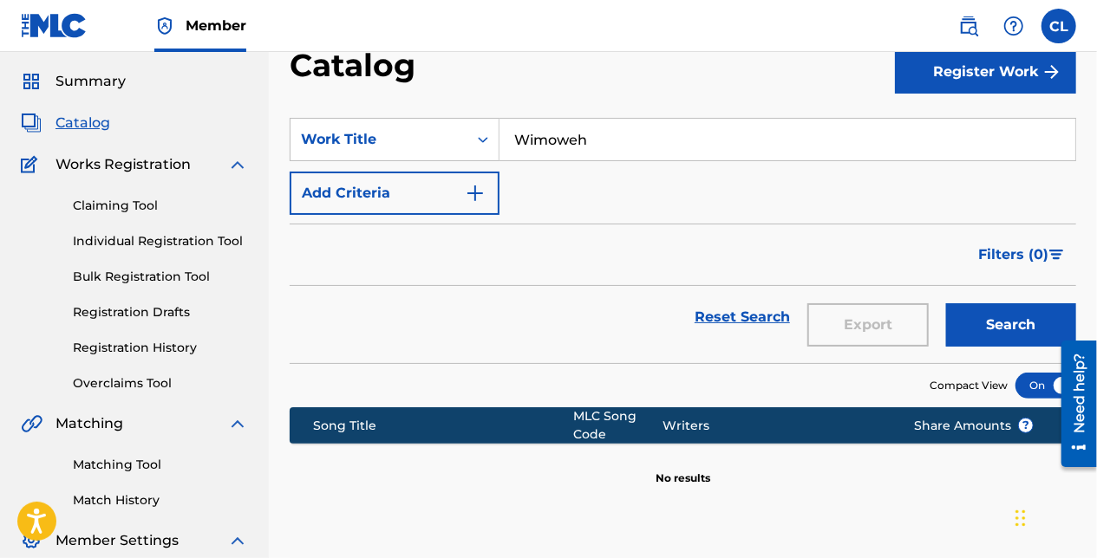
scroll to position [13, 0]
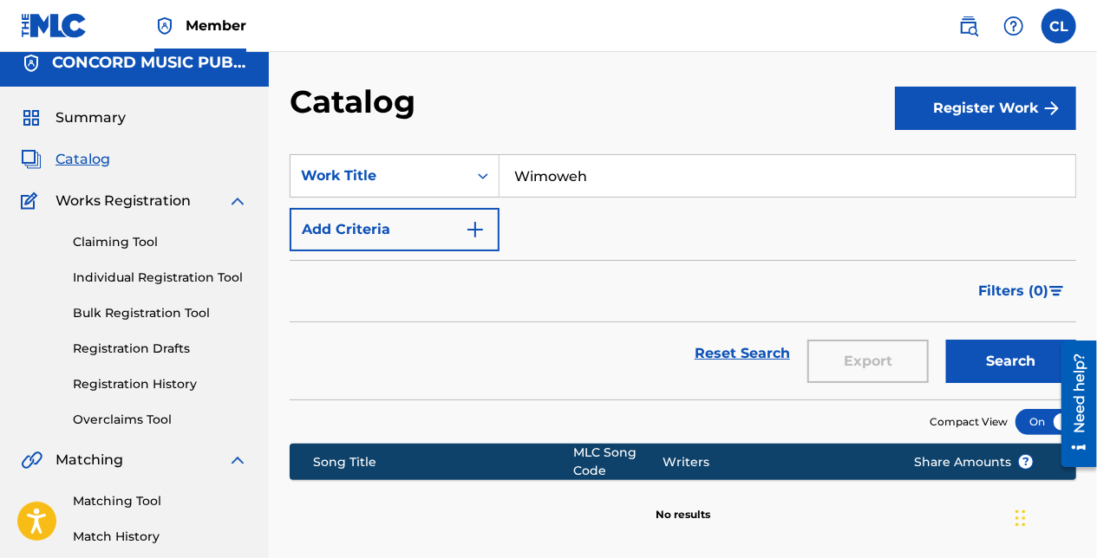
click at [617, 171] on input "Wimoweh" at bounding box center [787, 176] width 576 height 42
click at [617, 172] on input "Wimoweh" at bounding box center [787, 176] width 576 height 42
paste input "Big Fat"
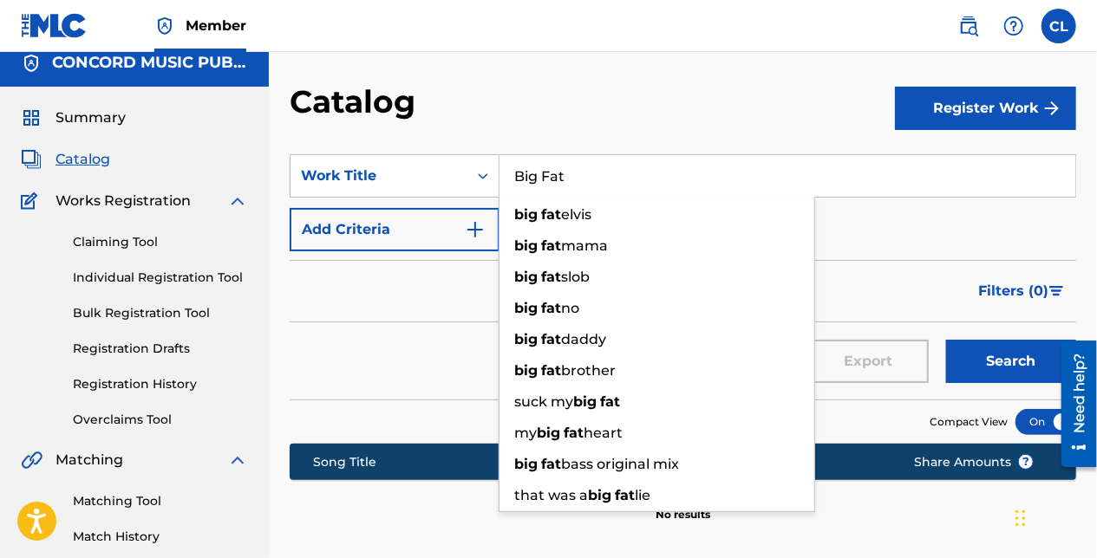
type input "Big Fat"
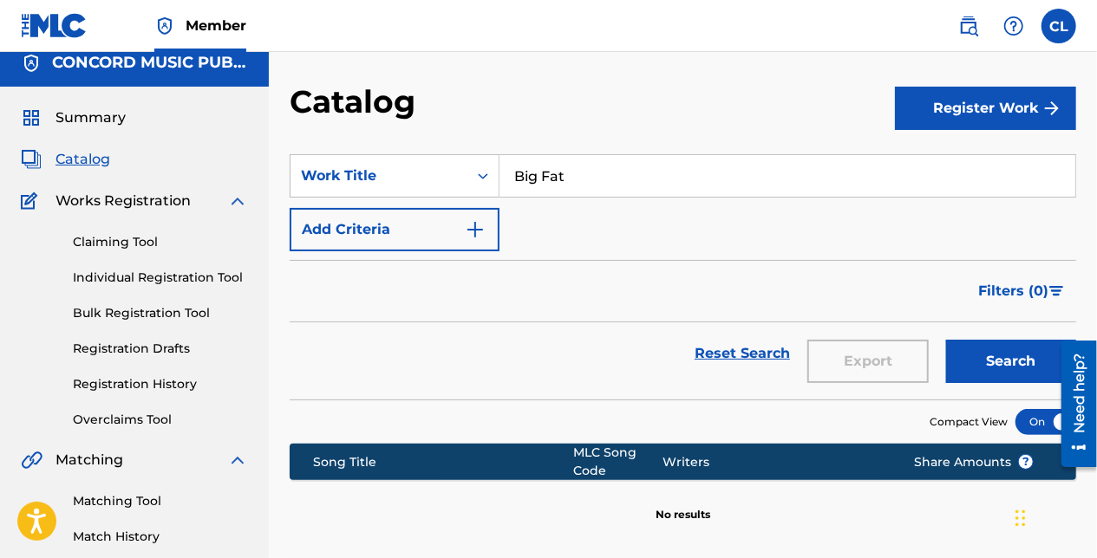
click at [982, 355] on button "Search" at bounding box center [1011, 361] width 130 height 43
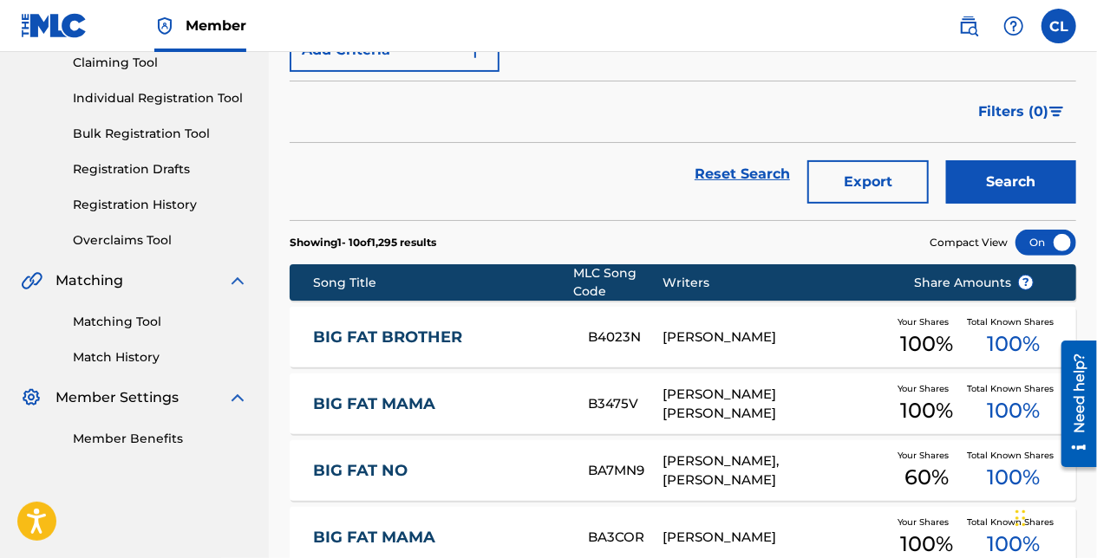
scroll to position [273, 0]
